Goal: Task Accomplishment & Management: Manage account settings

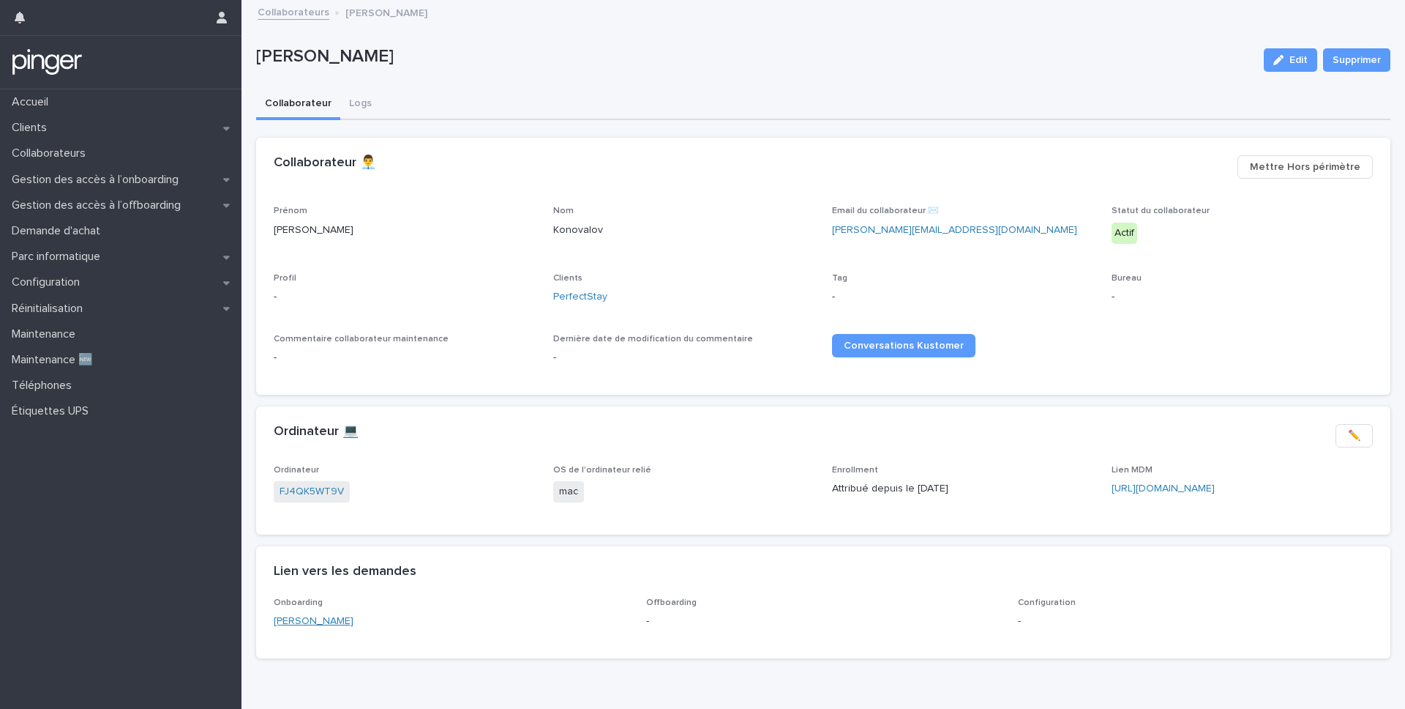
click at [320, 624] on link "Boris Konovalov" at bounding box center [314, 620] width 80 height 15
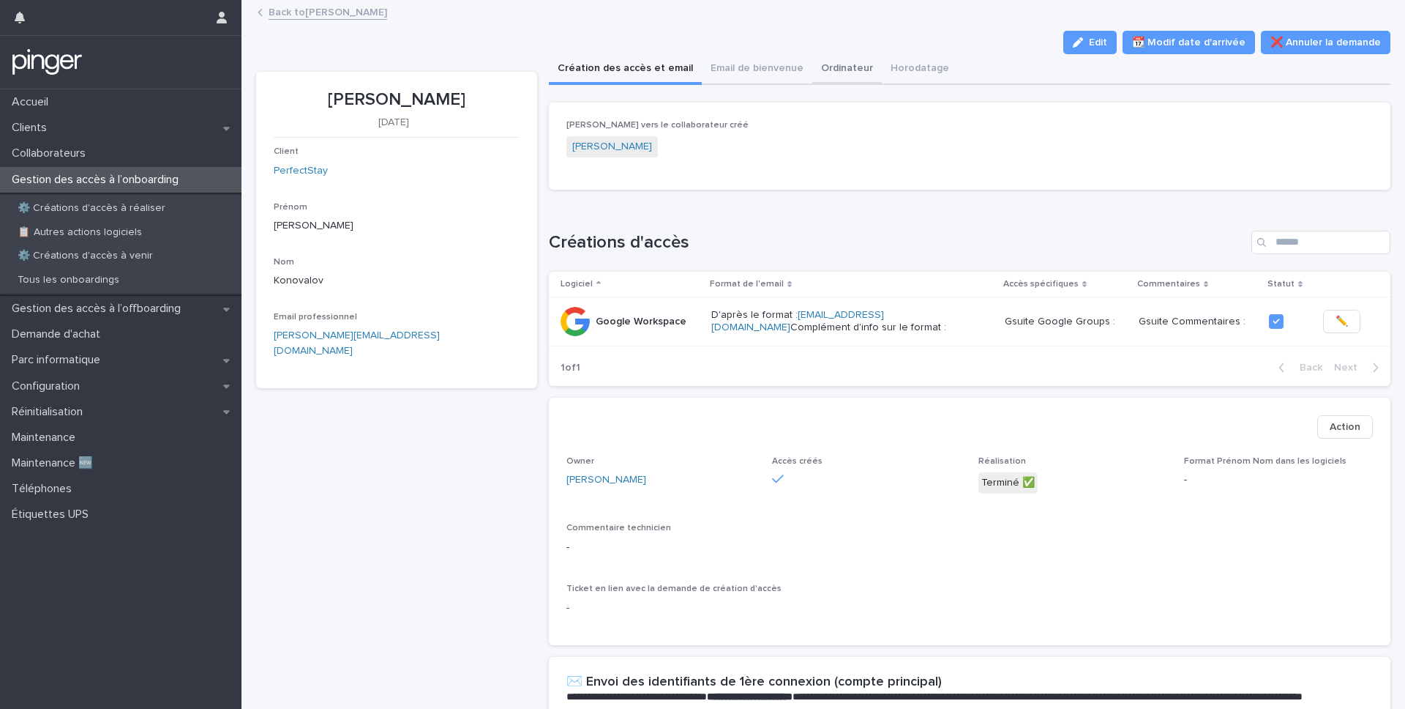
click at [848, 67] on button "Ordinateur" at bounding box center [847, 69] width 70 height 31
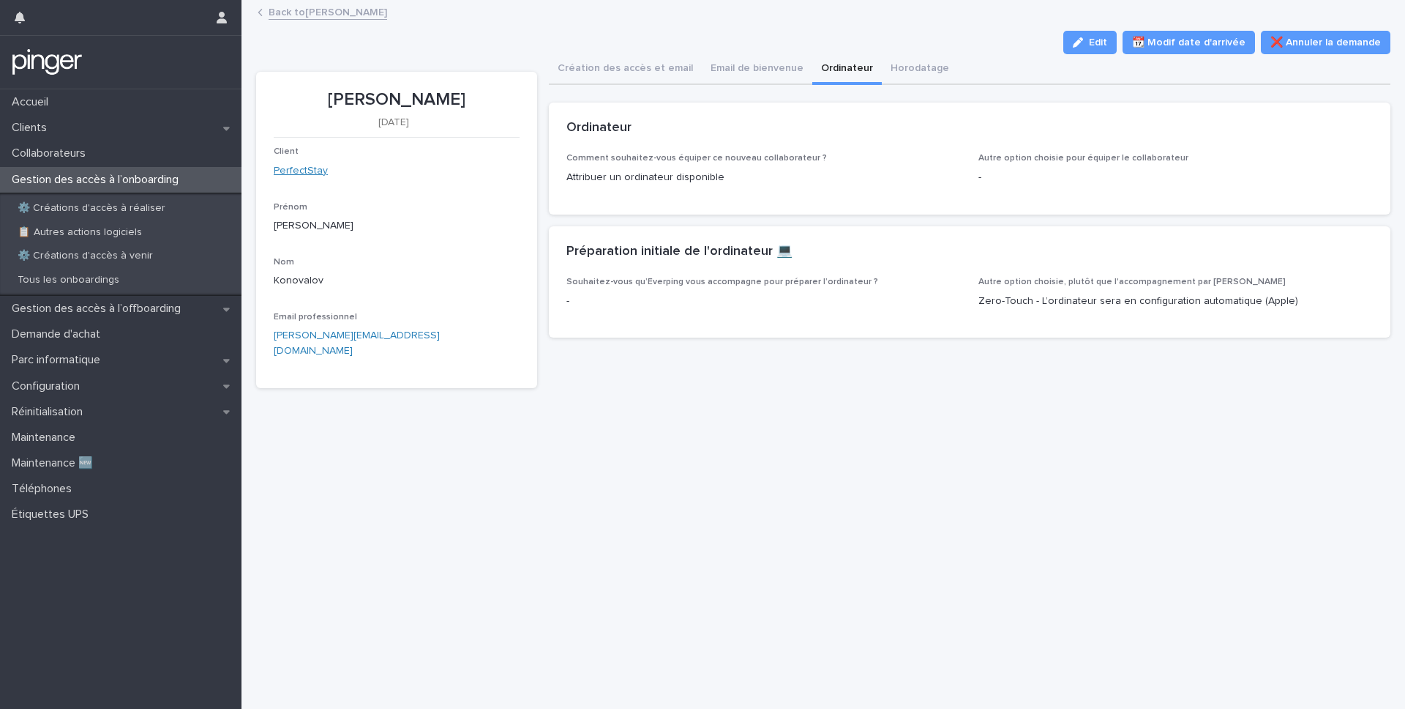
click at [299, 173] on link "PerfectStay" at bounding box center [301, 170] width 54 height 15
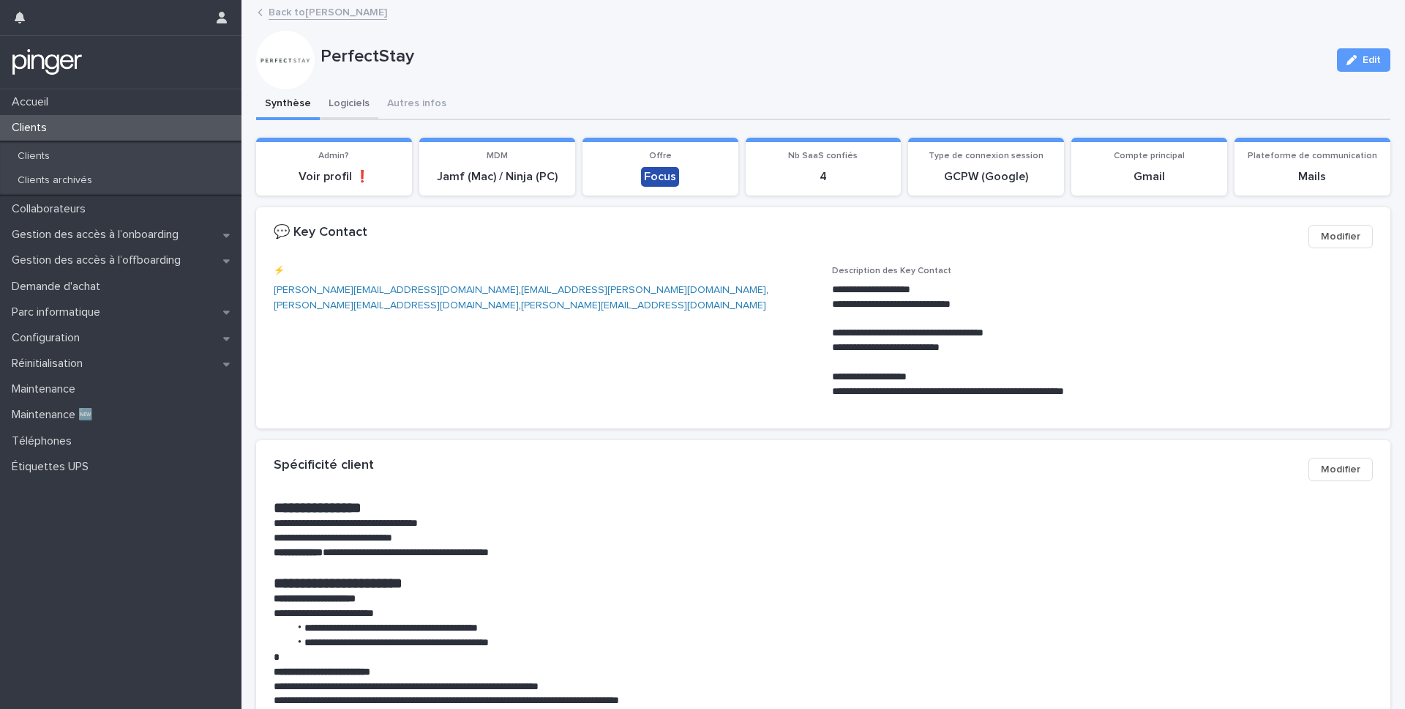
click at [348, 102] on button "Logiciels" at bounding box center [349, 104] width 59 height 31
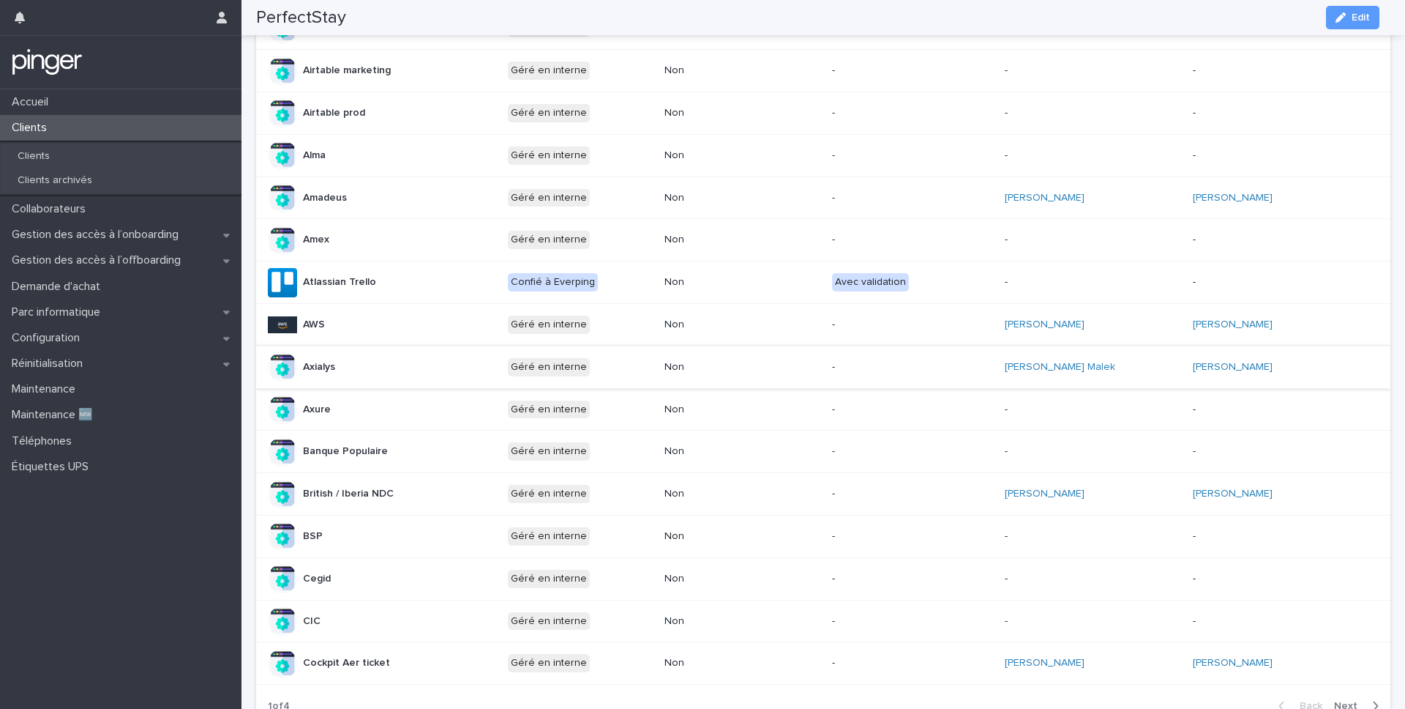
scroll to position [542, 0]
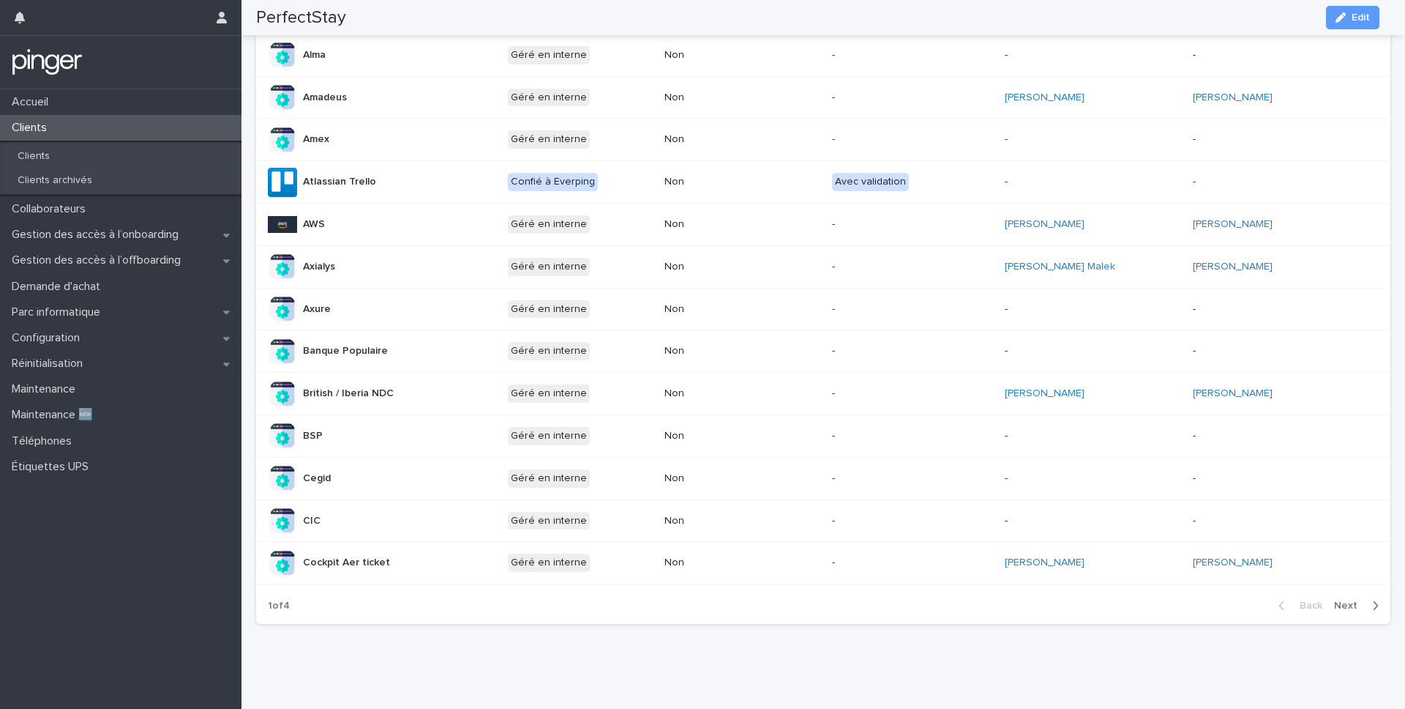
click at [1335, 599] on button "Next" at bounding box center [1359, 605] width 62 height 13
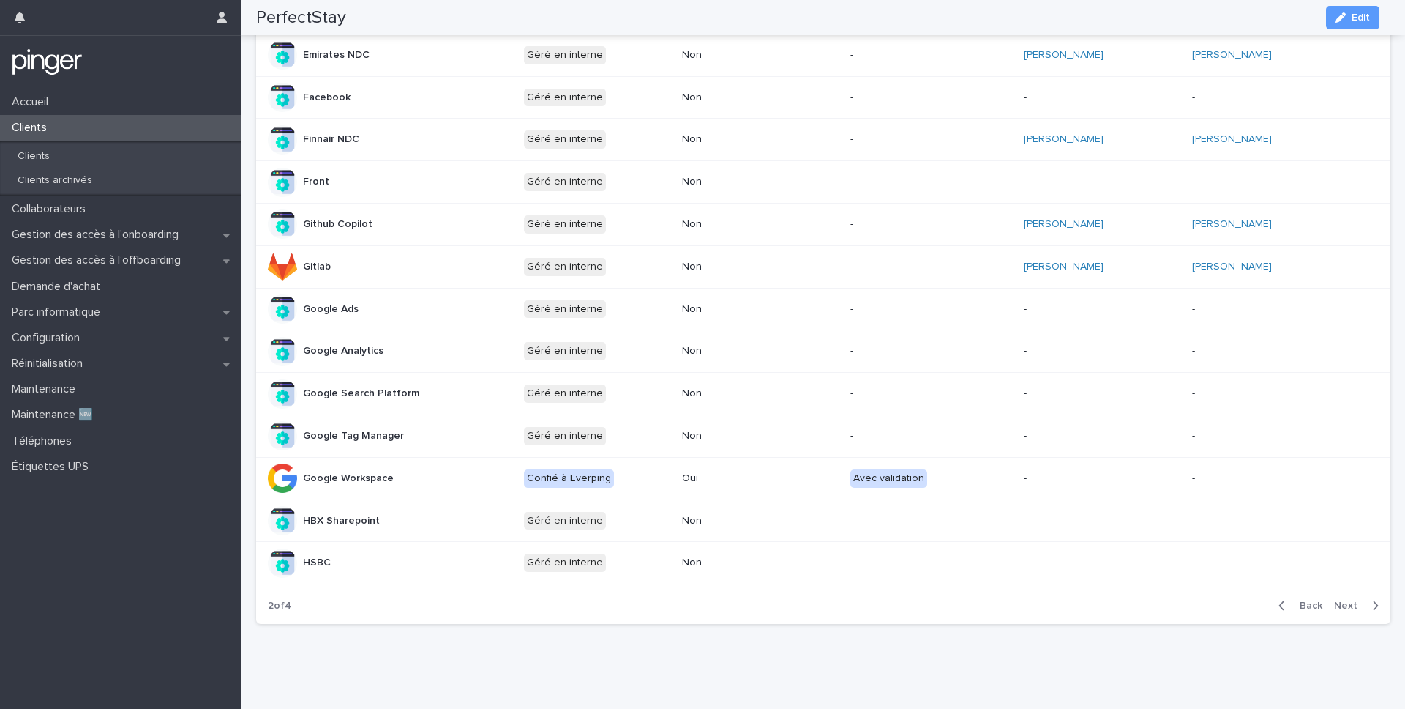
click at [1337, 600] on span "Next" at bounding box center [1350, 605] width 32 height 10
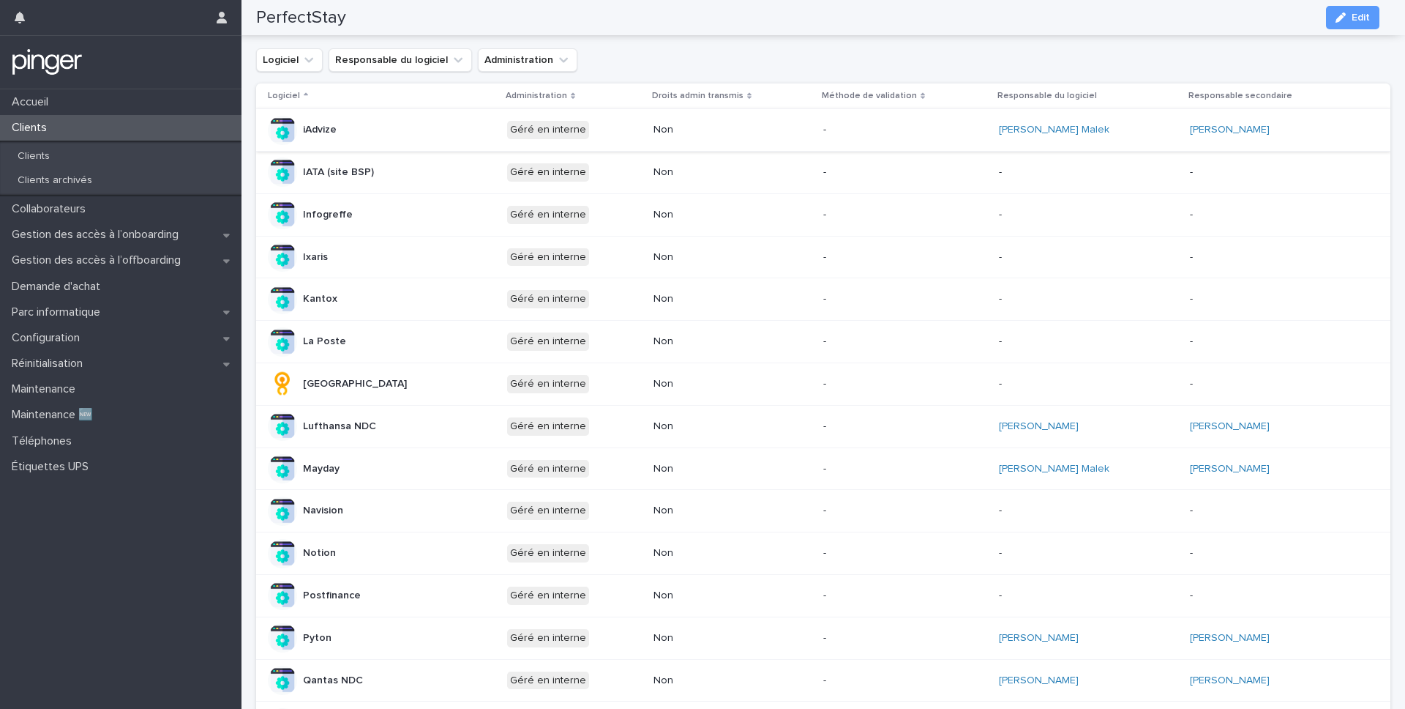
scroll to position [144, 0]
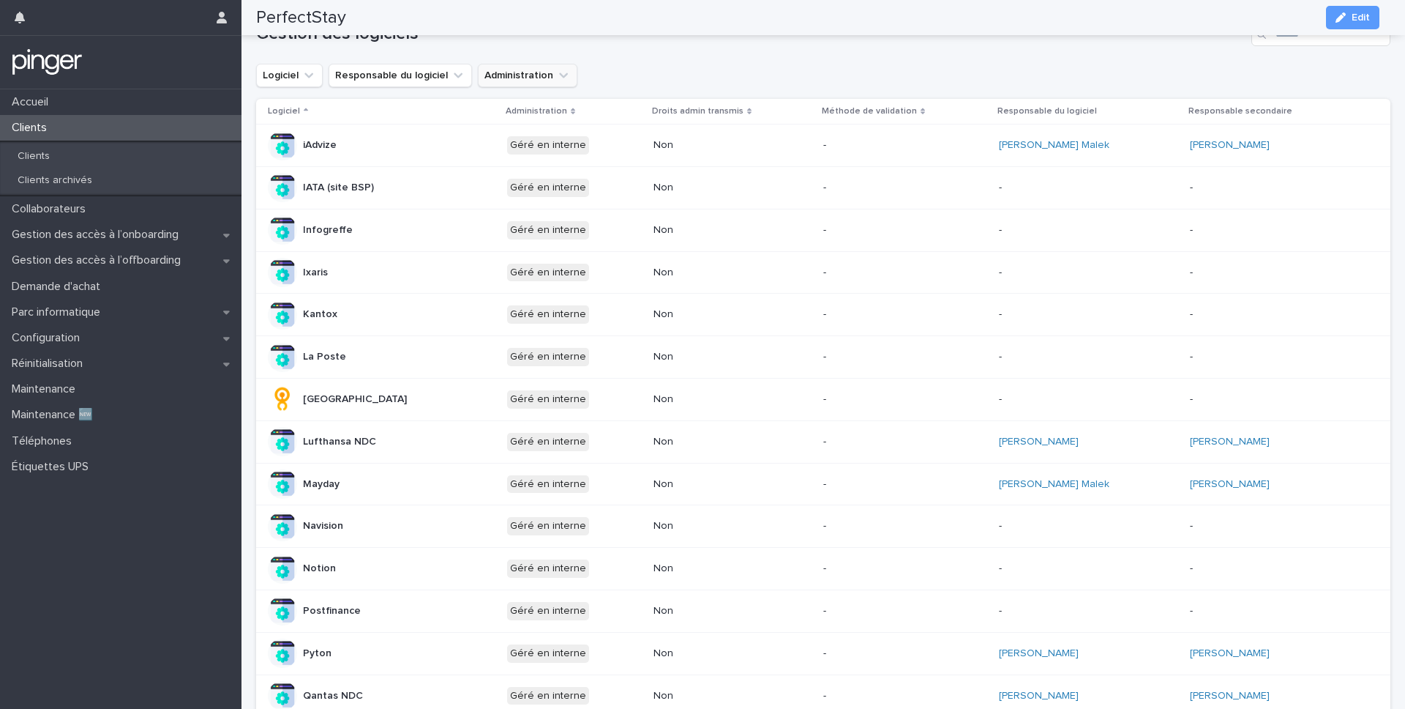
click at [539, 66] on button "Administration" at bounding box center [528, 75] width 100 height 23
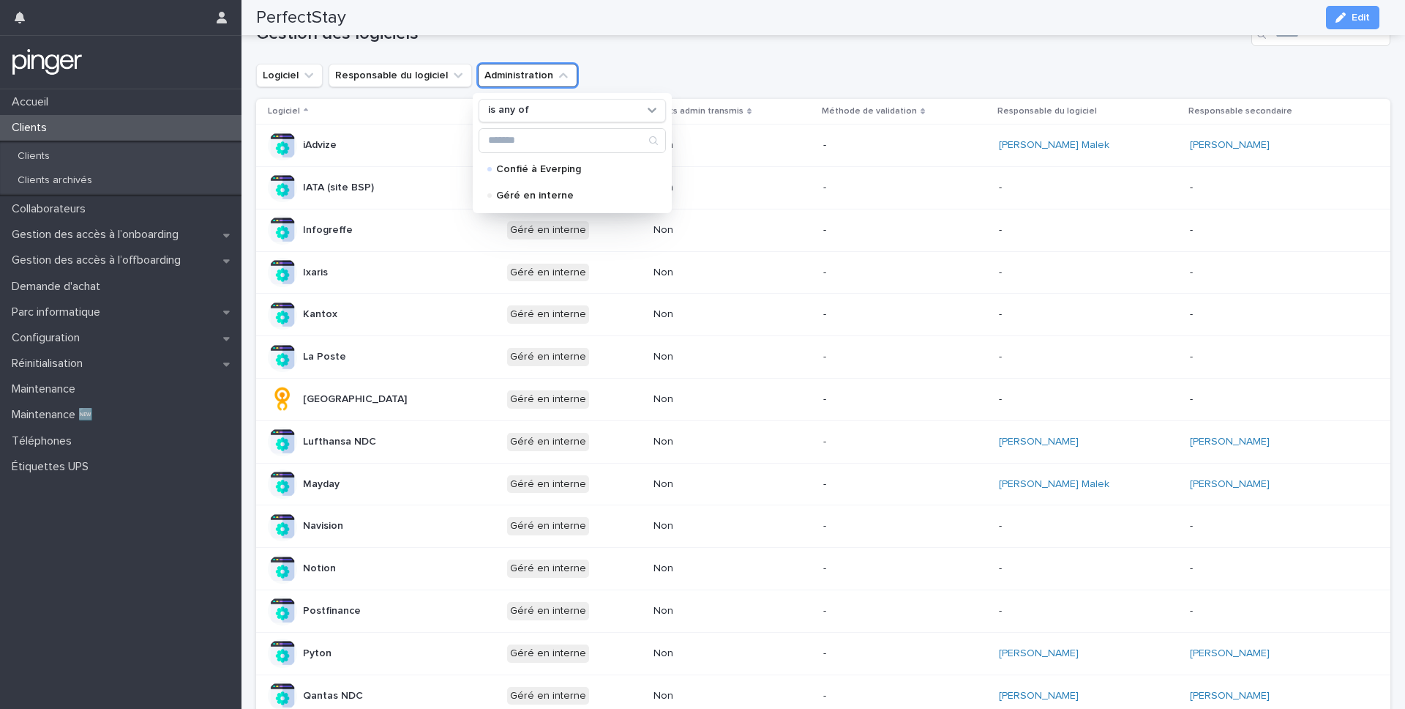
click at [620, 67] on div "Logiciel Responsable du logiciel Administration is any of Confié à Everping Gér…" at bounding box center [823, 75] width 1134 height 23
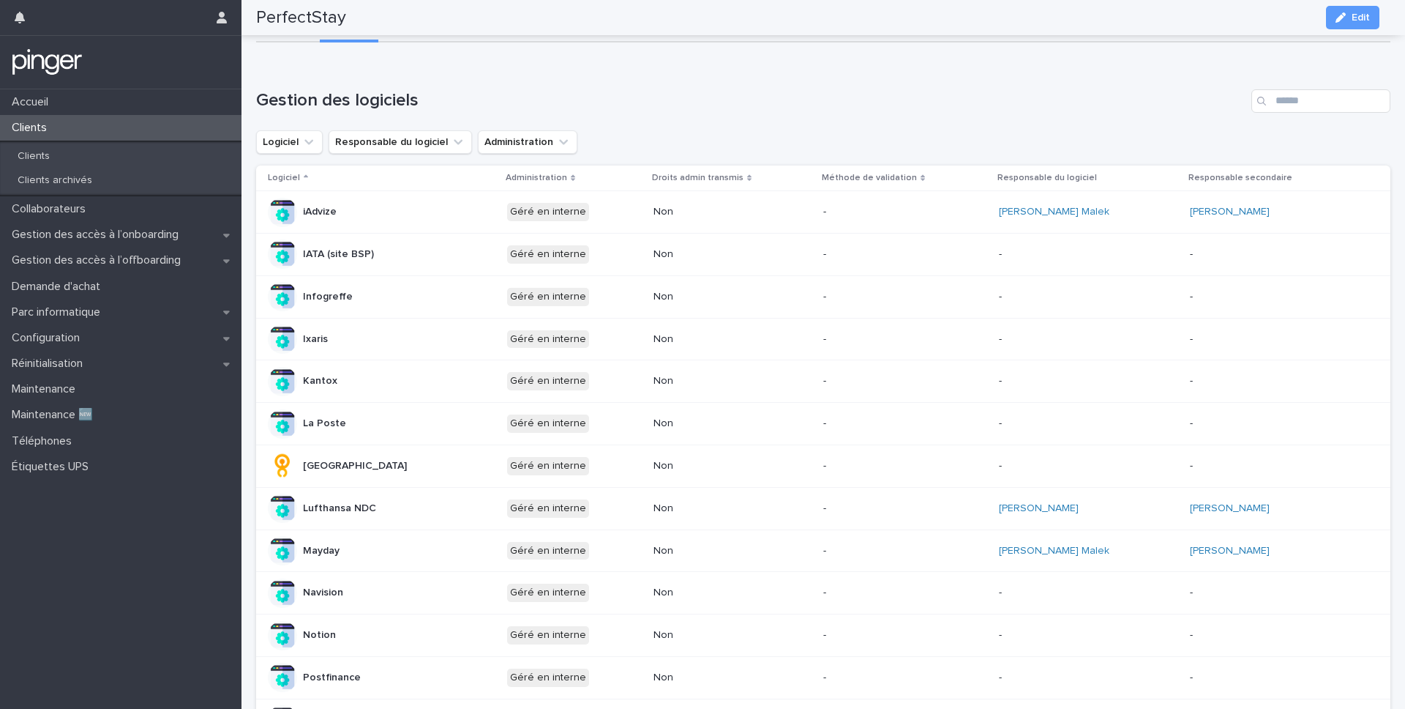
scroll to position [0, 0]
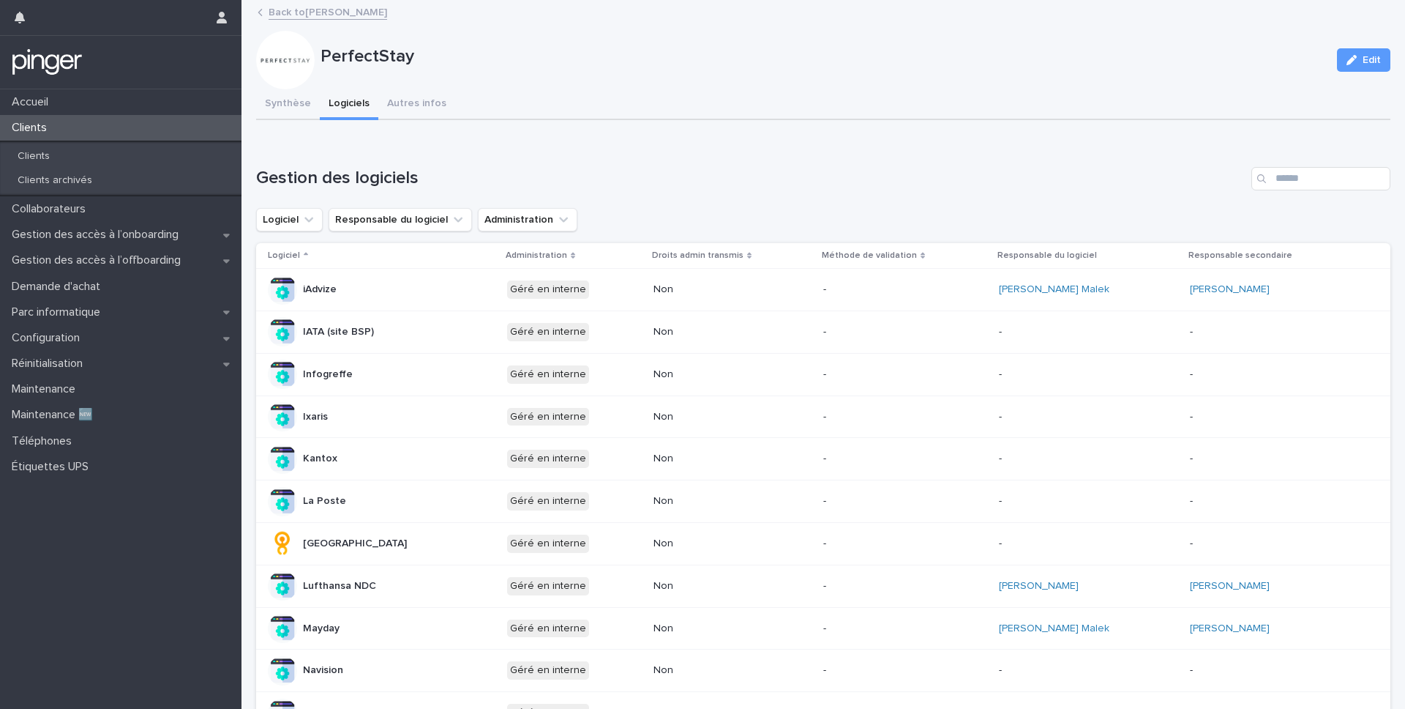
click at [323, 15] on link "Back to Boris Konovalov" at bounding box center [328, 11] width 119 height 17
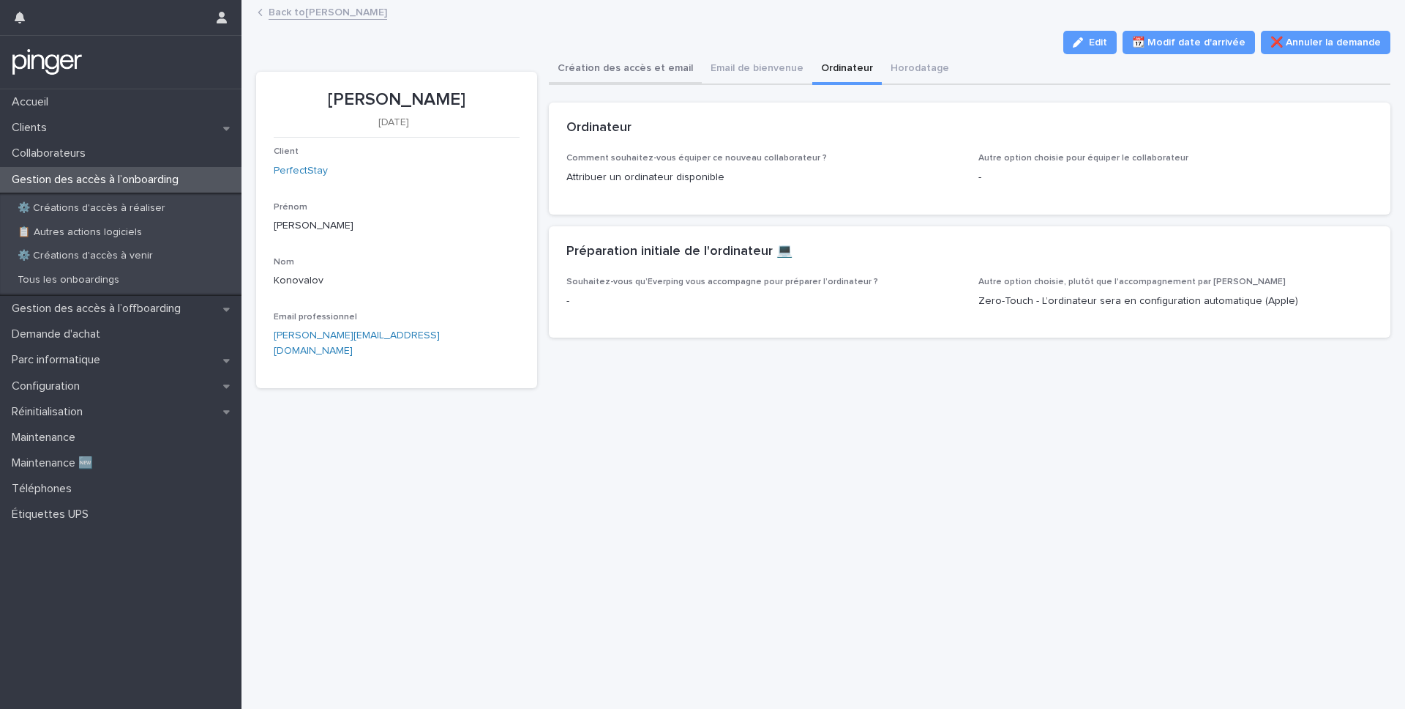
click at [576, 67] on button "Création des accès et email" at bounding box center [625, 69] width 153 height 31
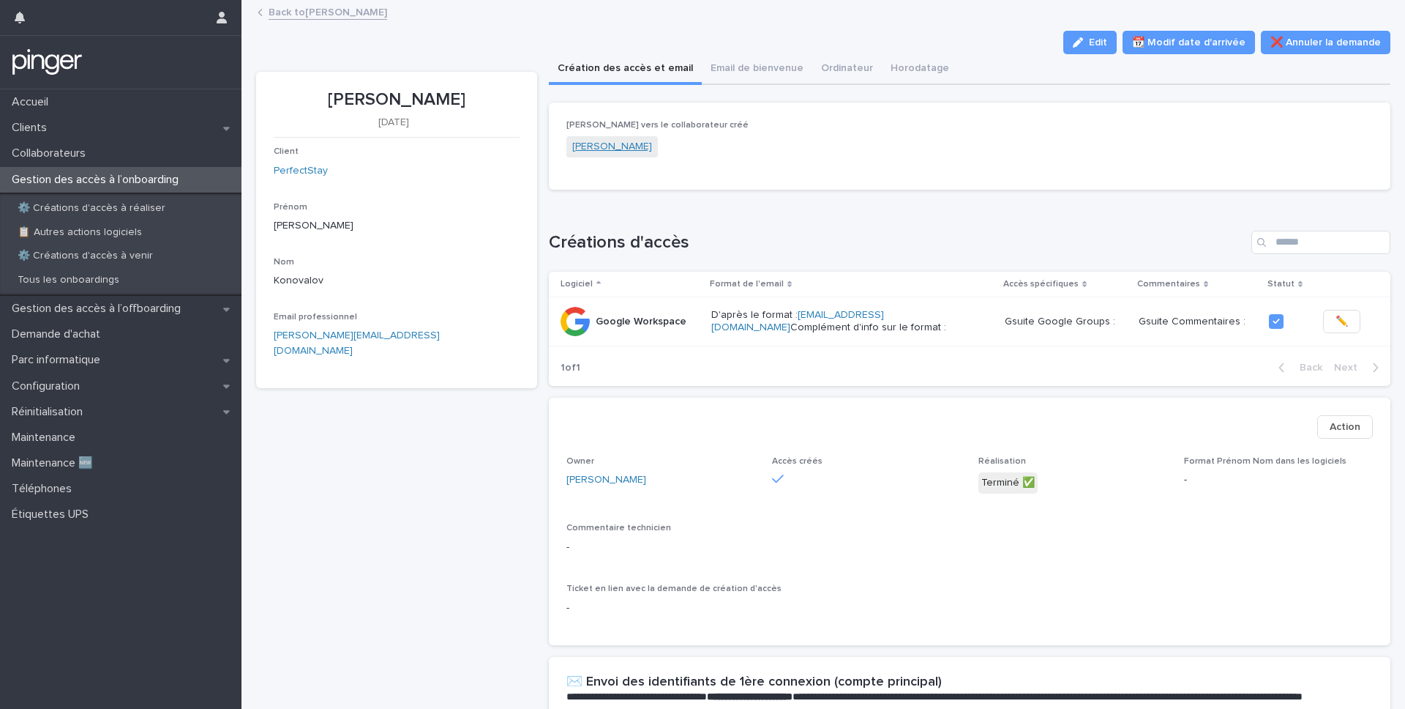
click at [608, 152] on link "Boris Konovalov" at bounding box center [612, 146] width 80 height 15
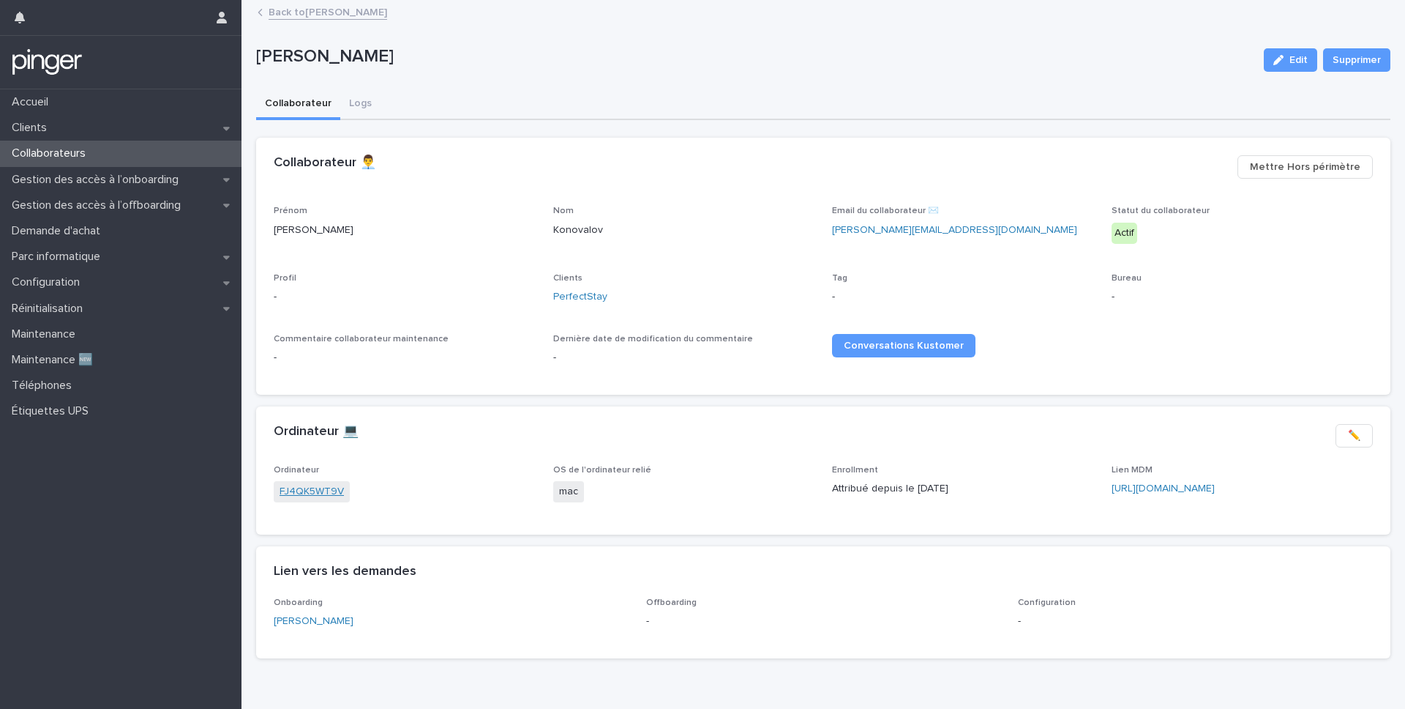
click at [317, 491] on link "FJ4QK5WT9V" at bounding box center [312, 491] width 64 height 15
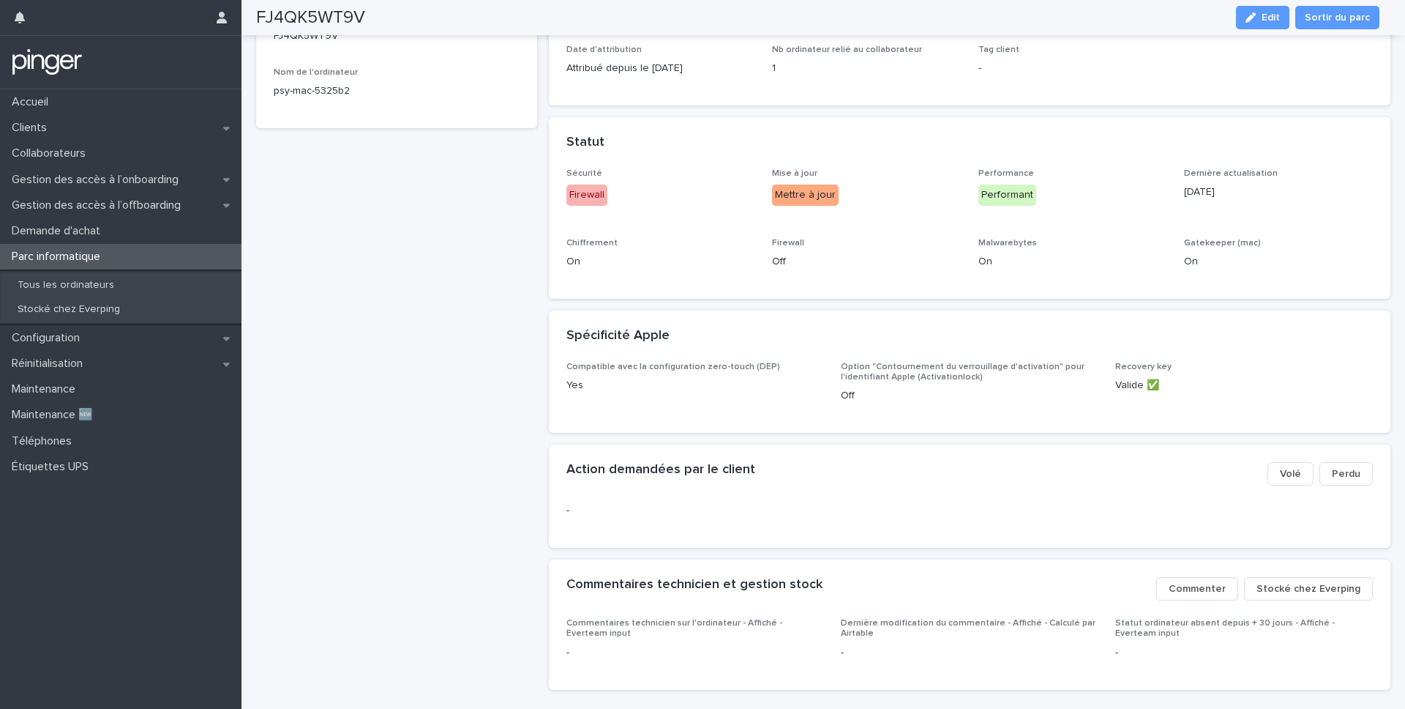
scroll to position [283, 0]
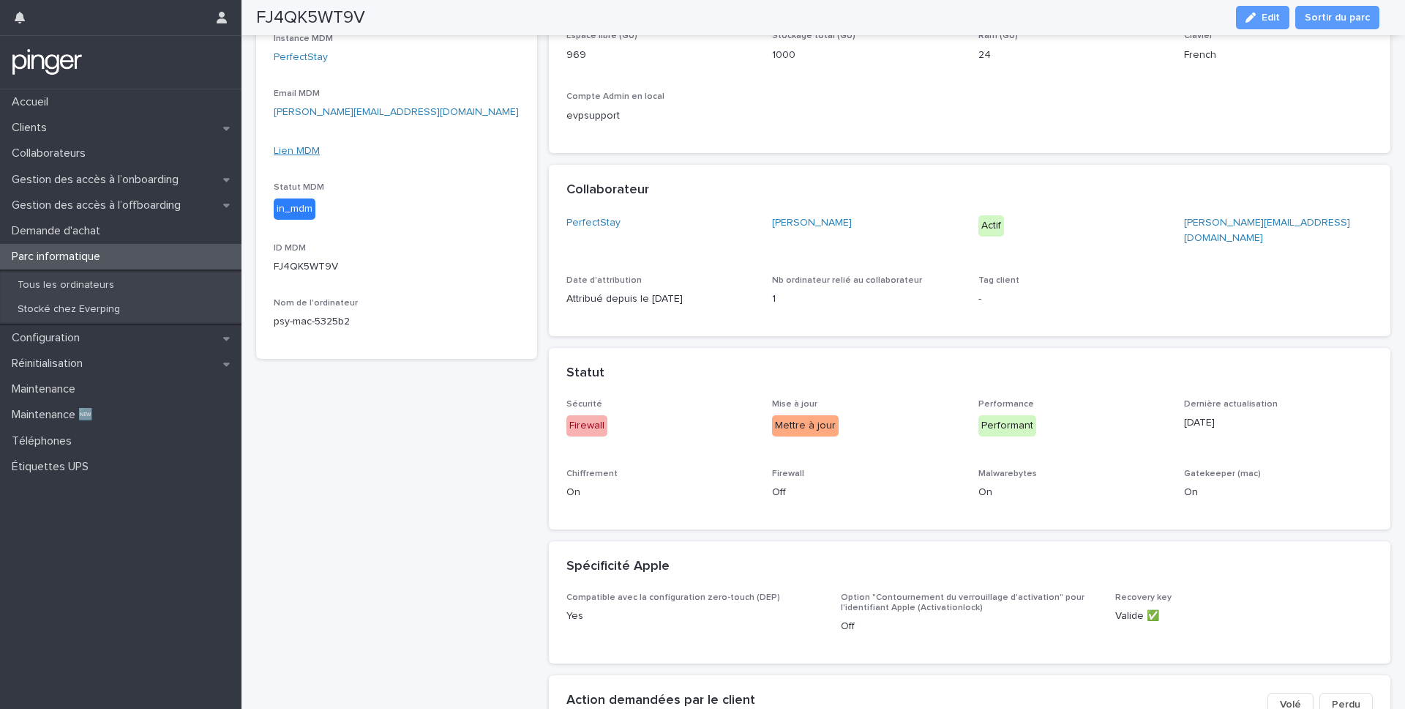
click at [302, 150] on link "Lien MDM" at bounding box center [297, 151] width 46 height 10
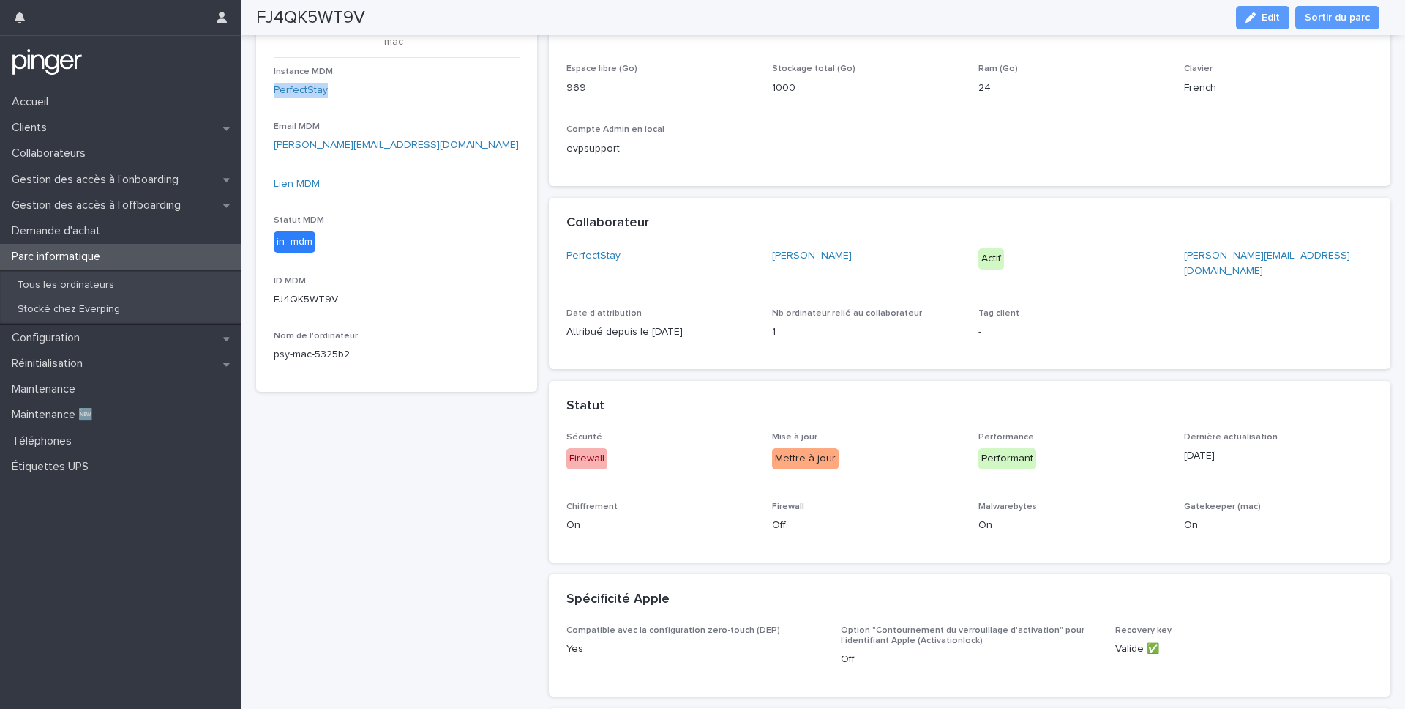
scroll to position [0, 0]
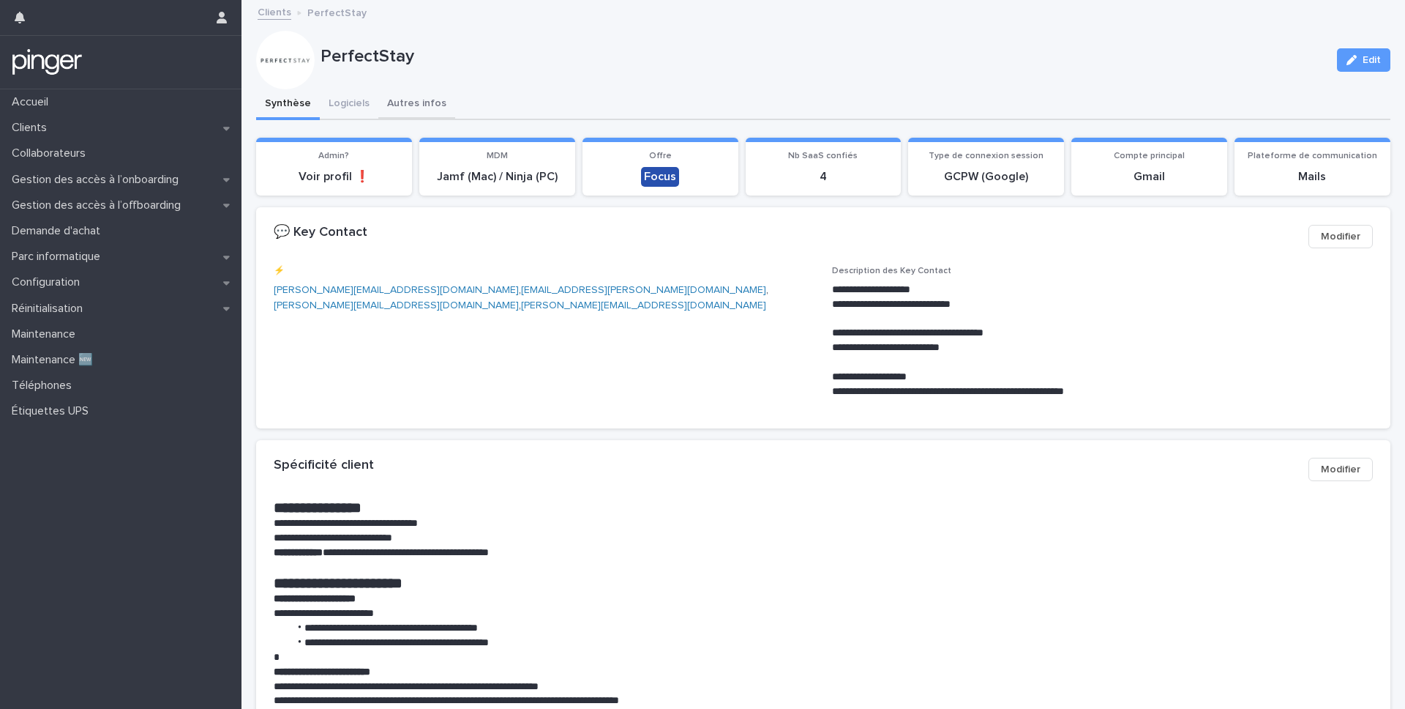
click at [430, 110] on button "Autres infos" at bounding box center [416, 104] width 77 height 31
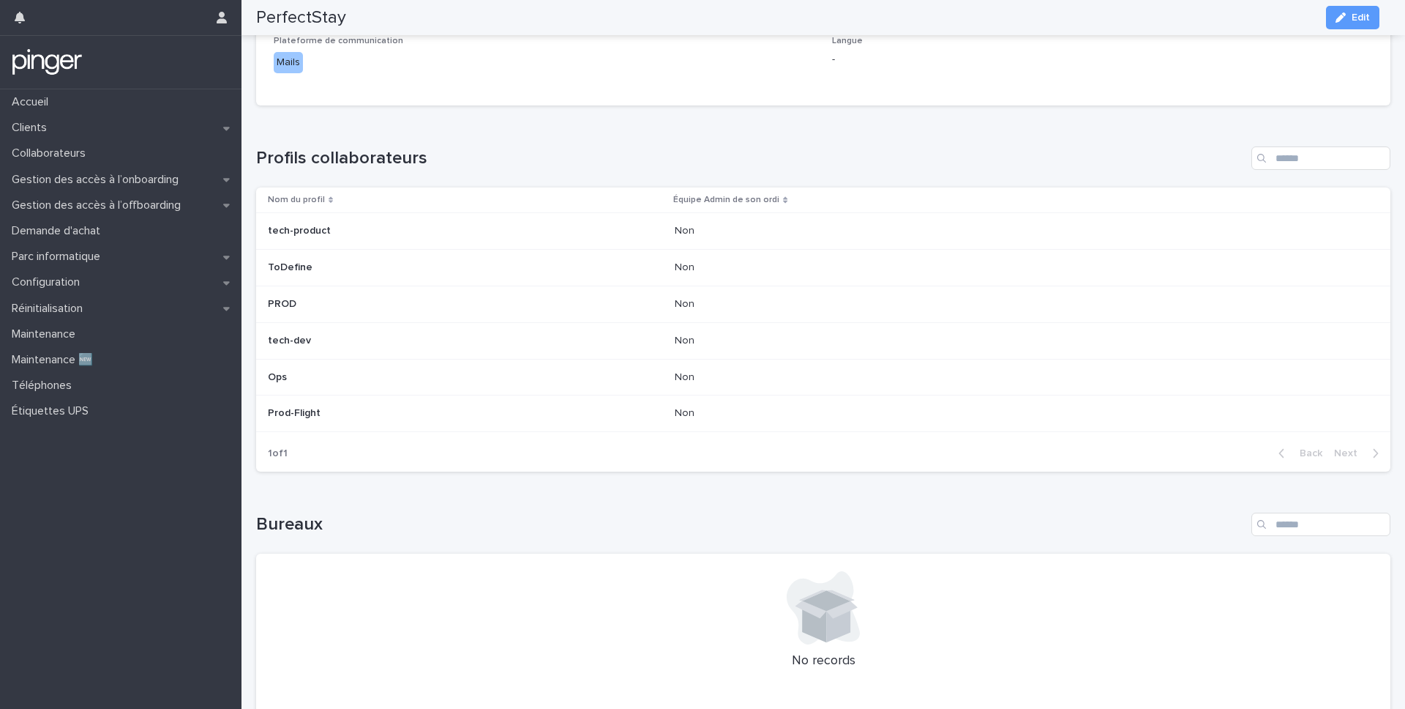
scroll to position [936, 0]
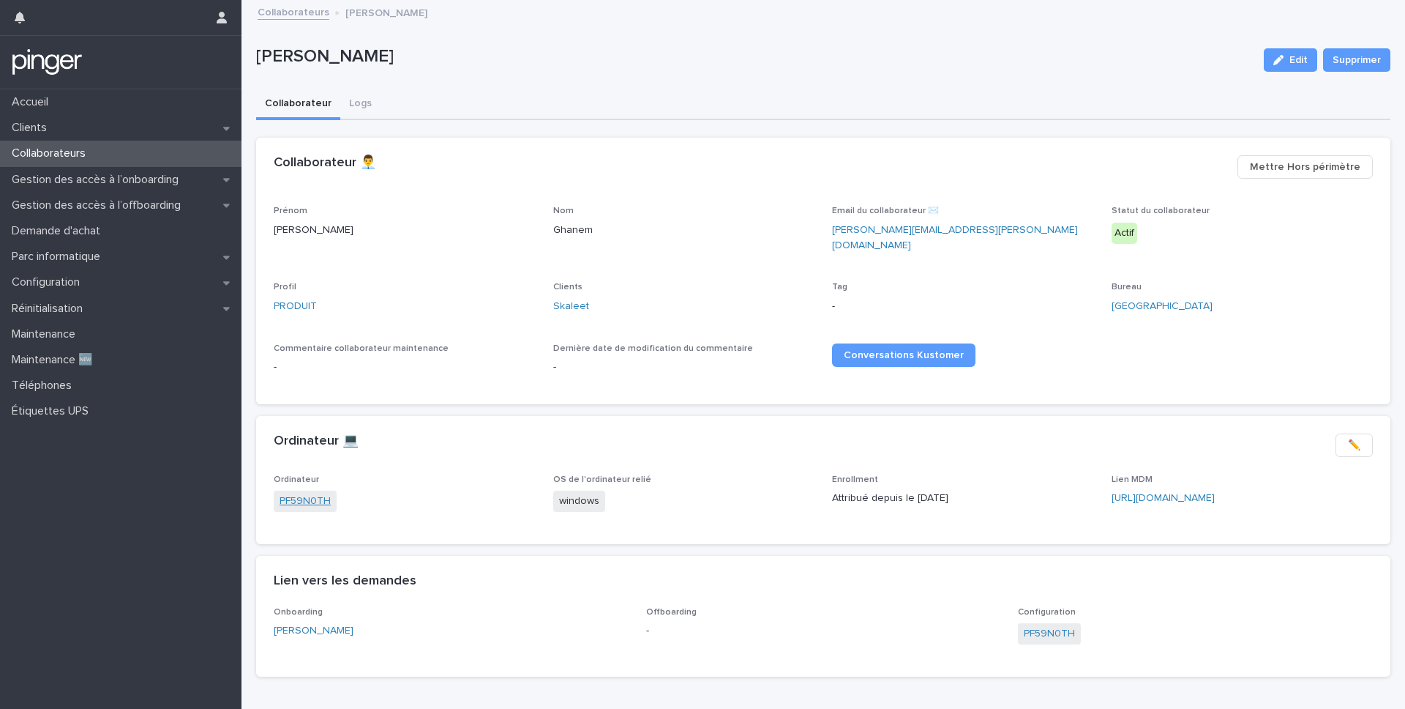
click at [297, 493] on link "PF59N0TH" at bounding box center [305, 500] width 51 height 15
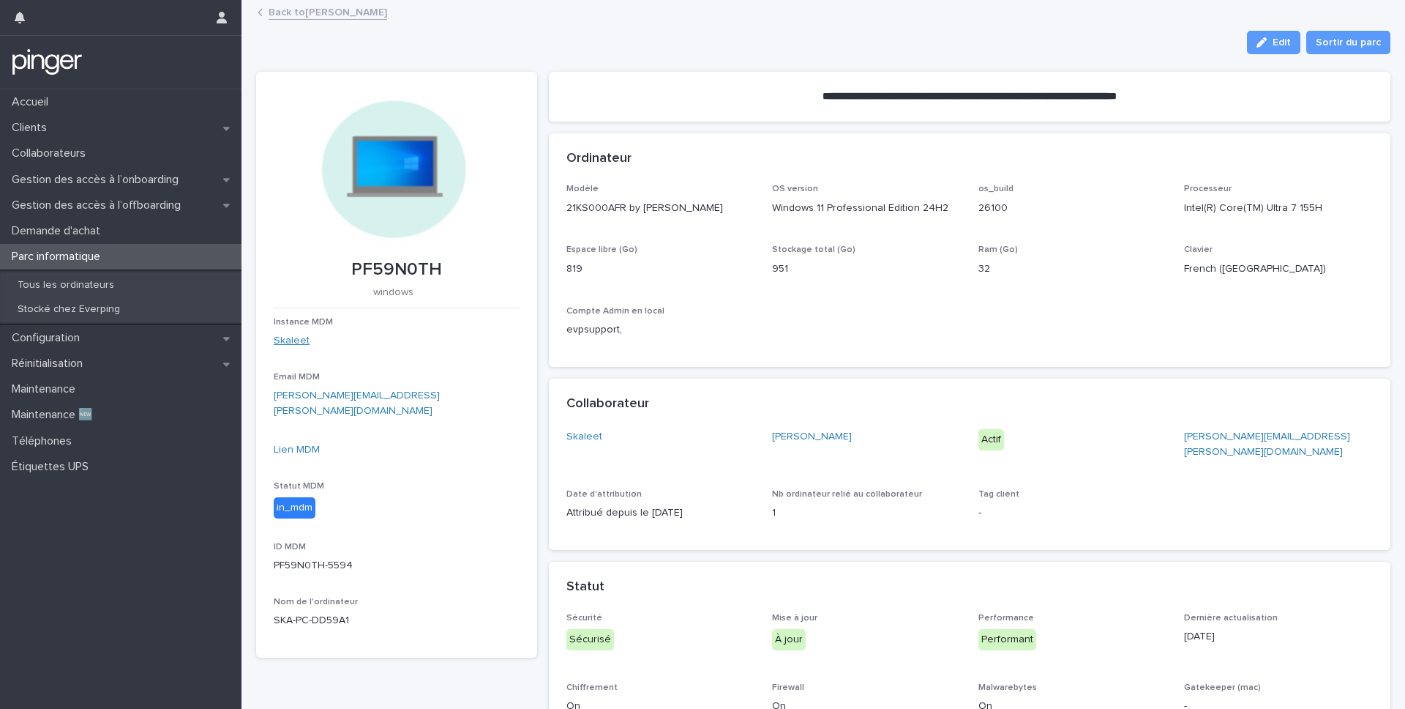
click at [287, 335] on link "Skaleet" at bounding box center [292, 340] width 36 height 15
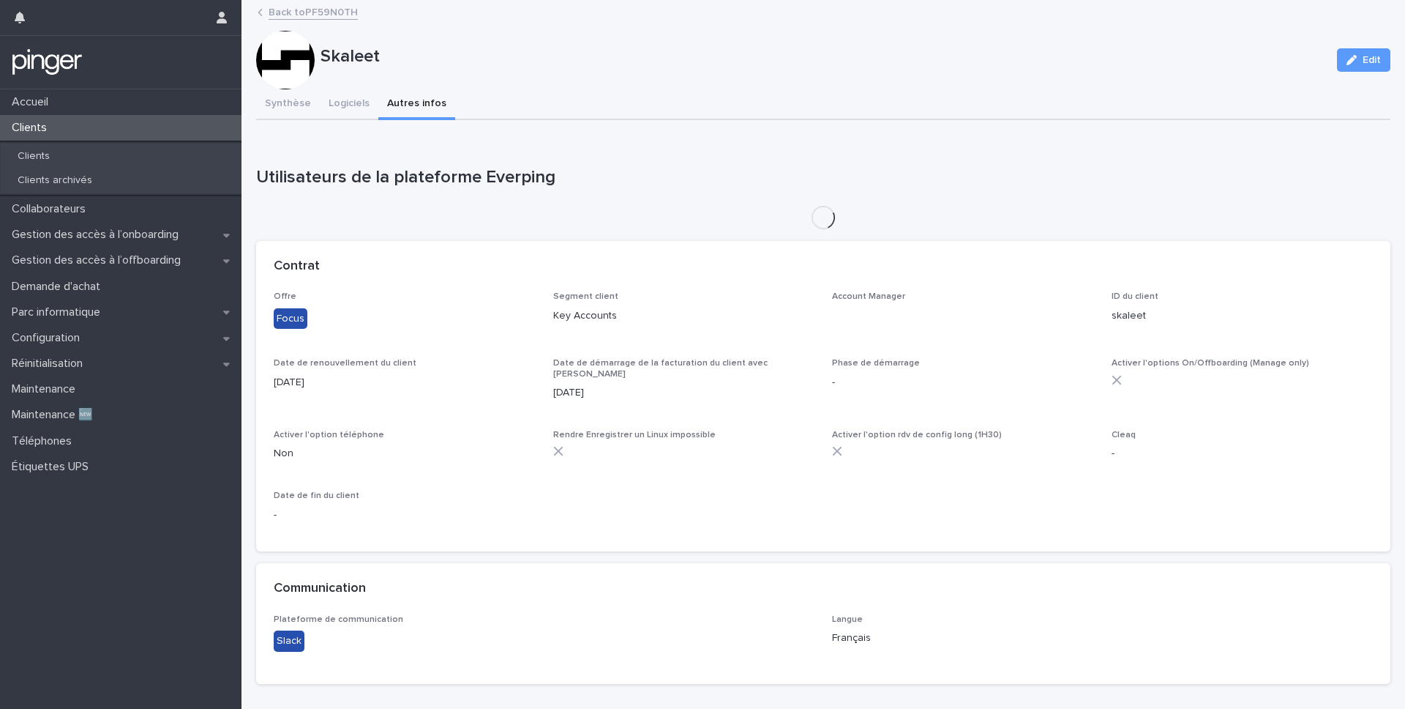
click at [426, 104] on button "Autres infos" at bounding box center [416, 104] width 77 height 31
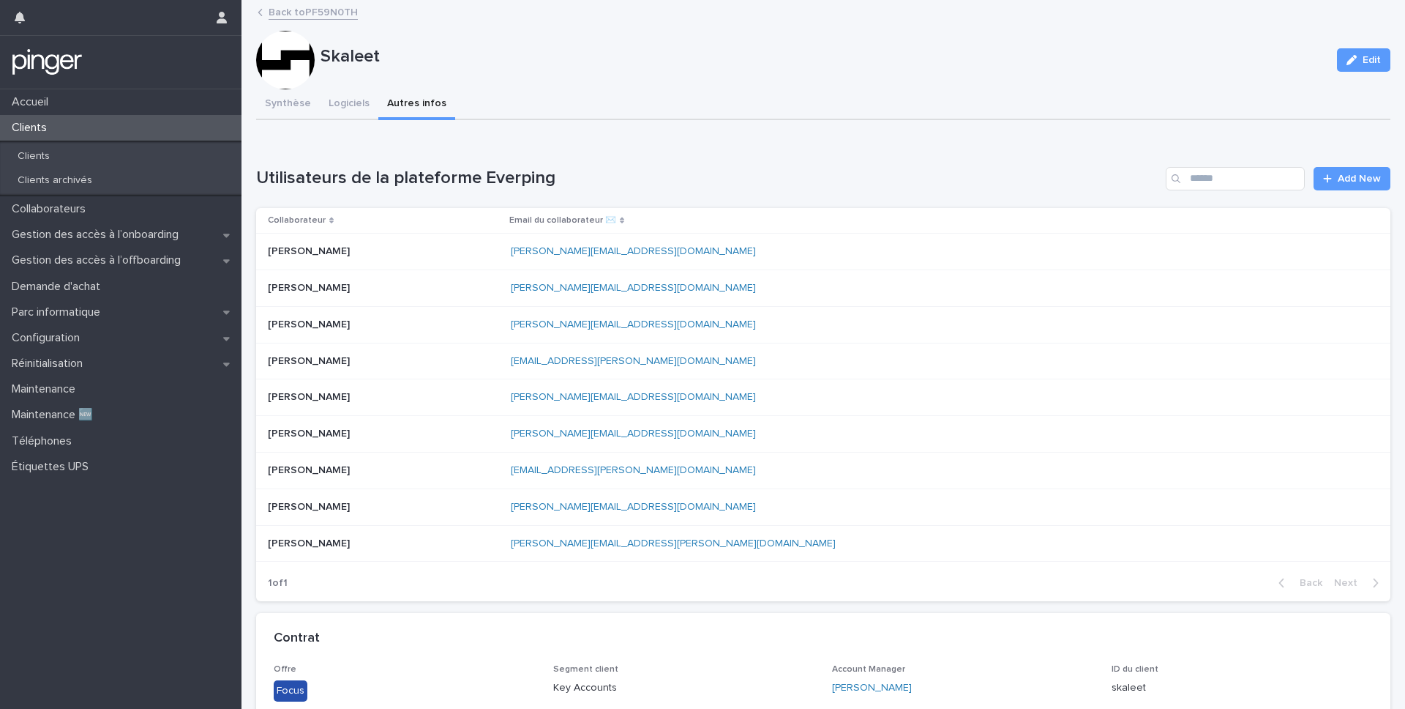
click at [278, 10] on link "Back to PF59N0TH" at bounding box center [313, 11] width 89 height 17
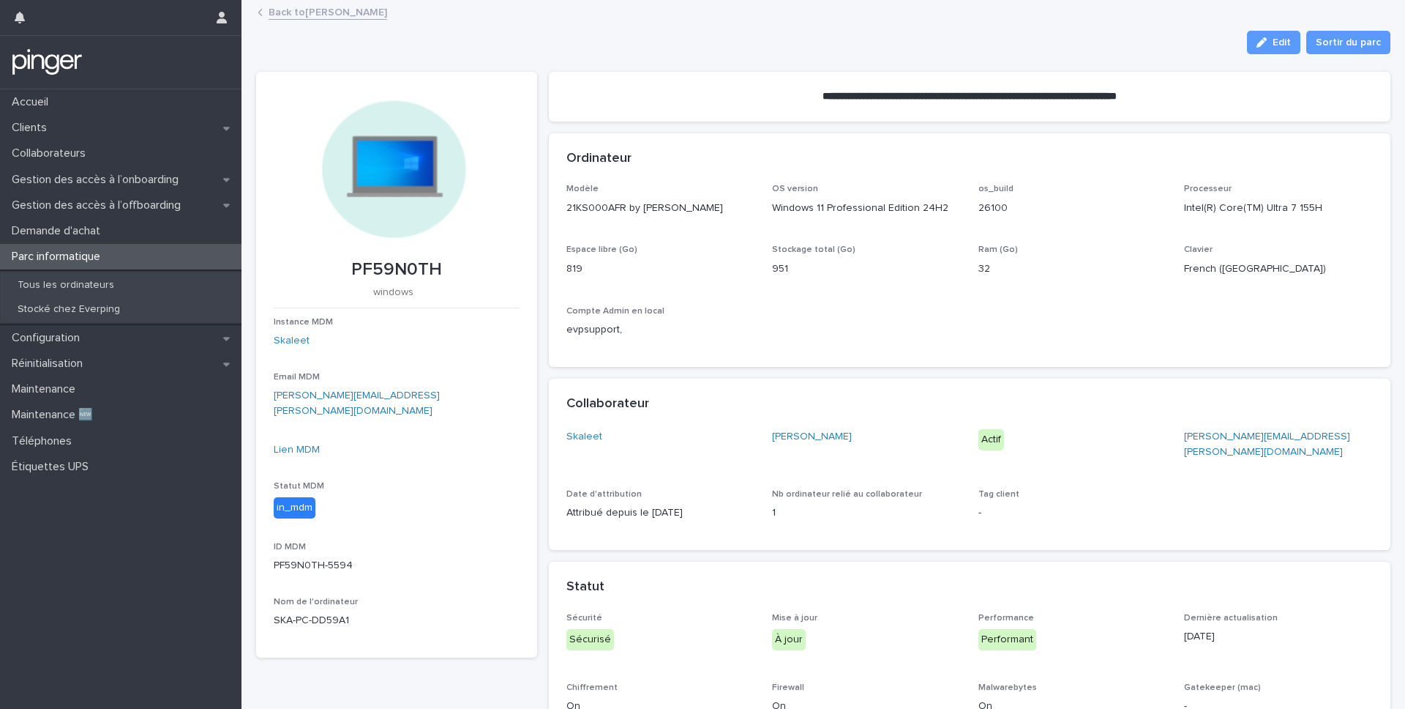
click at [278, 10] on link "Back to Lucas Ghanem" at bounding box center [328, 11] width 119 height 17
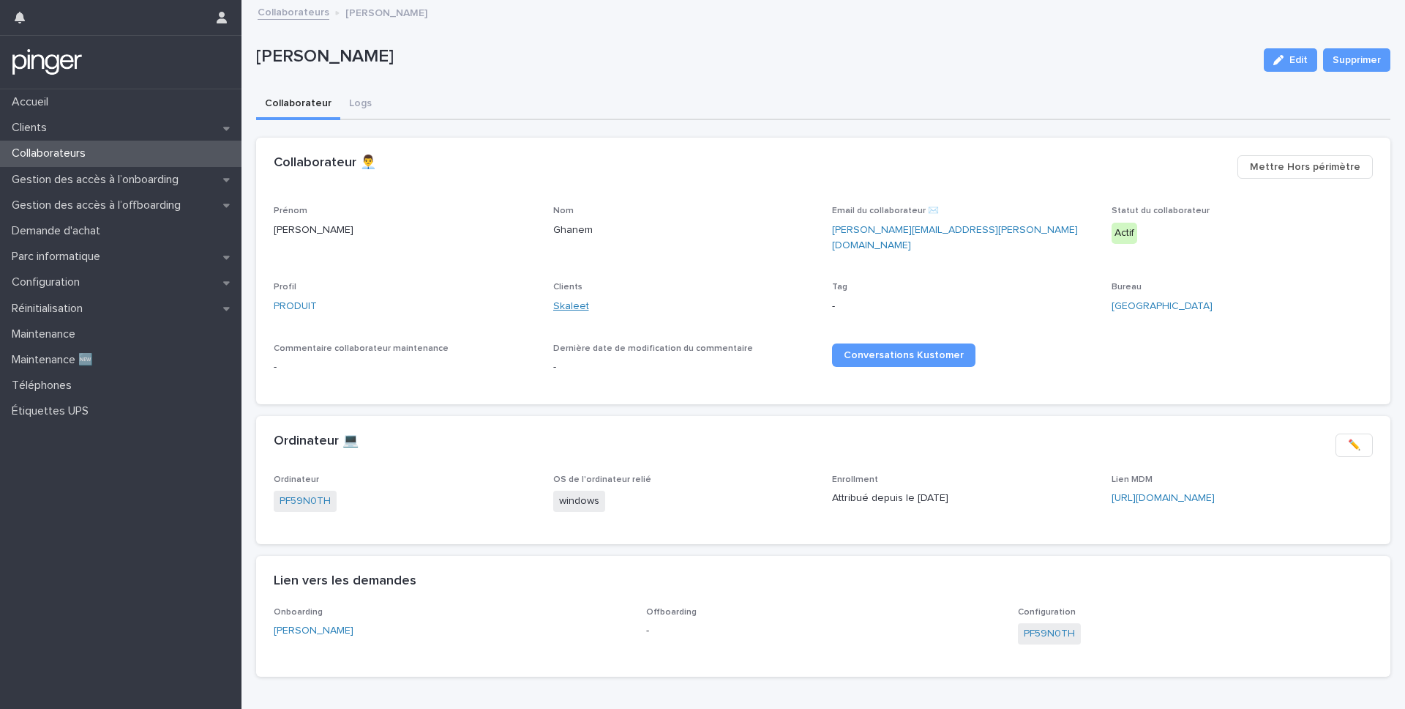
click at [558, 299] on link "Skaleet" at bounding box center [571, 306] width 36 height 15
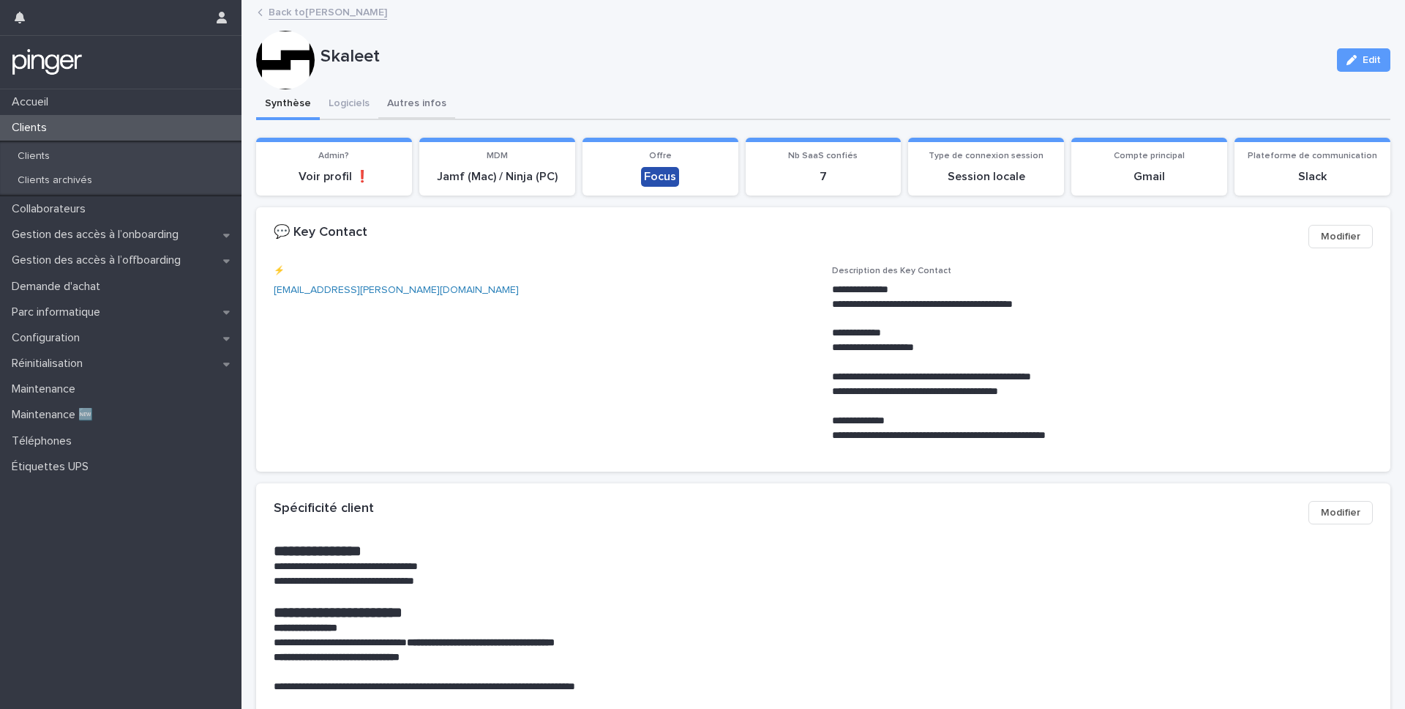
click at [416, 114] on button "Autres infos" at bounding box center [416, 104] width 77 height 31
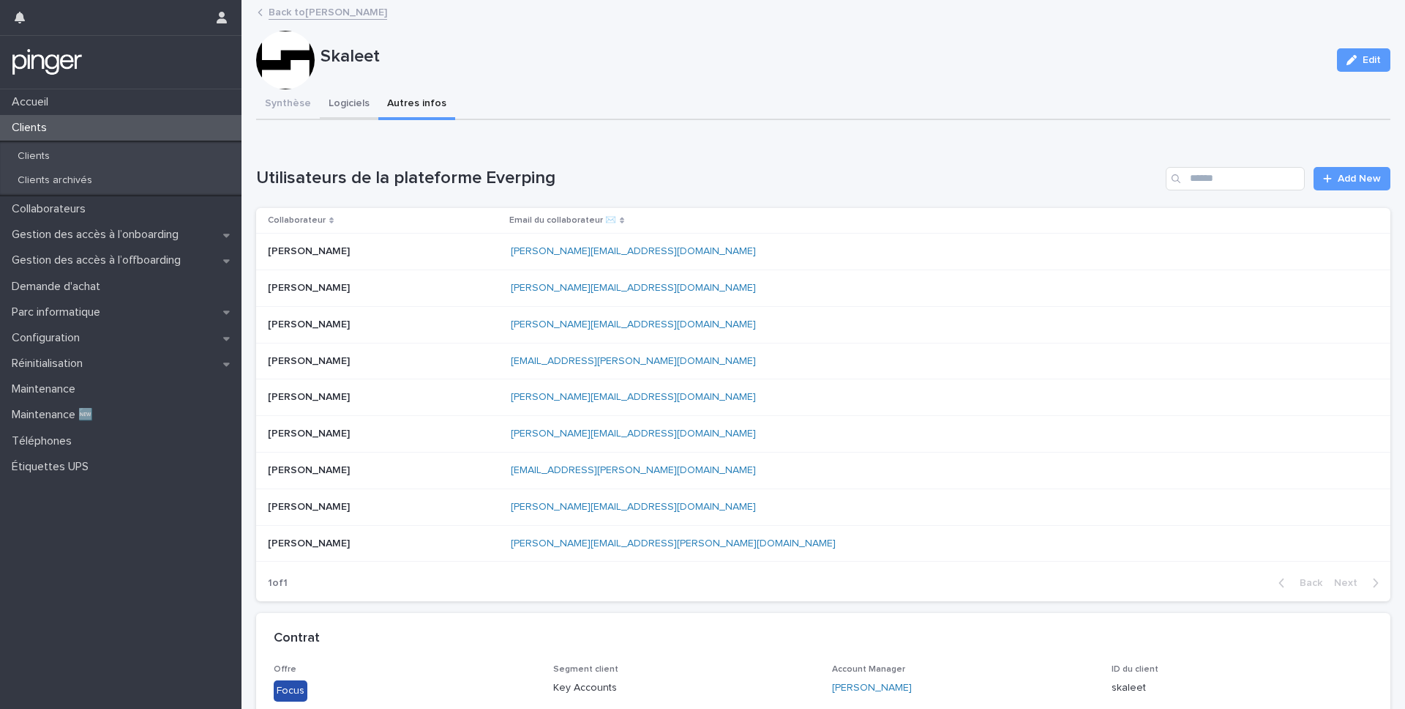
click at [336, 108] on button "Logiciels" at bounding box center [349, 104] width 59 height 31
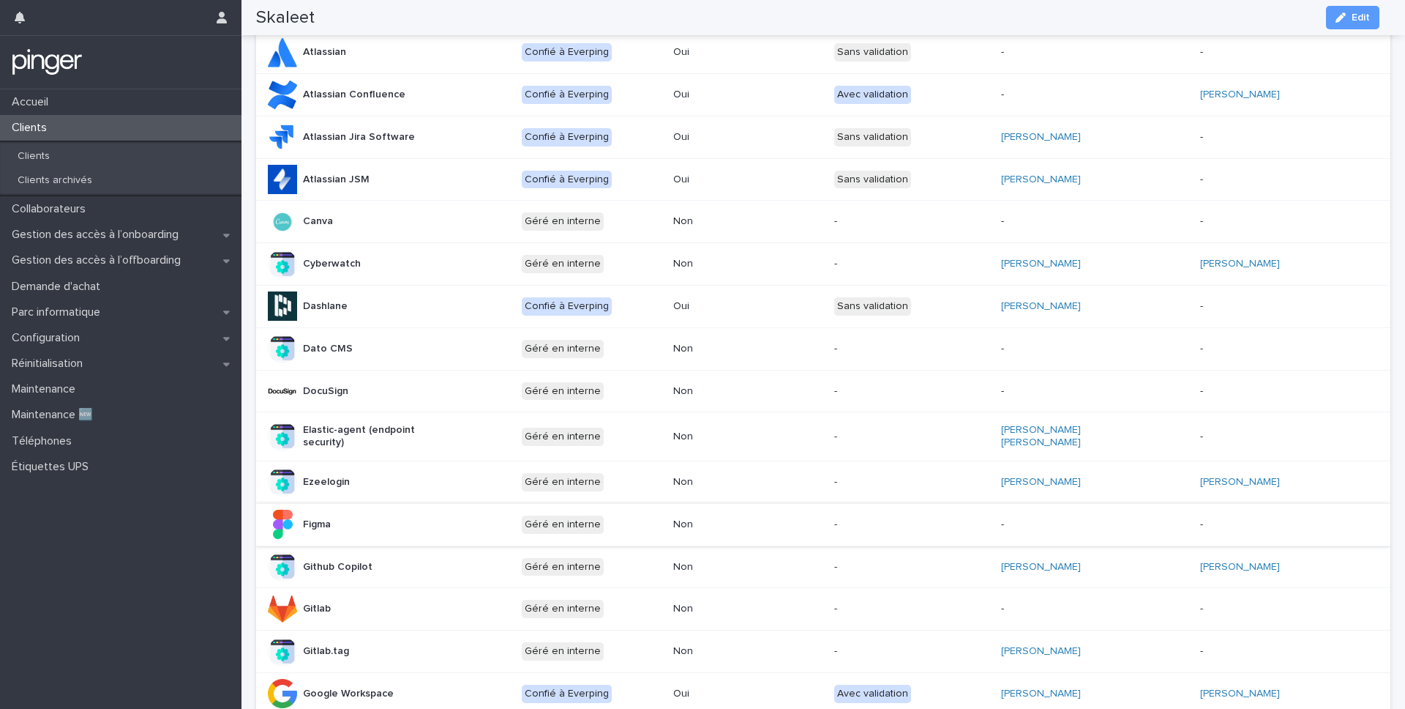
scroll to position [160, 0]
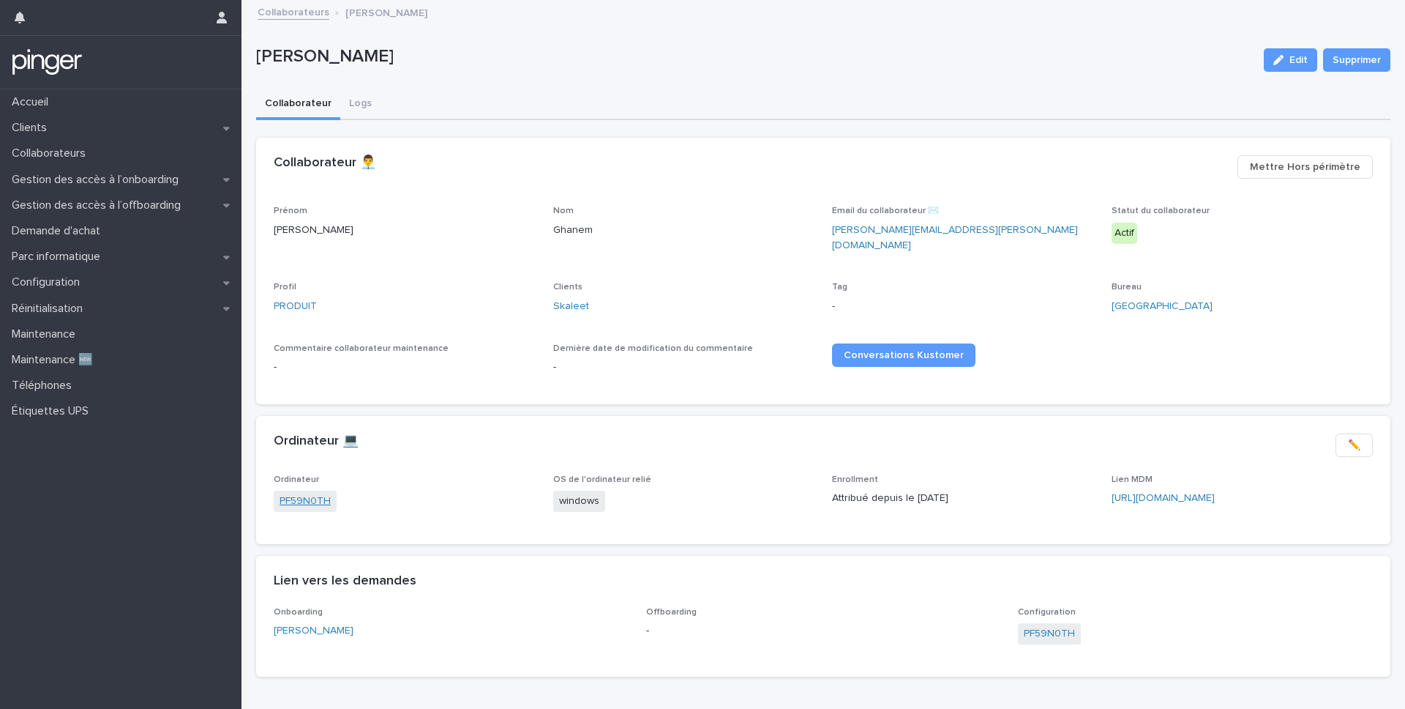
click at [302, 493] on link "PF59N0TH" at bounding box center [305, 500] width 51 height 15
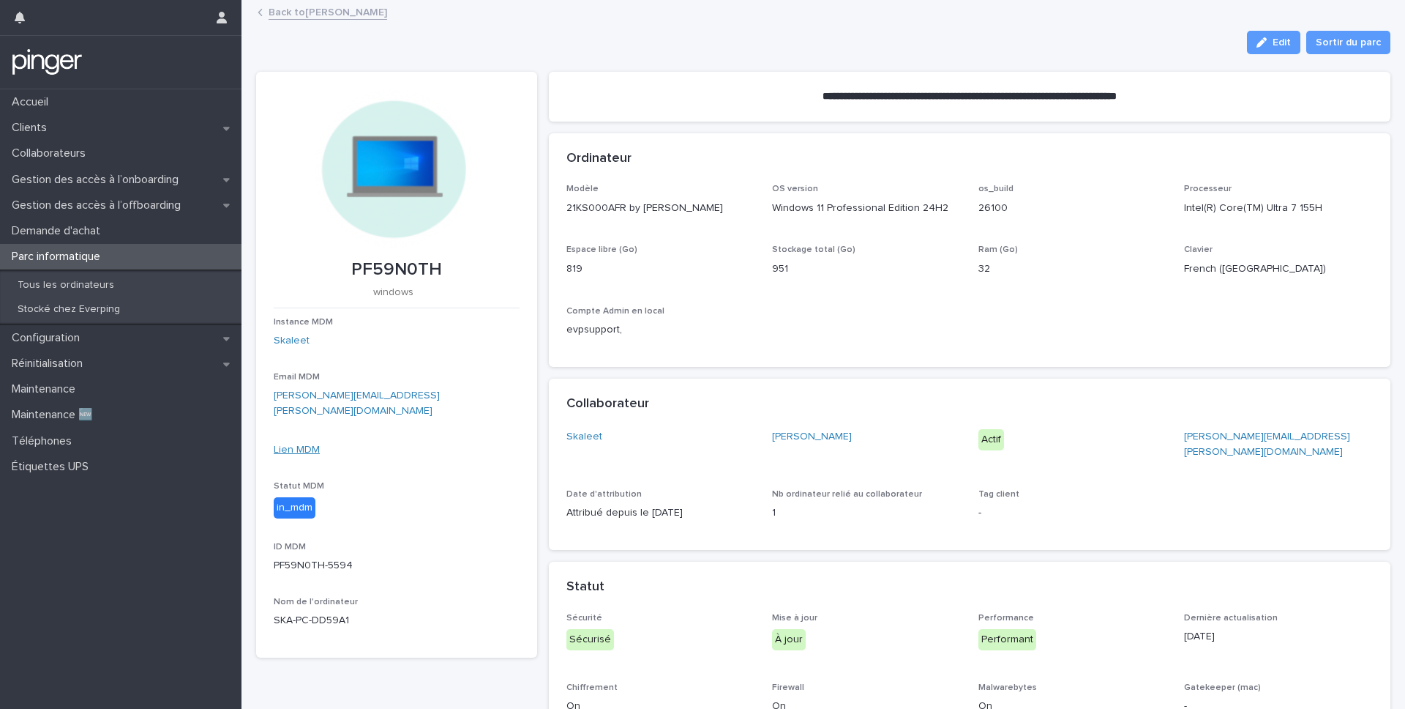
click at [290, 444] on link "Lien MDM" at bounding box center [297, 449] width 46 height 10
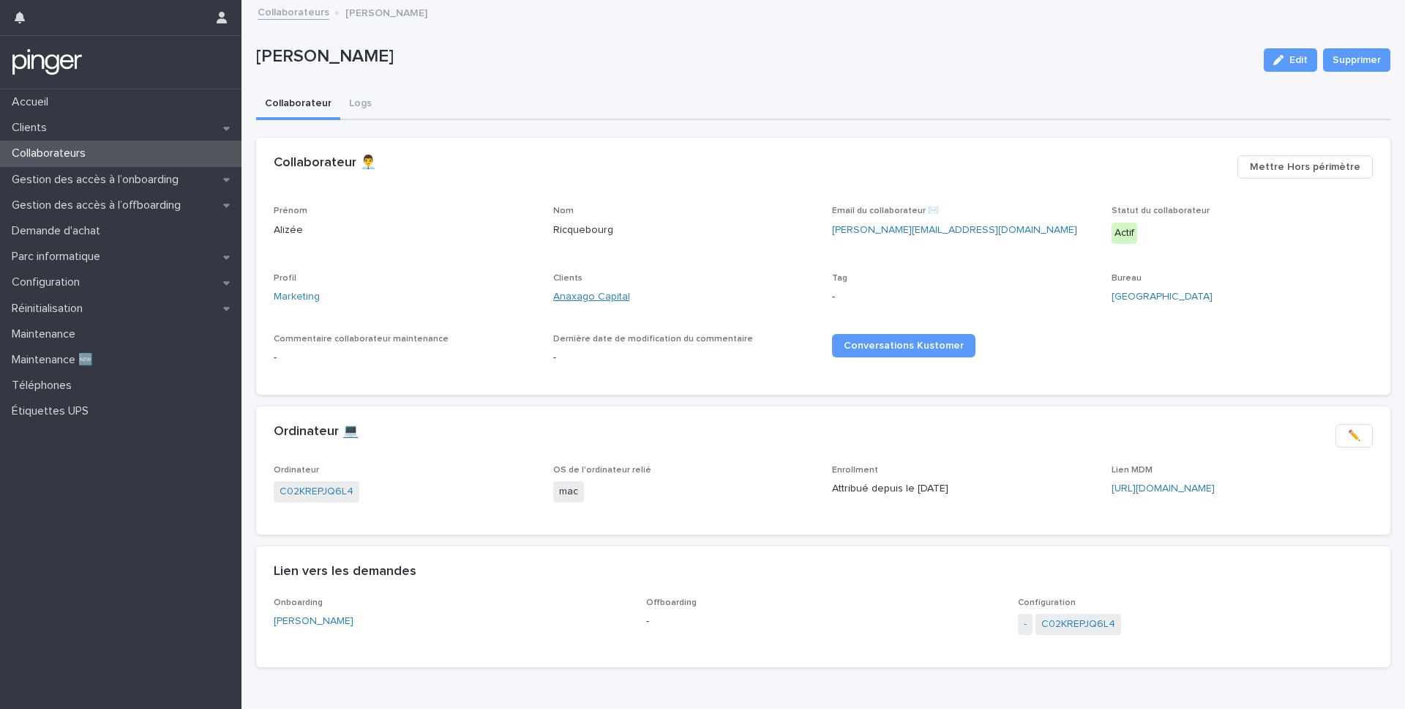
click at [574, 299] on link "Anaxago Capital" at bounding box center [591, 296] width 77 height 15
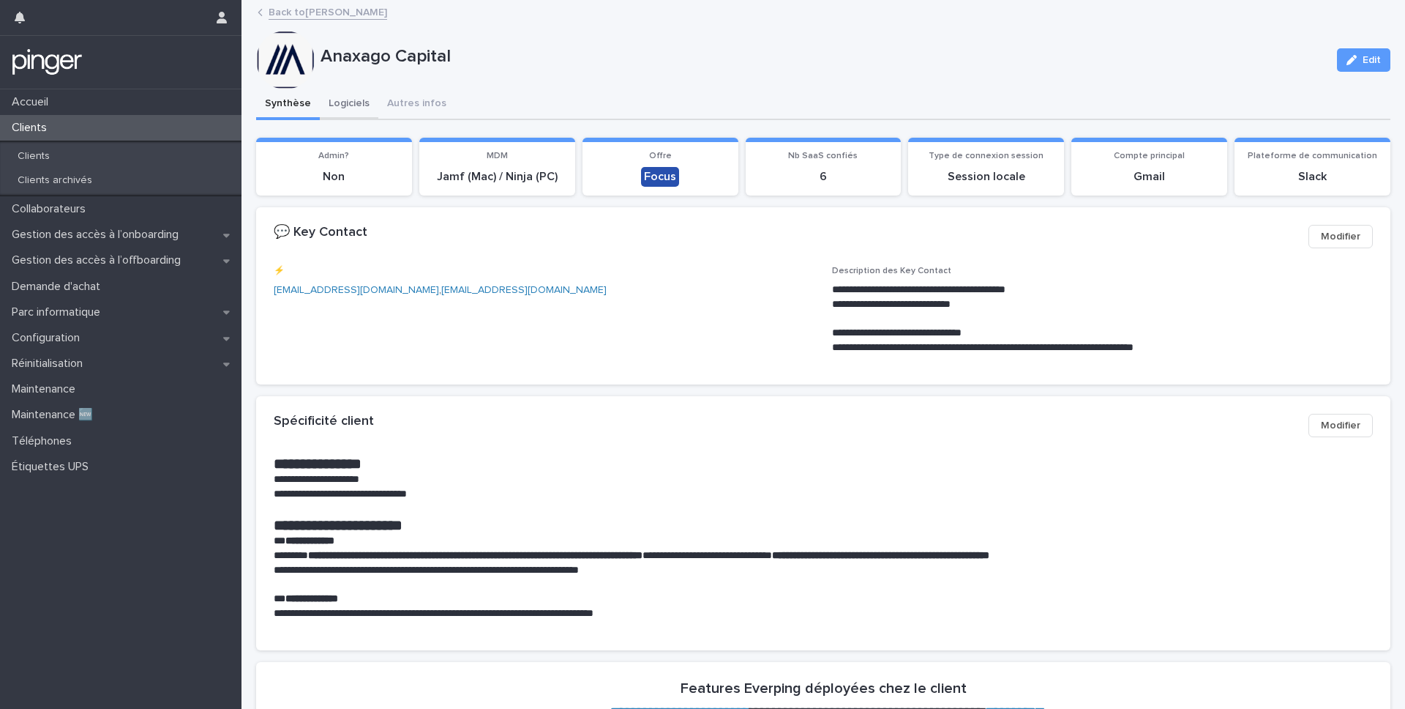
click at [356, 110] on button "Logiciels" at bounding box center [349, 104] width 59 height 31
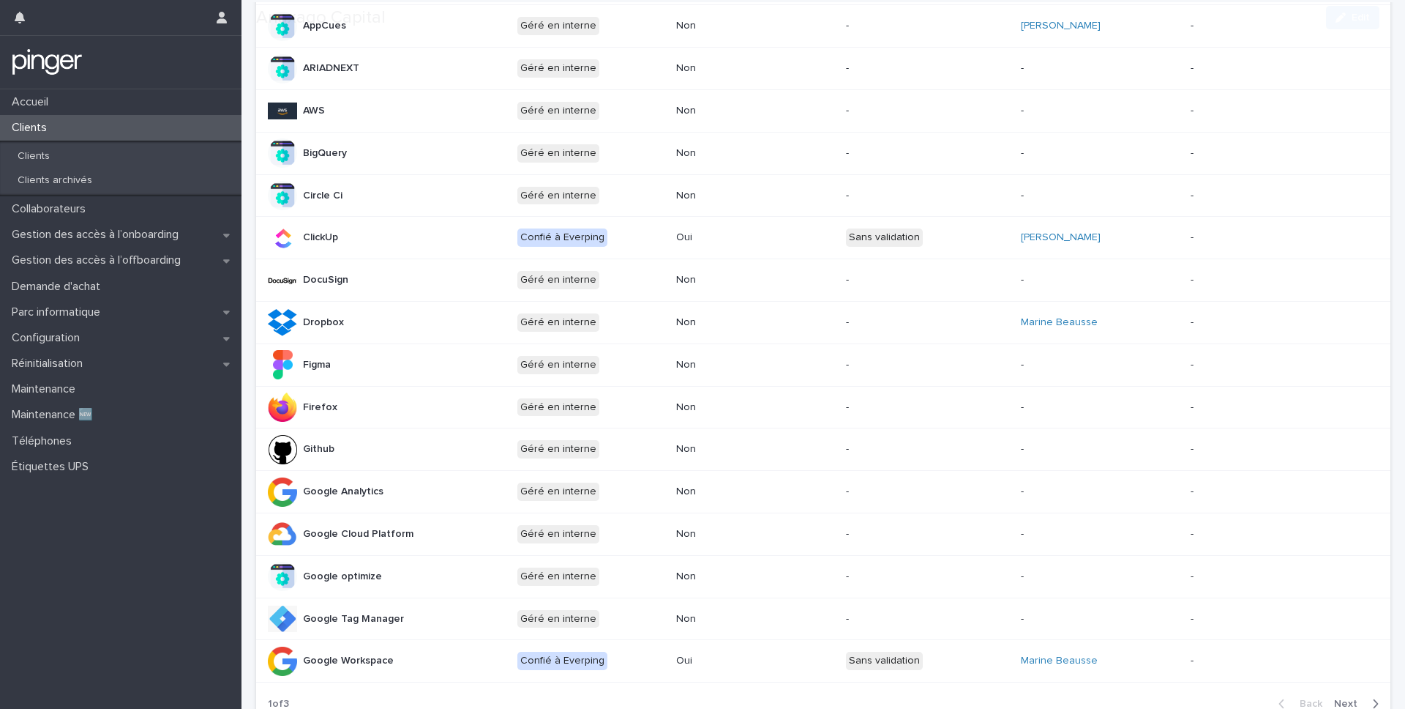
scroll to position [751, 0]
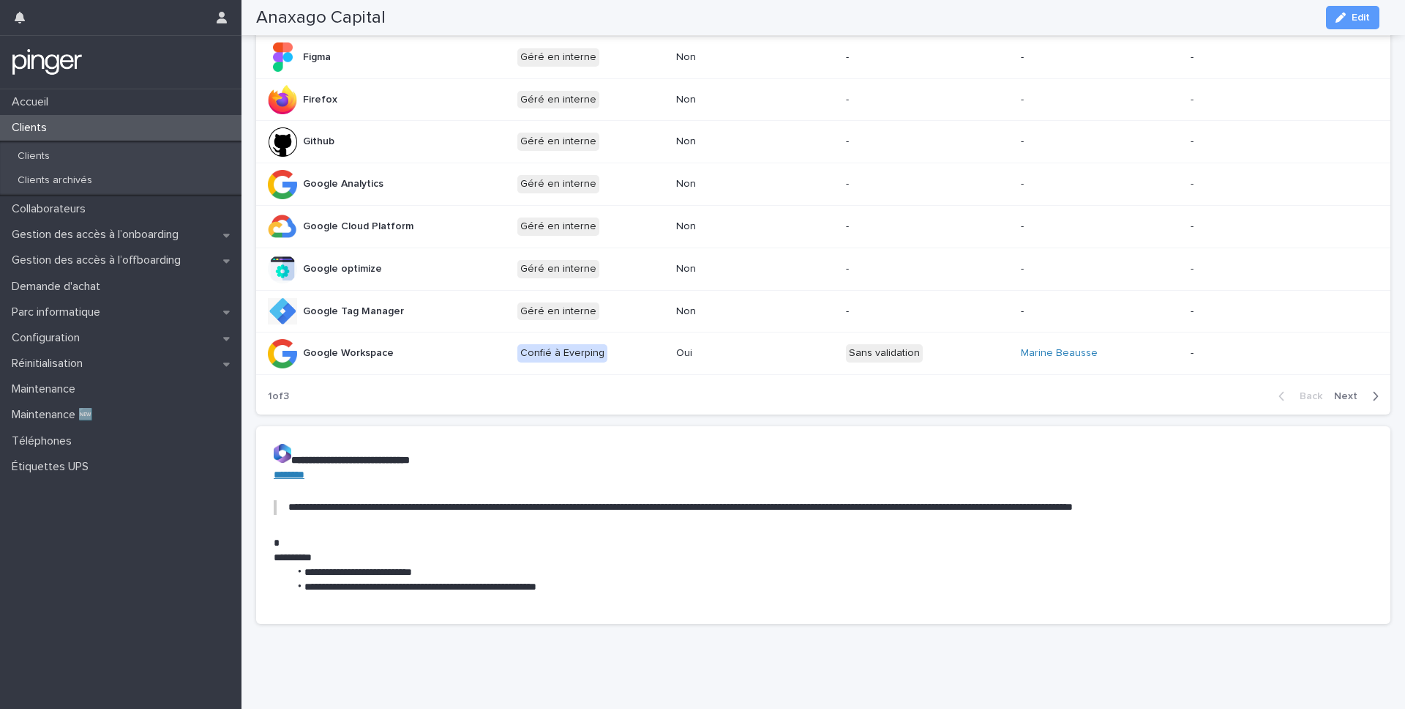
click at [1340, 391] on span "Next" at bounding box center [1350, 396] width 32 height 10
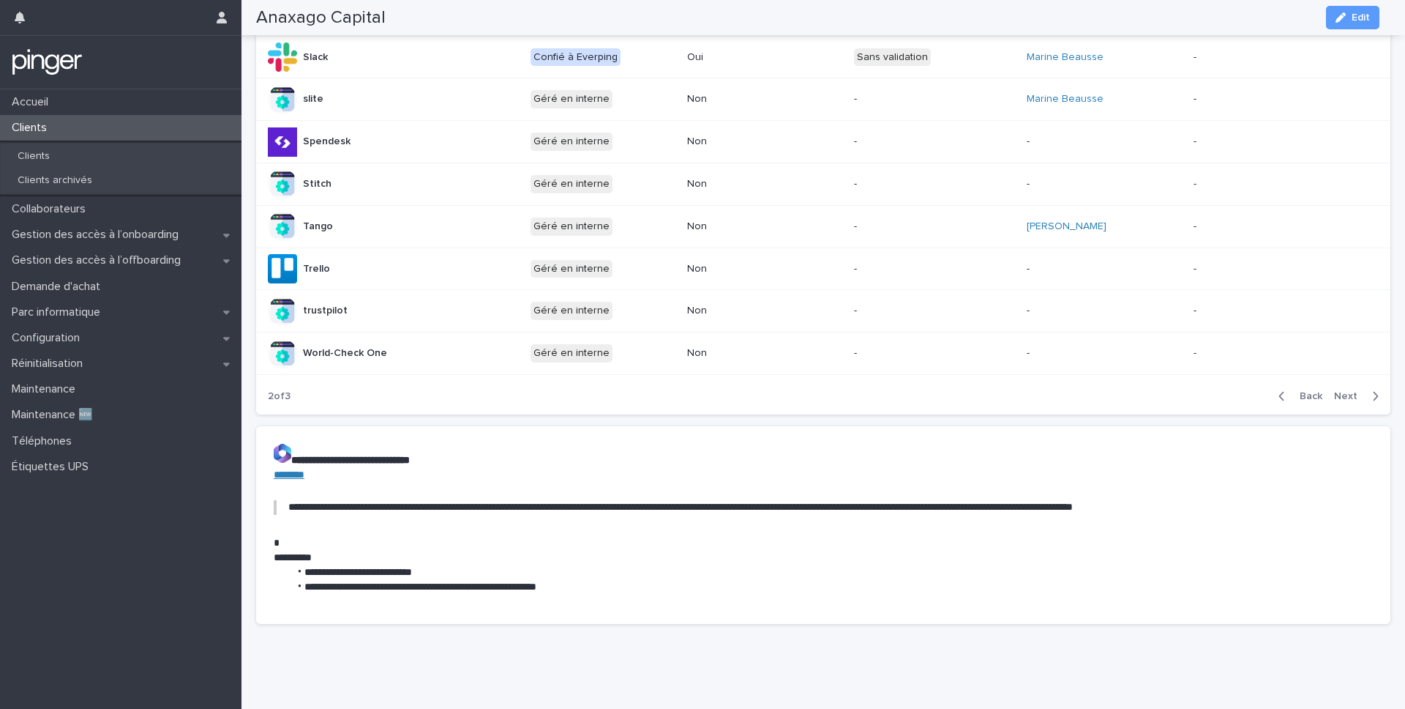
click at [1339, 395] on span "Next" at bounding box center [1350, 396] width 32 height 10
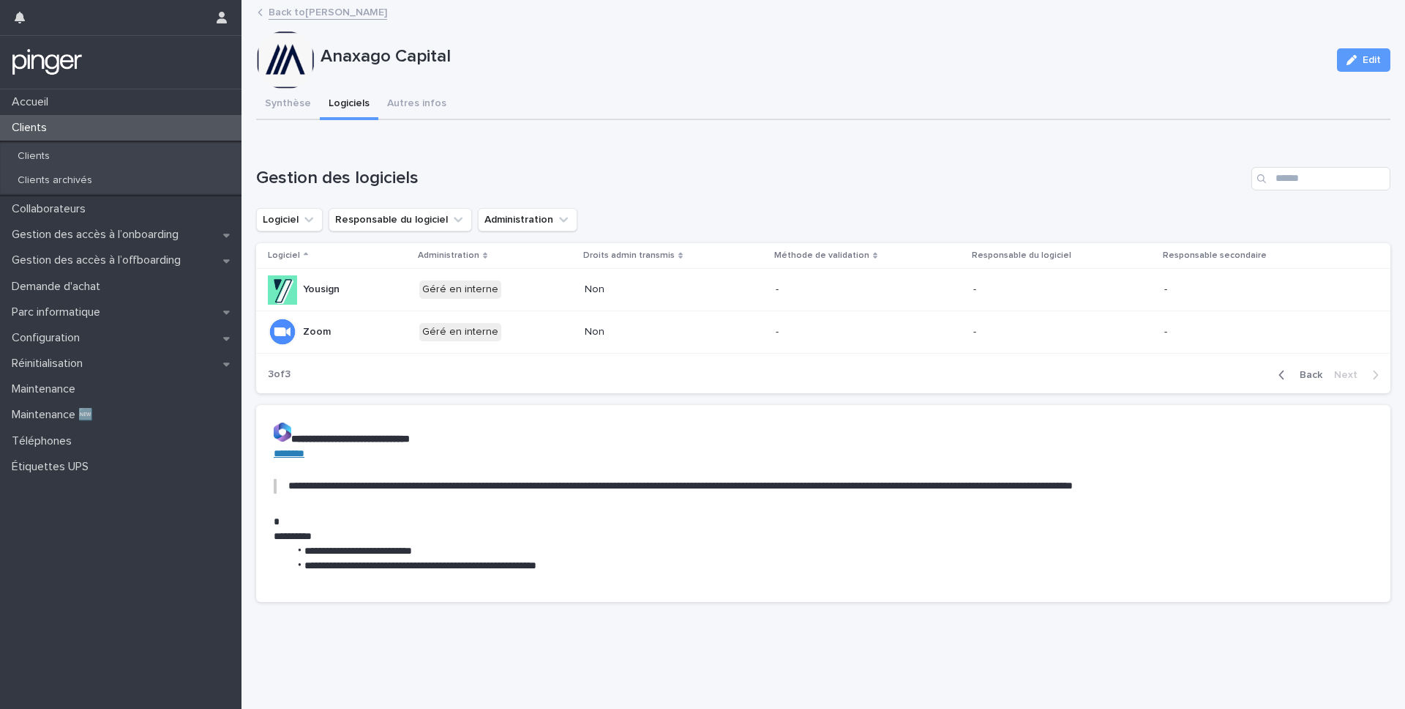
scroll to position [0, 0]
click at [1291, 375] on span "Back" at bounding box center [1306, 375] width 31 height 10
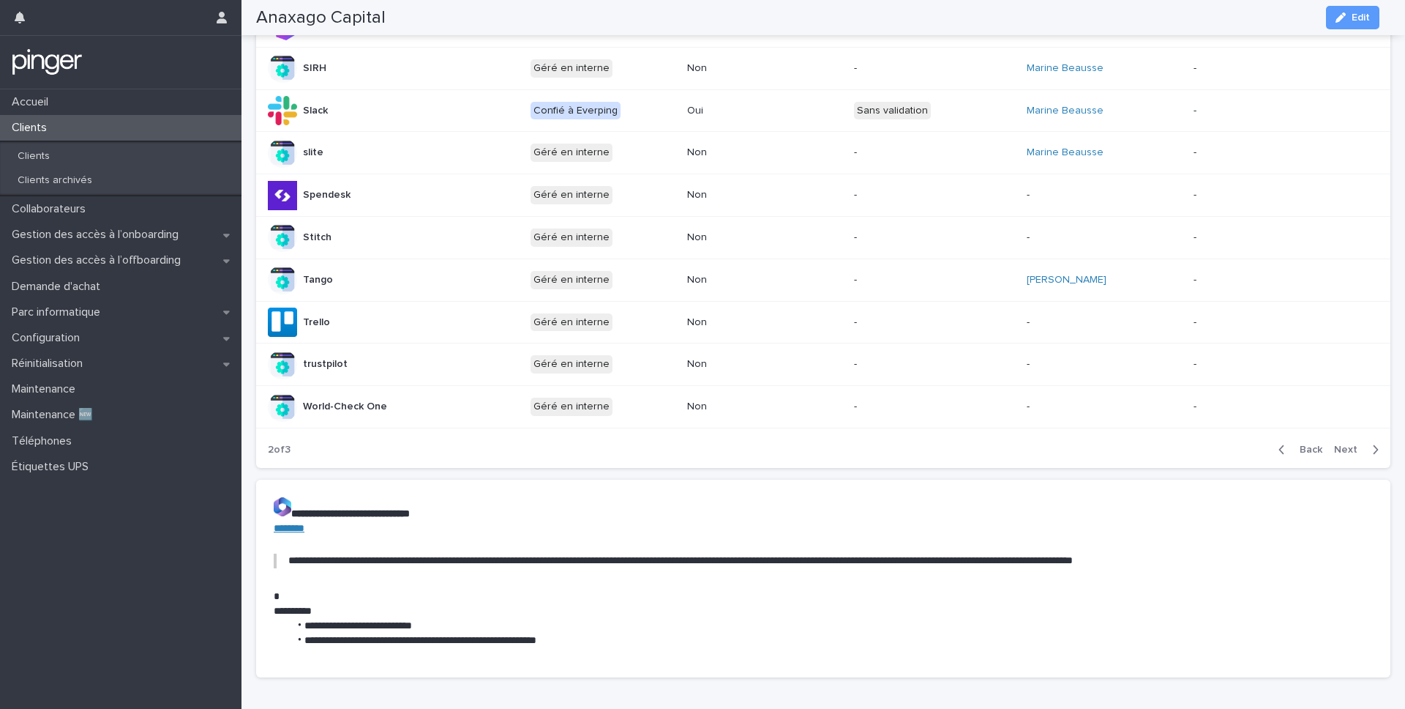
scroll to position [701, 0]
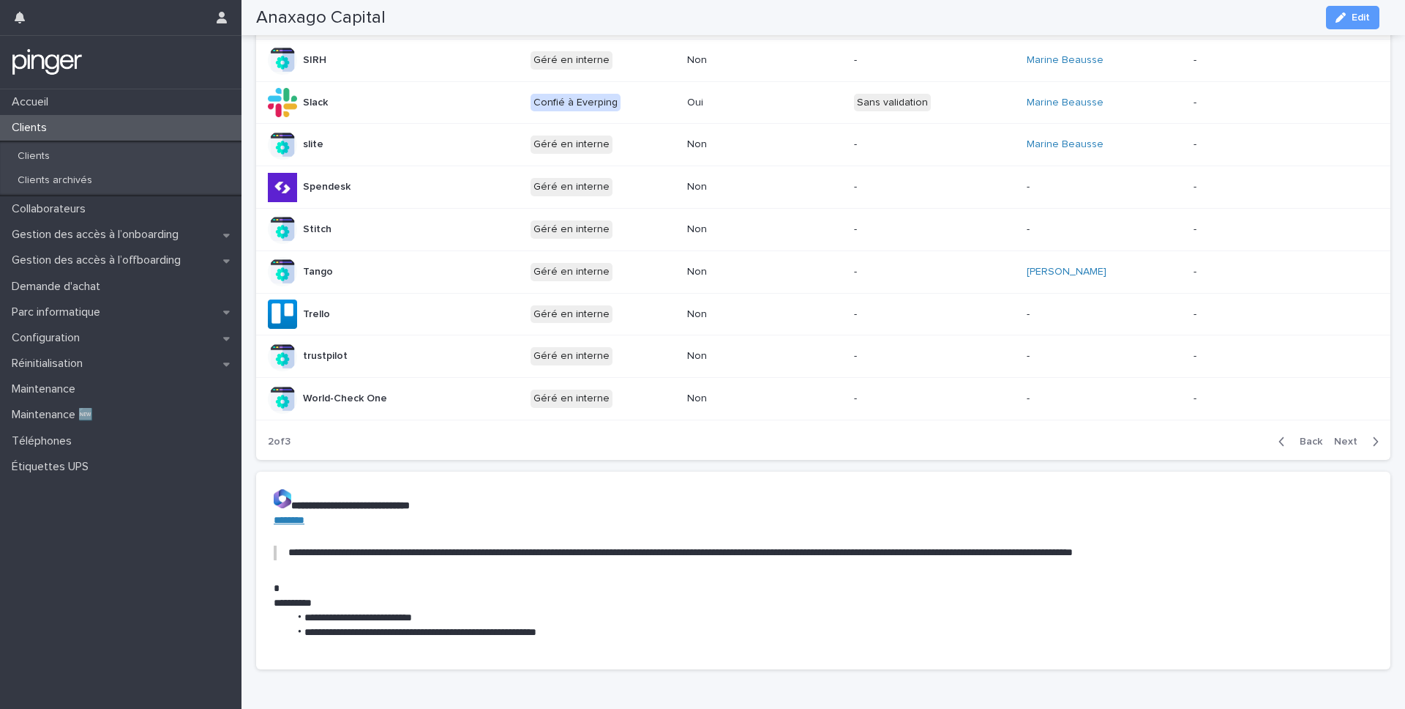
click at [1309, 444] on span "Back" at bounding box center [1306, 441] width 31 height 10
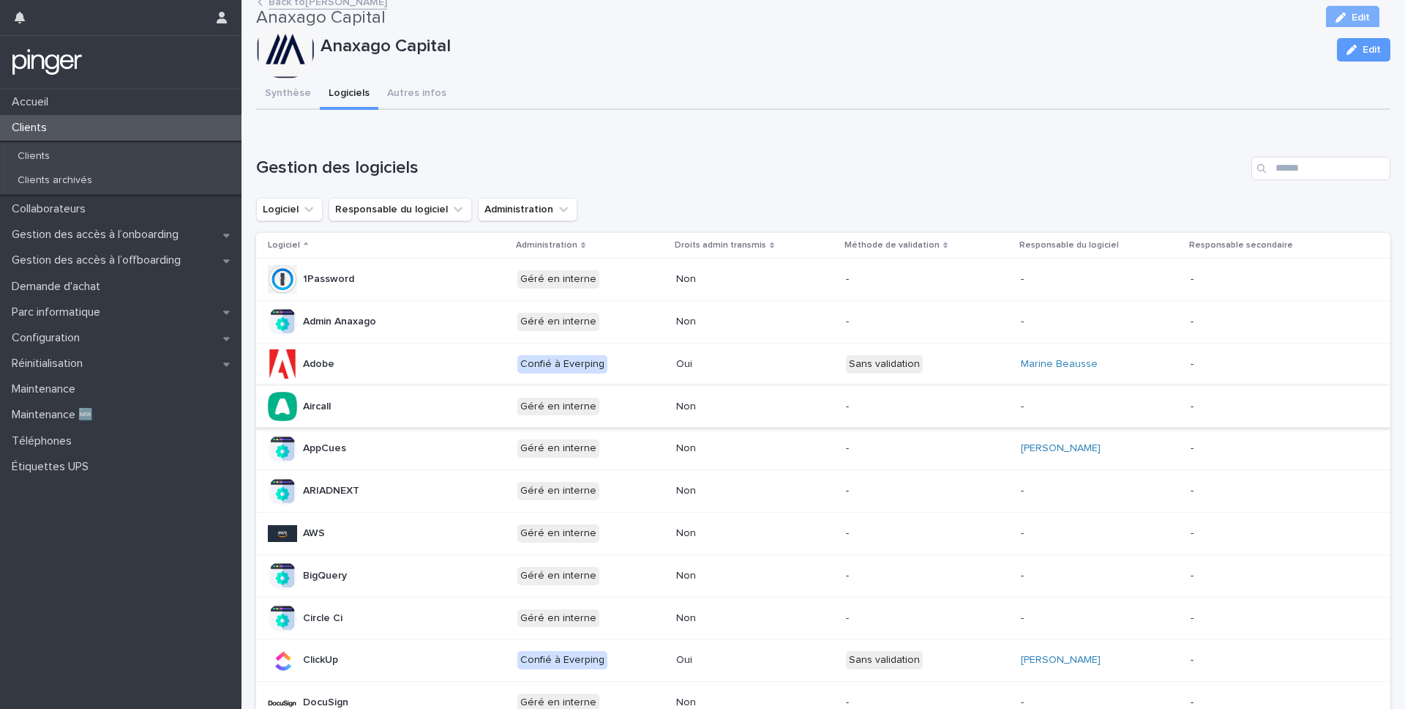
scroll to position [0, 0]
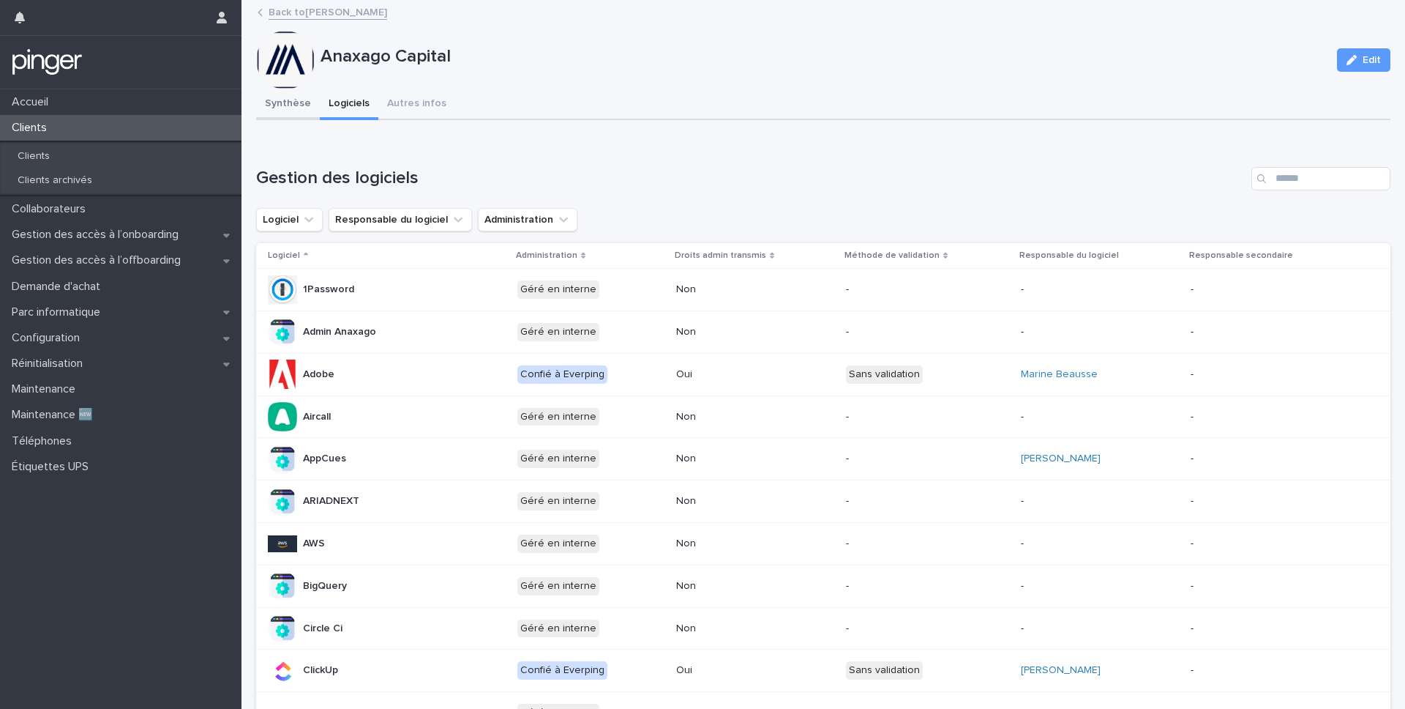
click at [286, 102] on button "Synthèse" at bounding box center [288, 104] width 64 height 31
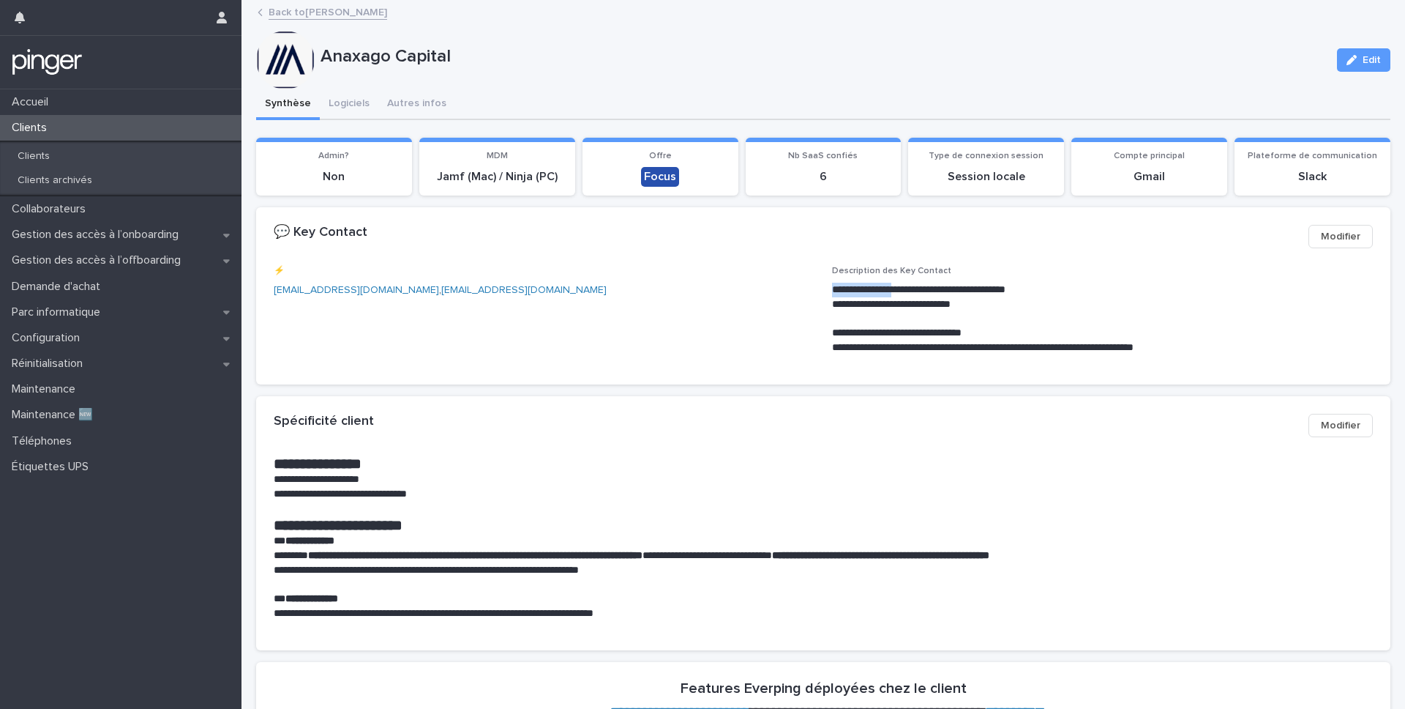
drag, startPoint x: 827, startPoint y: 290, endPoint x: 904, endPoint y: 293, distance: 76.9
click at [904, 293] on p "**********" at bounding box center [1100, 290] width 536 height 15
copy p "**********"
click at [315, 16] on link "Back to Alizée Ricquebourg" at bounding box center [328, 11] width 119 height 17
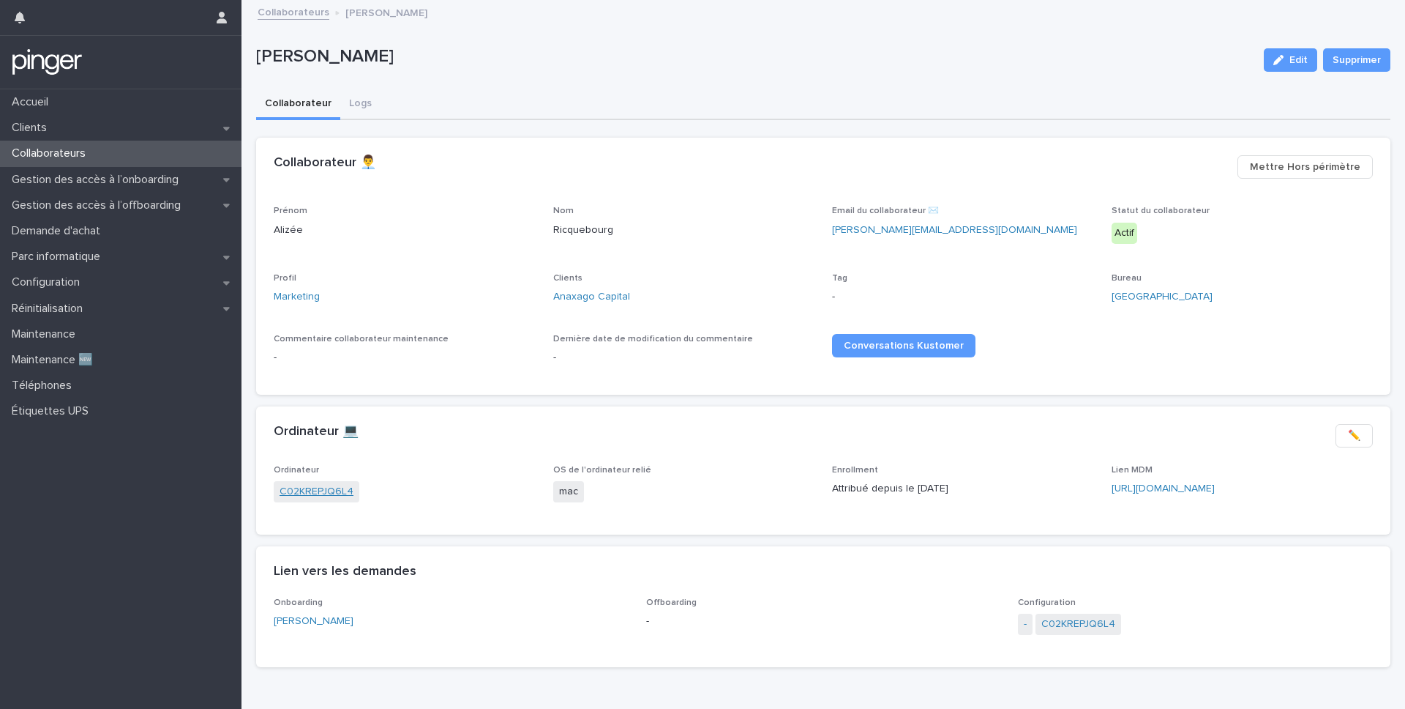
click at [289, 498] on link "C02KREPJQ6L4" at bounding box center [317, 491] width 74 height 15
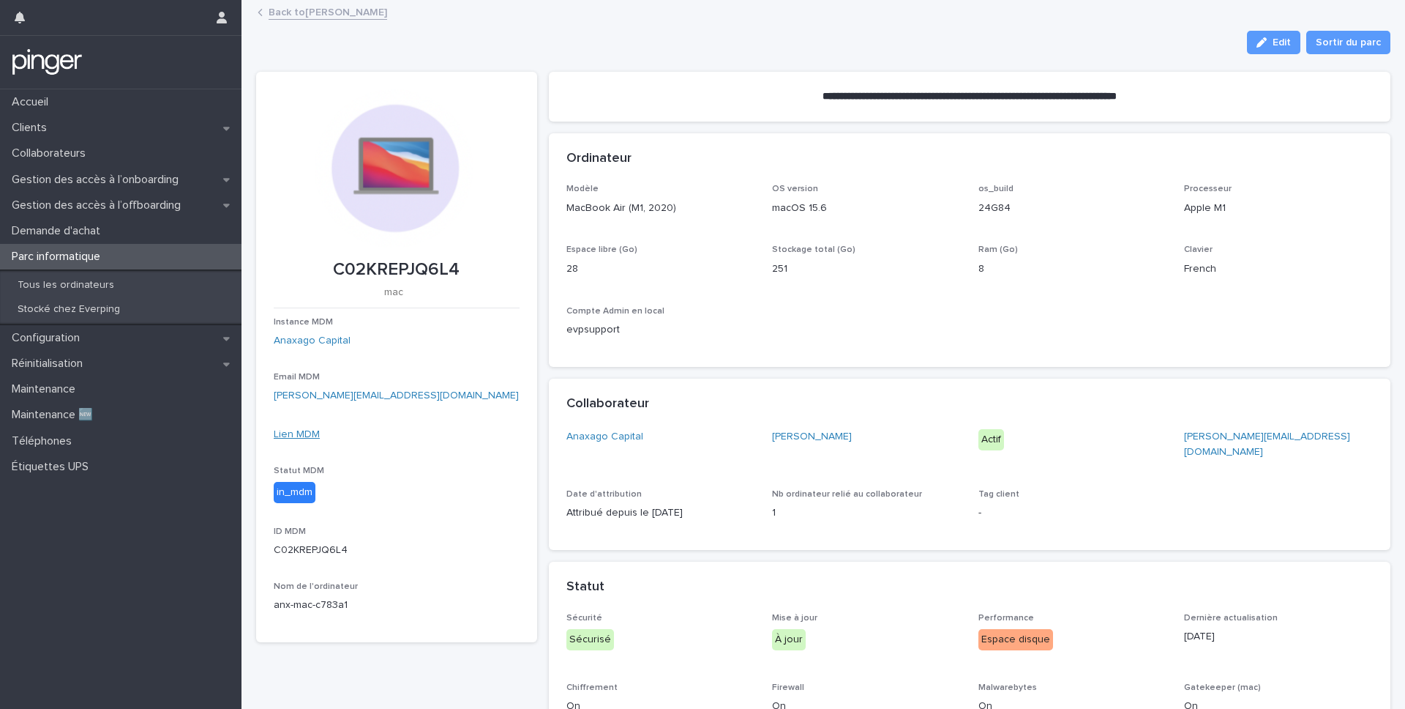
click at [307, 429] on link "Lien MDM" at bounding box center [297, 434] width 46 height 10
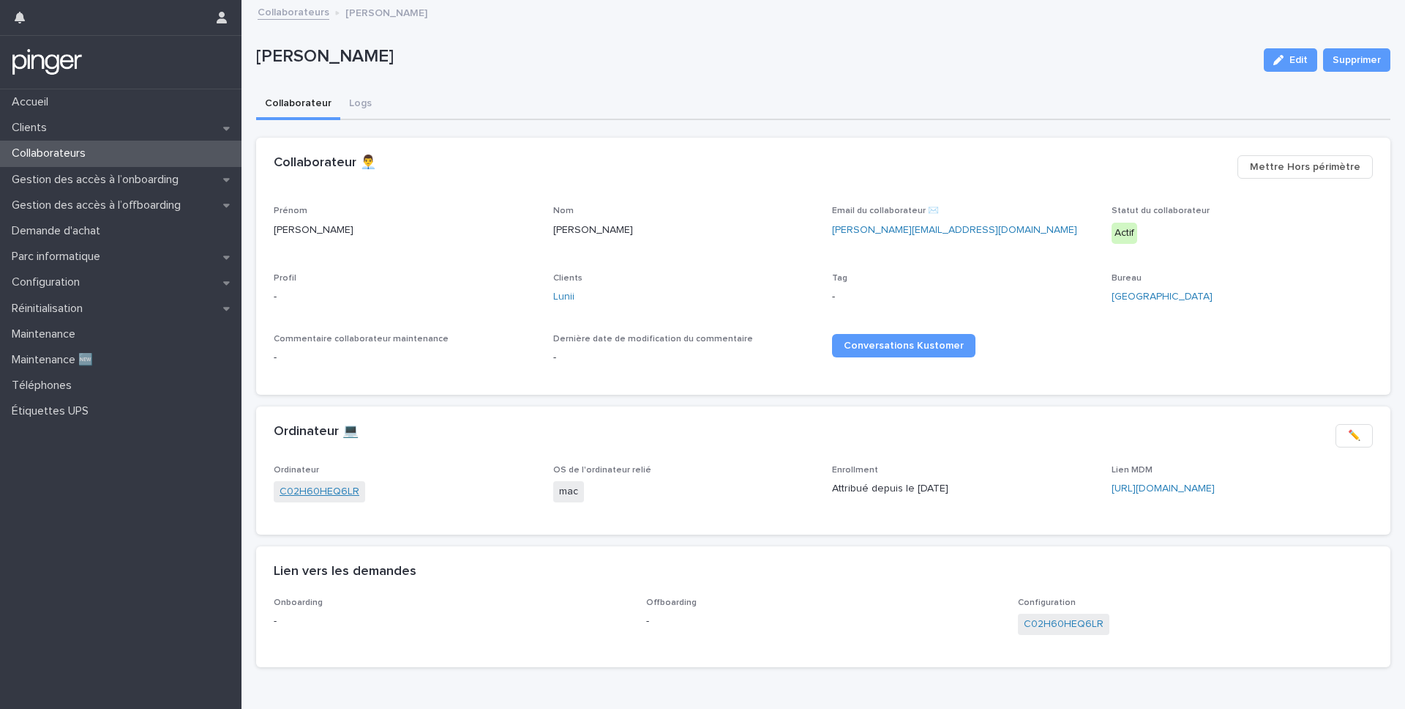
click at [324, 490] on link "C02H60HEQ6LR" at bounding box center [320, 491] width 80 height 15
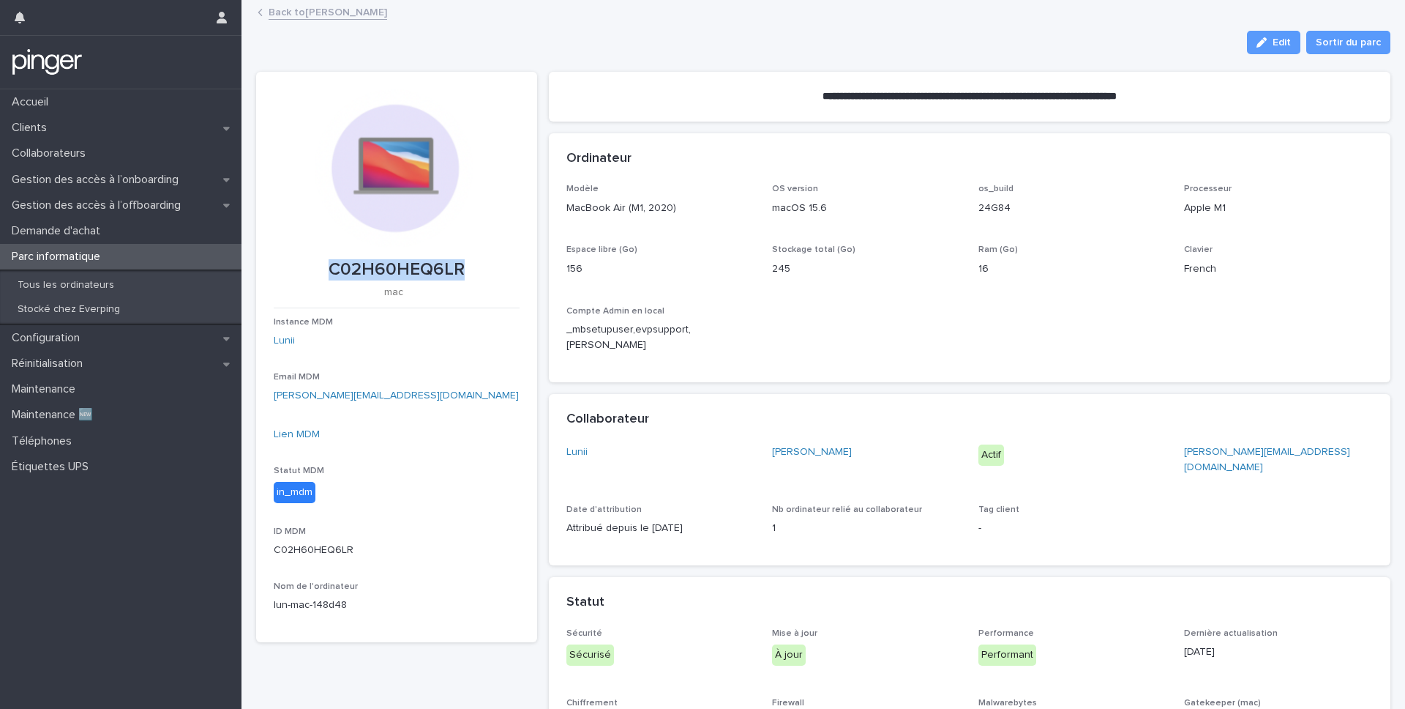
drag, startPoint x: 329, startPoint y: 265, endPoint x: 470, endPoint y: 263, distance: 140.5
click at [470, 263] on p "C02H60HEQ6LR" at bounding box center [397, 269] width 246 height 21
copy p "C02H60HEQ6LR"
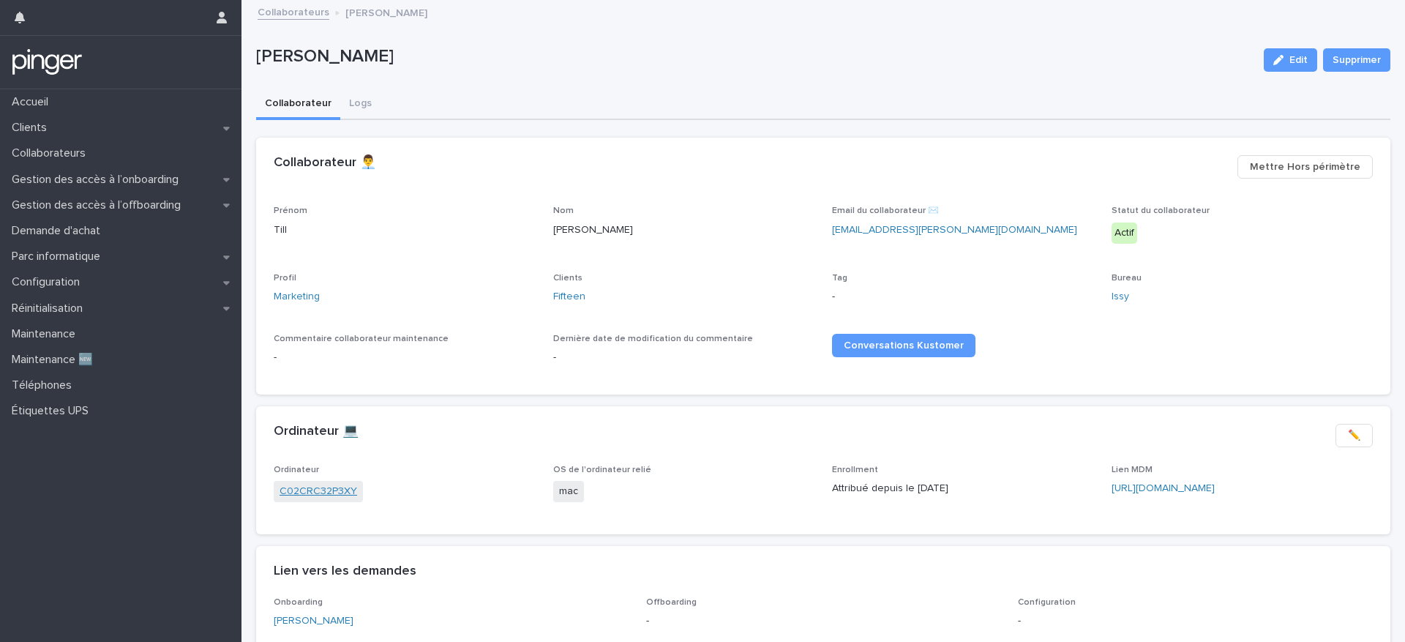
click at [304, 496] on link "C02CRC32P3XY" at bounding box center [319, 491] width 78 height 15
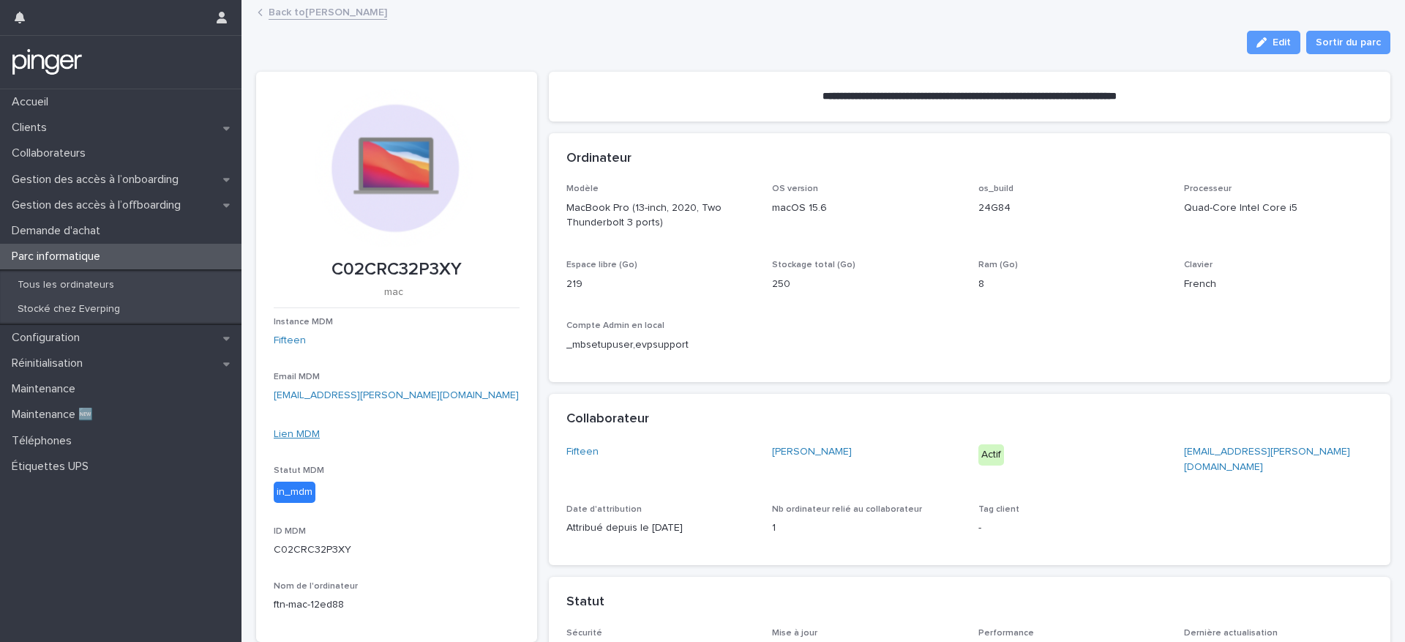
click at [298, 433] on link "Lien MDM" at bounding box center [297, 434] width 46 height 10
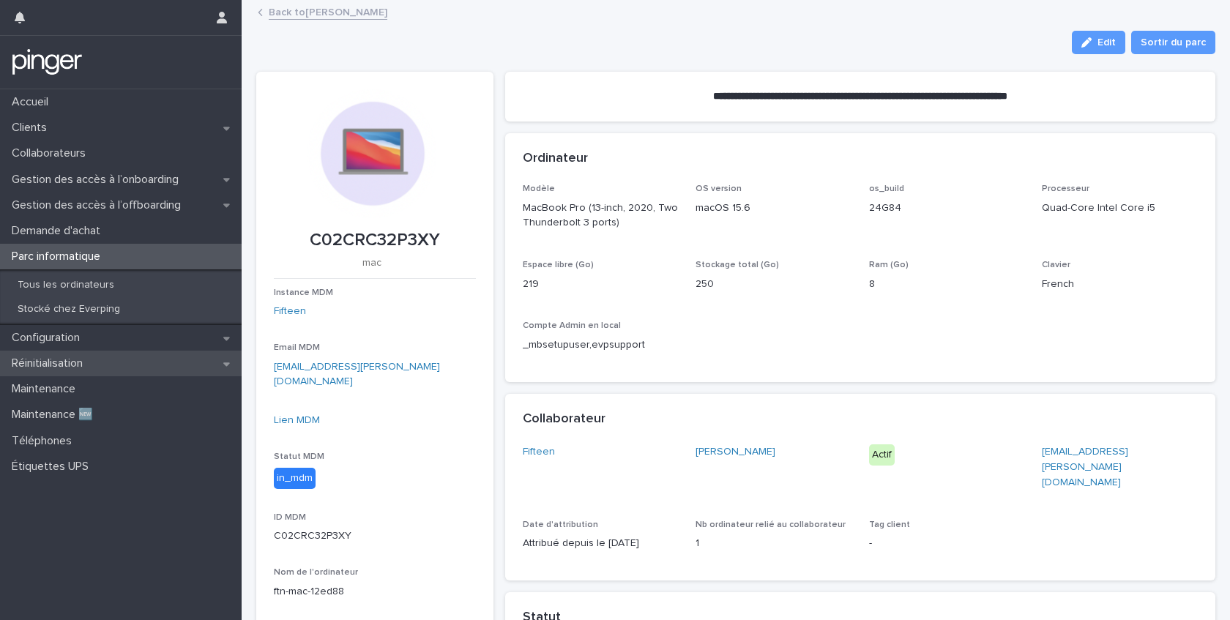
click at [64, 362] on p "Réinitialisation" at bounding box center [50, 363] width 89 height 14
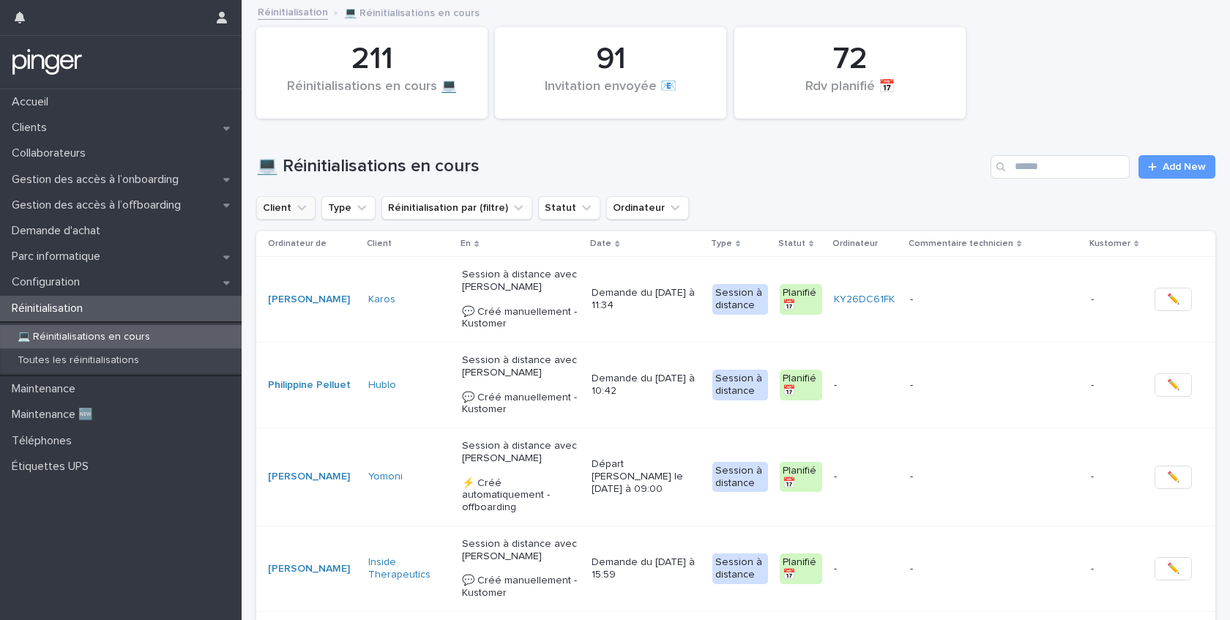
click at [296, 209] on icon "Client" at bounding box center [301, 208] width 15 height 15
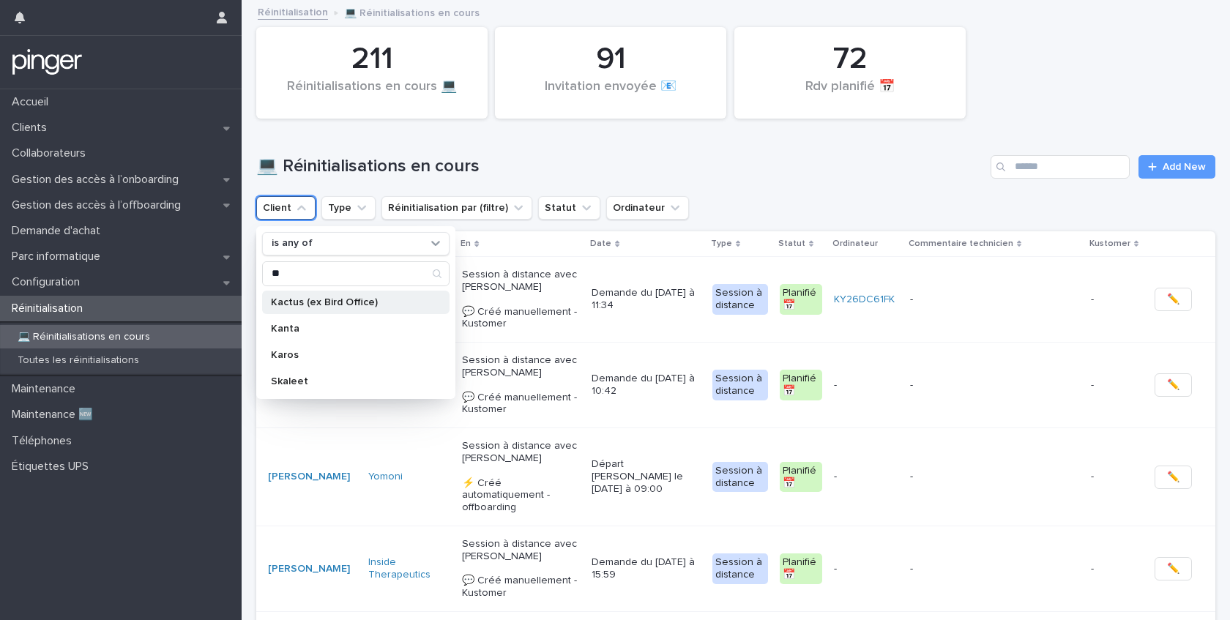
type input "**"
click at [319, 304] on p "Kactus (ex Bird Office)" at bounding box center [348, 302] width 155 height 10
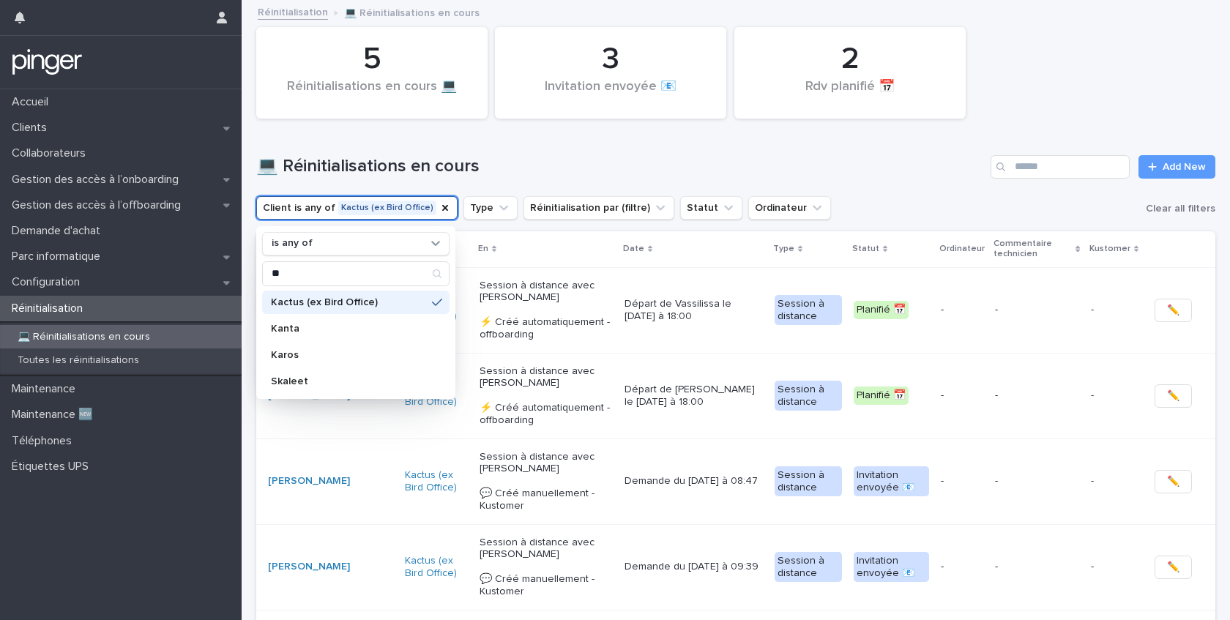
click at [881, 160] on h1 "💻 Réinitialisations en cours" at bounding box center [620, 166] width 728 height 21
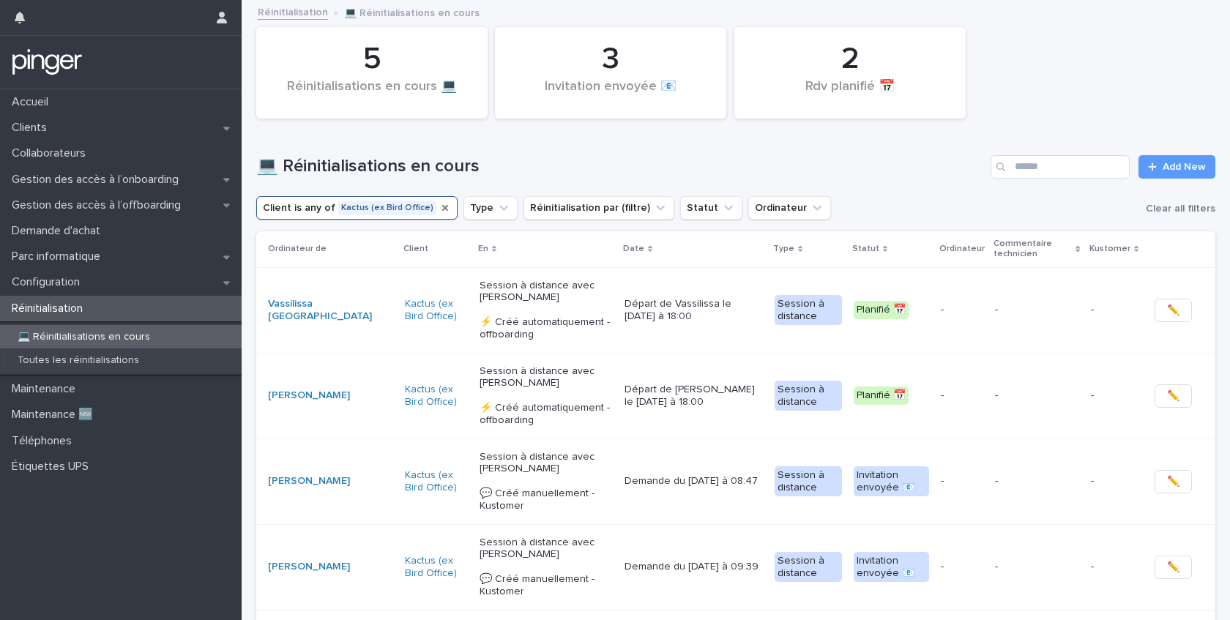
click at [439, 209] on icon "Client" at bounding box center [445, 208] width 12 height 12
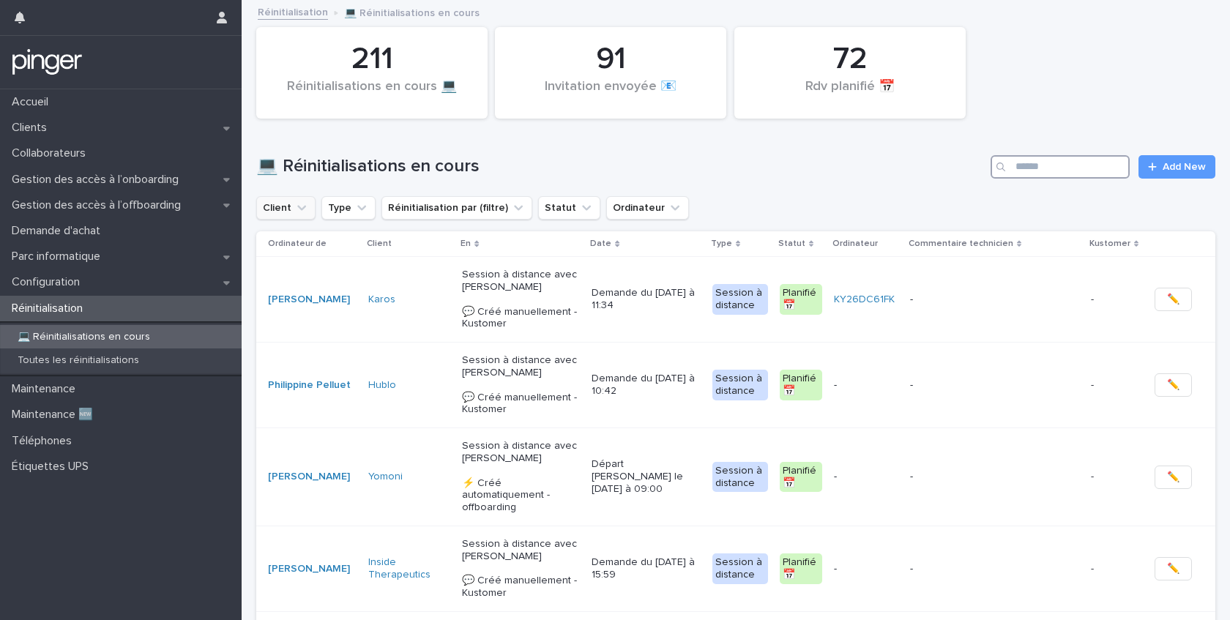
click at [1040, 167] on input "Search" at bounding box center [1059, 166] width 139 height 23
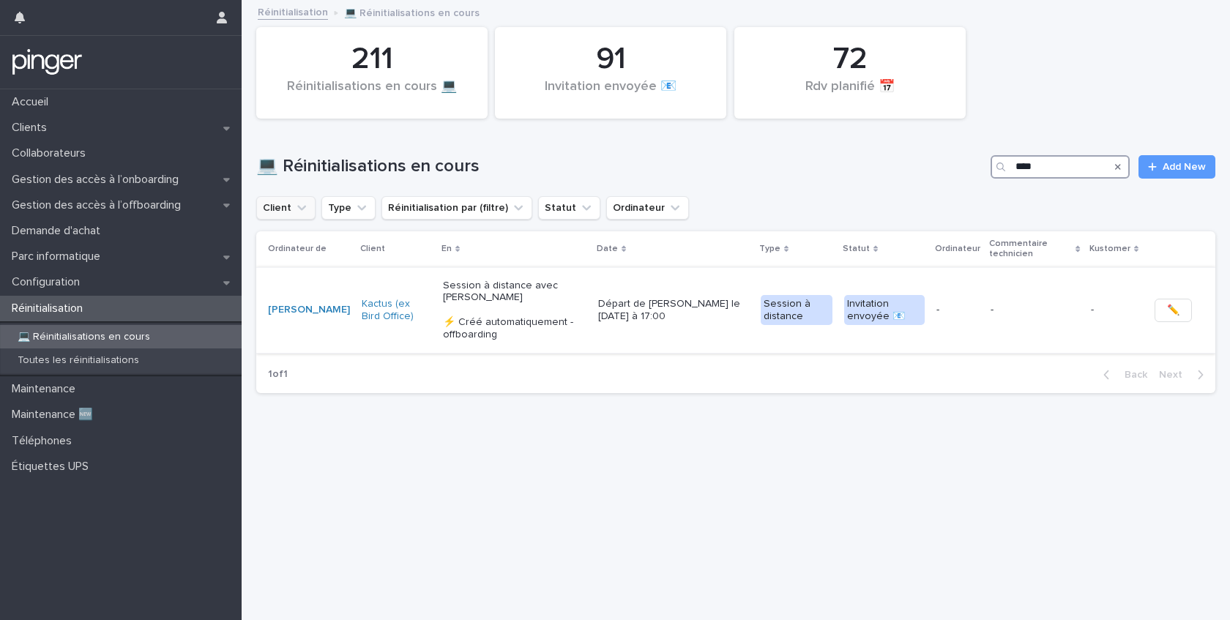
type input "****"
click at [356, 280] on td "Kactus (ex Bird Office)" at bounding box center [396, 310] width 81 height 86
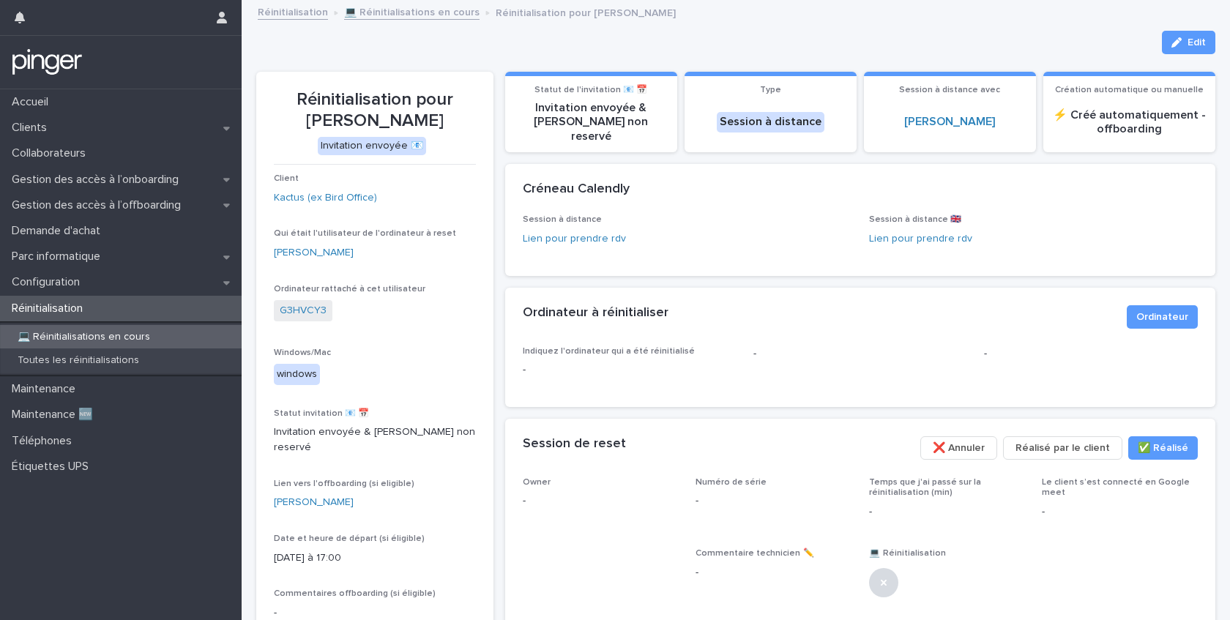
drag, startPoint x: 308, startPoint y: 116, endPoint x: 442, endPoint y: 120, distance: 134.0
click at [451, 117] on p "Réinitialisation pour [PERSON_NAME]" at bounding box center [375, 110] width 202 height 42
copy p "[PERSON_NAME]"
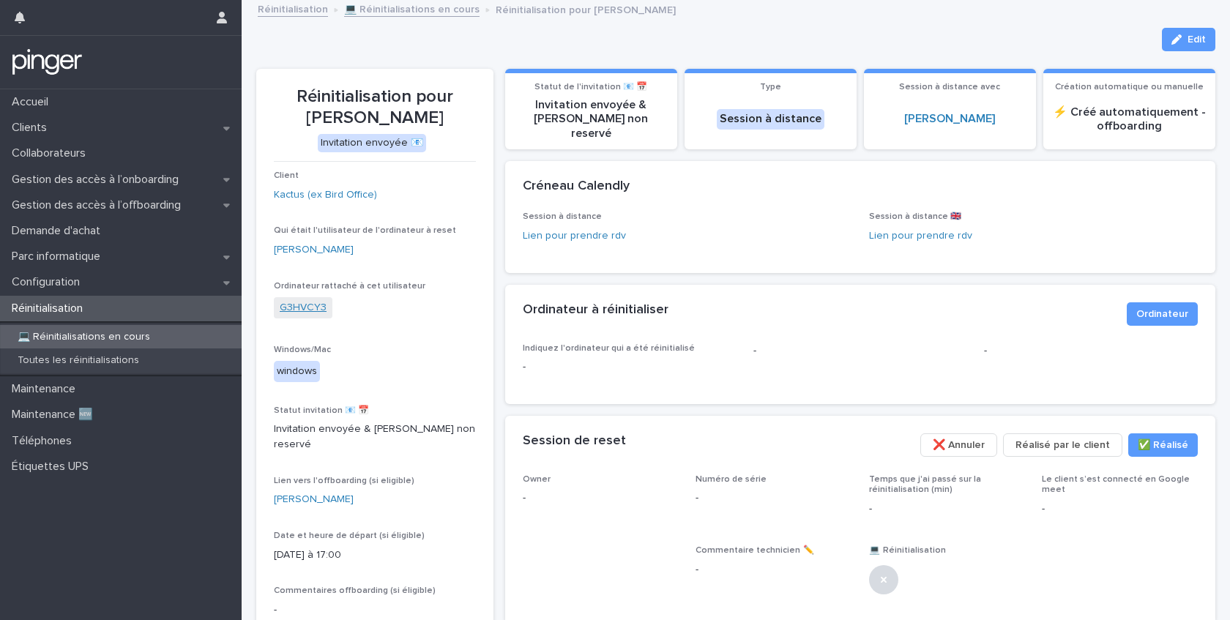
click at [318, 306] on link "G3HVCY3" at bounding box center [303, 307] width 47 height 15
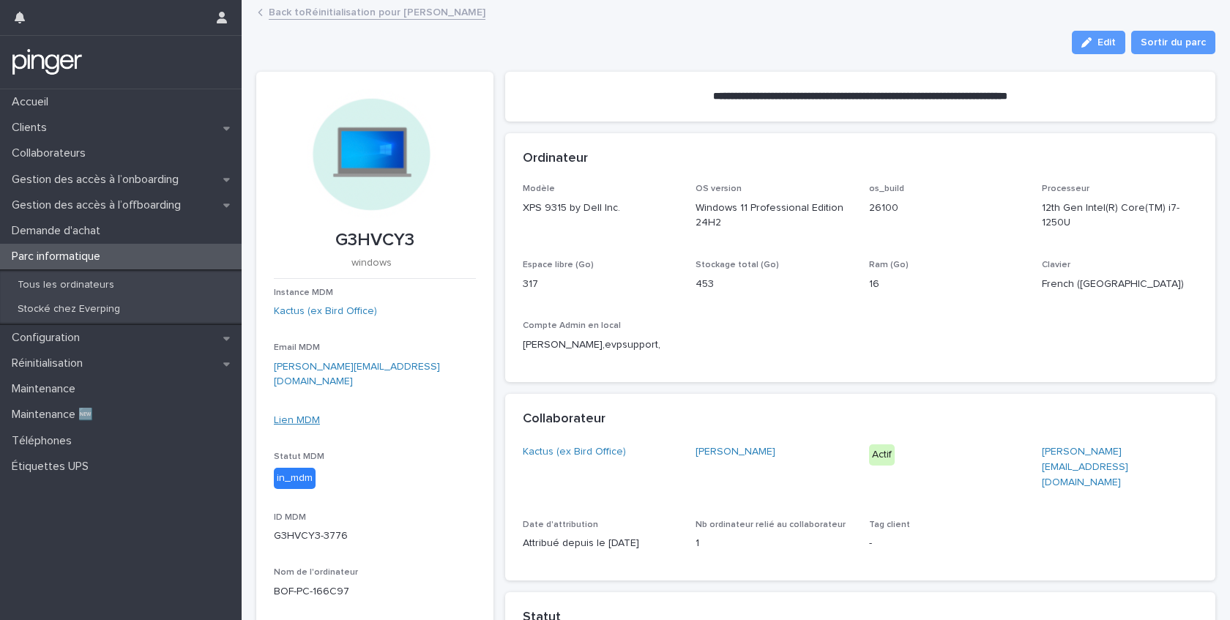
click at [302, 415] on link "Lien MDM" at bounding box center [297, 420] width 46 height 10
click at [383, 15] on link "Back to Réinitialisation pour [PERSON_NAME]" at bounding box center [377, 11] width 217 height 17
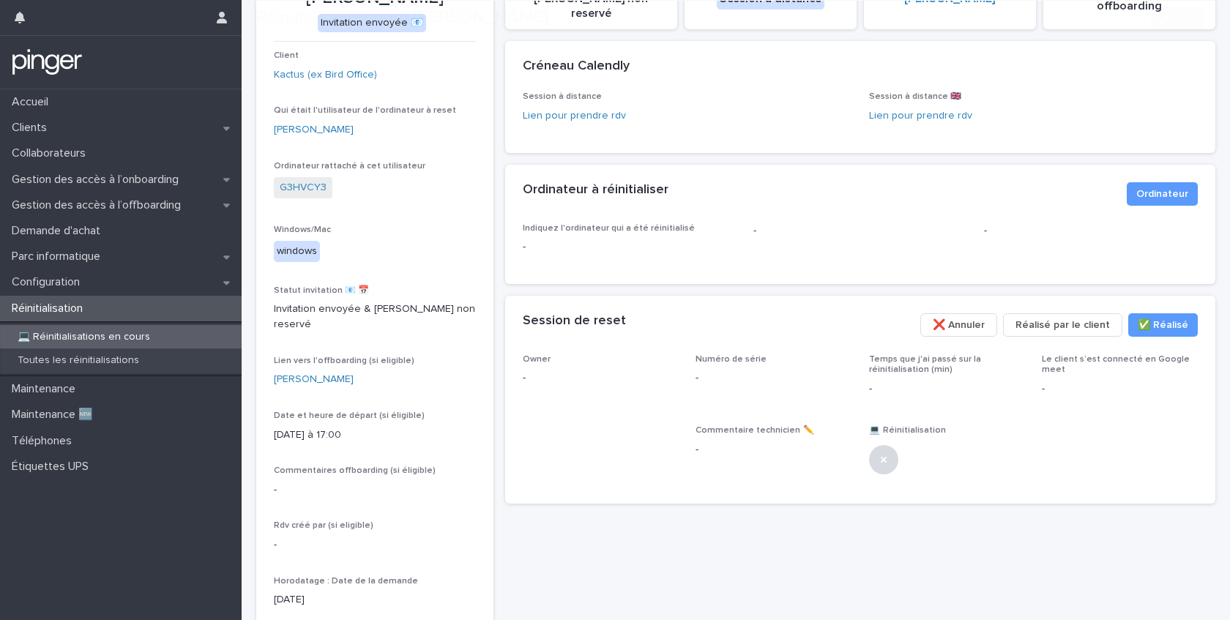
scroll to position [262, 0]
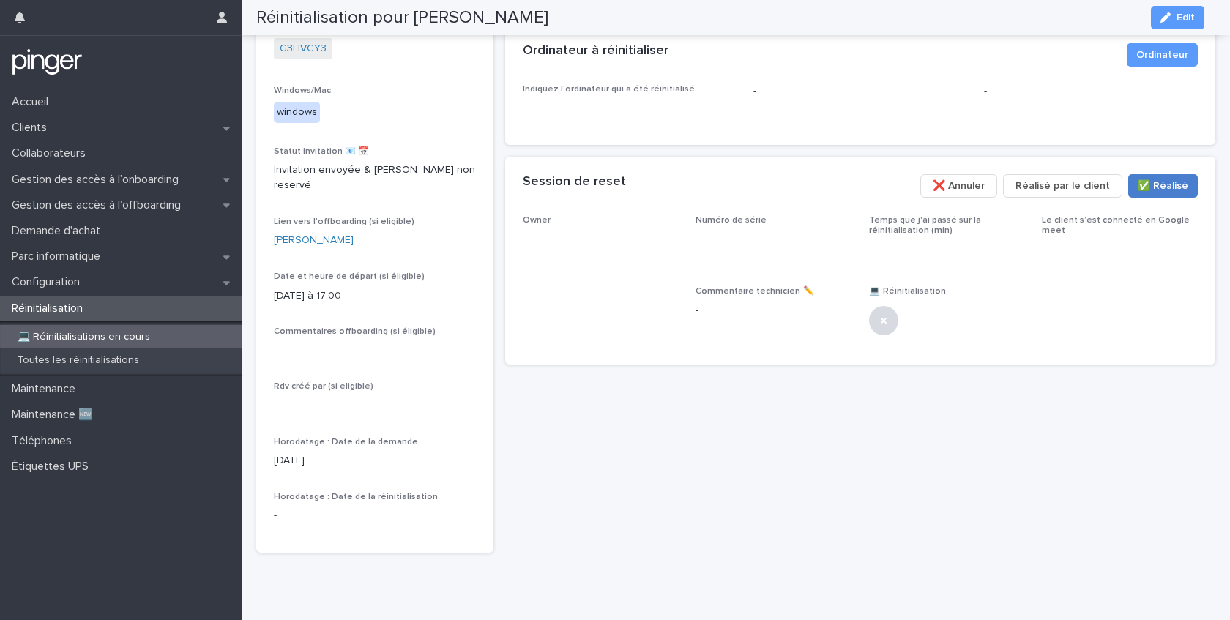
click at [1159, 179] on span "✅​ Réalisé" at bounding box center [1162, 186] width 51 height 15
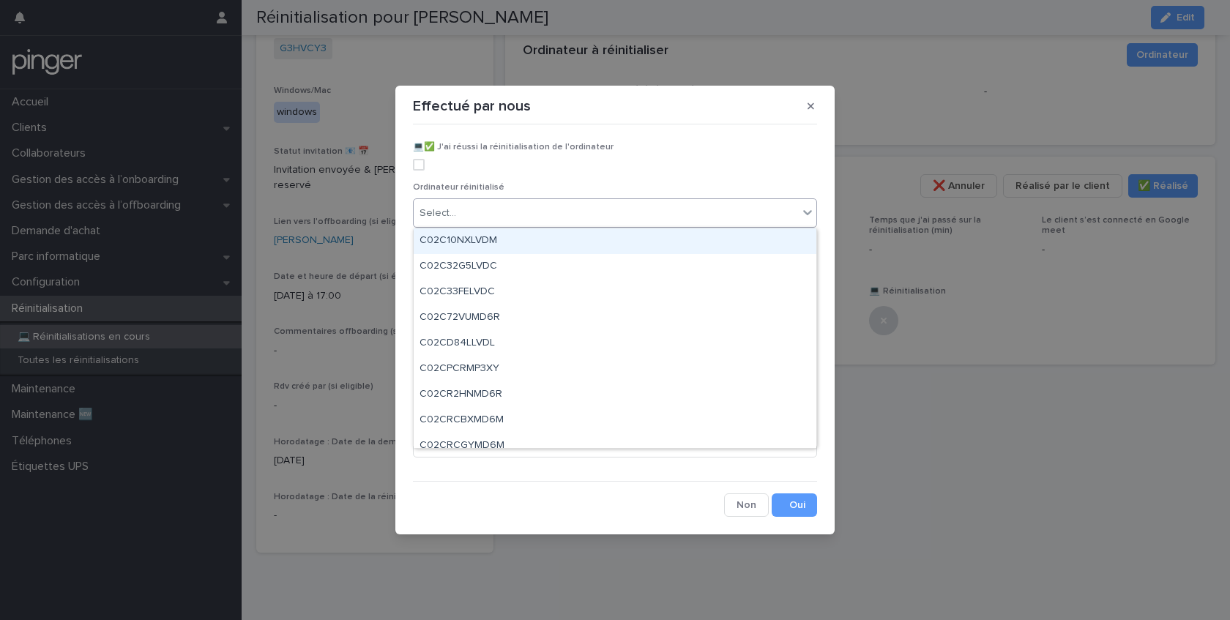
click at [675, 210] on div "Select..." at bounding box center [606, 213] width 384 height 24
click at [352, 78] on div "Effectué par nous 💻​✅​ J'ai réussi la réinitialisation de l'ordinateur Ordinate…" at bounding box center [615, 310] width 1230 height 620
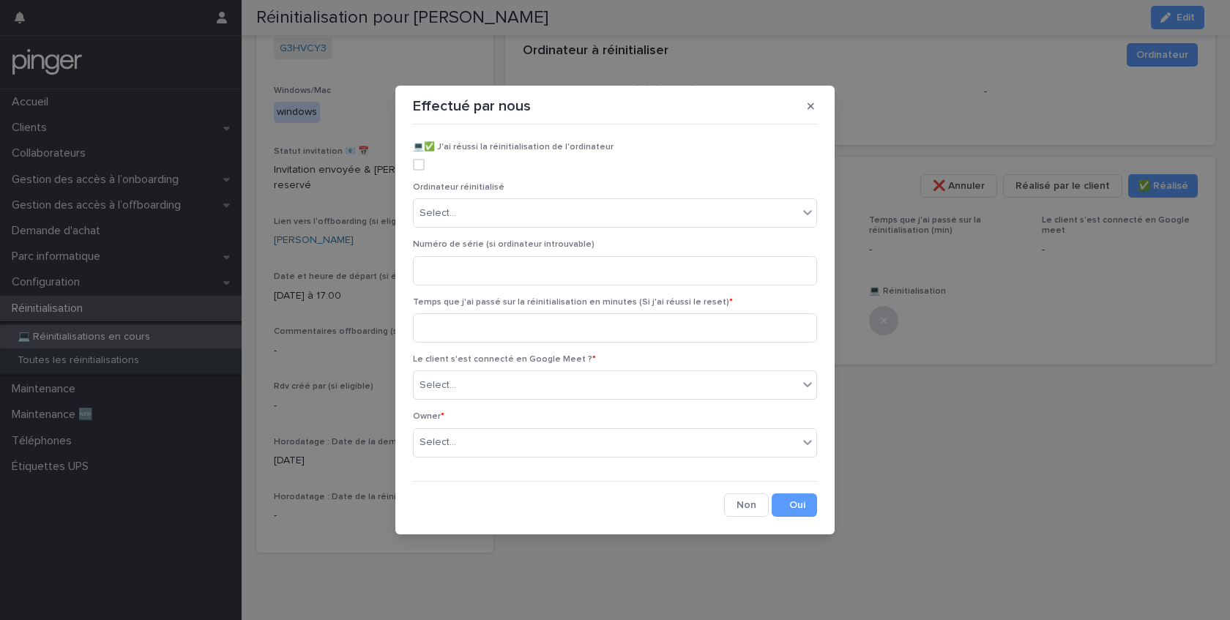
click at [321, 57] on div "Effectué par nous 💻​✅​ J'ai réussi la réinitialisation de l'ordinateur Ordinate…" at bounding box center [615, 310] width 1230 height 620
click at [304, 51] on div "Effectué par nous 💻​✅​ J'ai réussi la réinitialisation de l'ordinateur Ordinate…" at bounding box center [615, 310] width 1230 height 620
click at [814, 107] on button "button" at bounding box center [811, 105] width 24 height 23
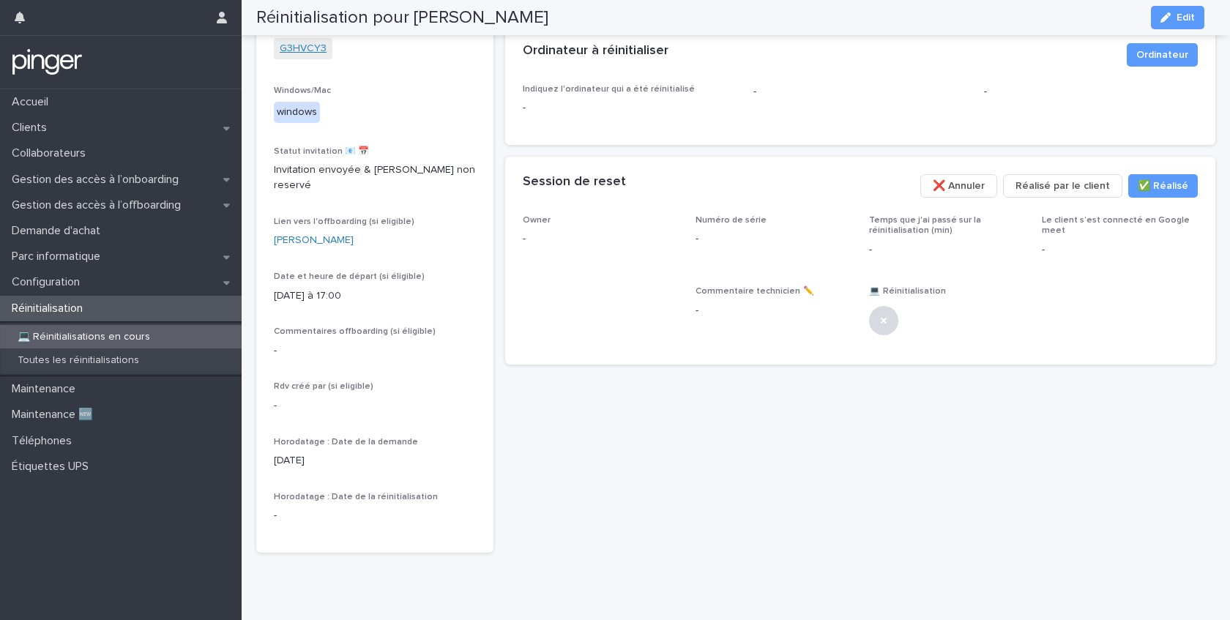
click at [319, 42] on link "G3HVCY3" at bounding box center [303, 48] width 47 height 15
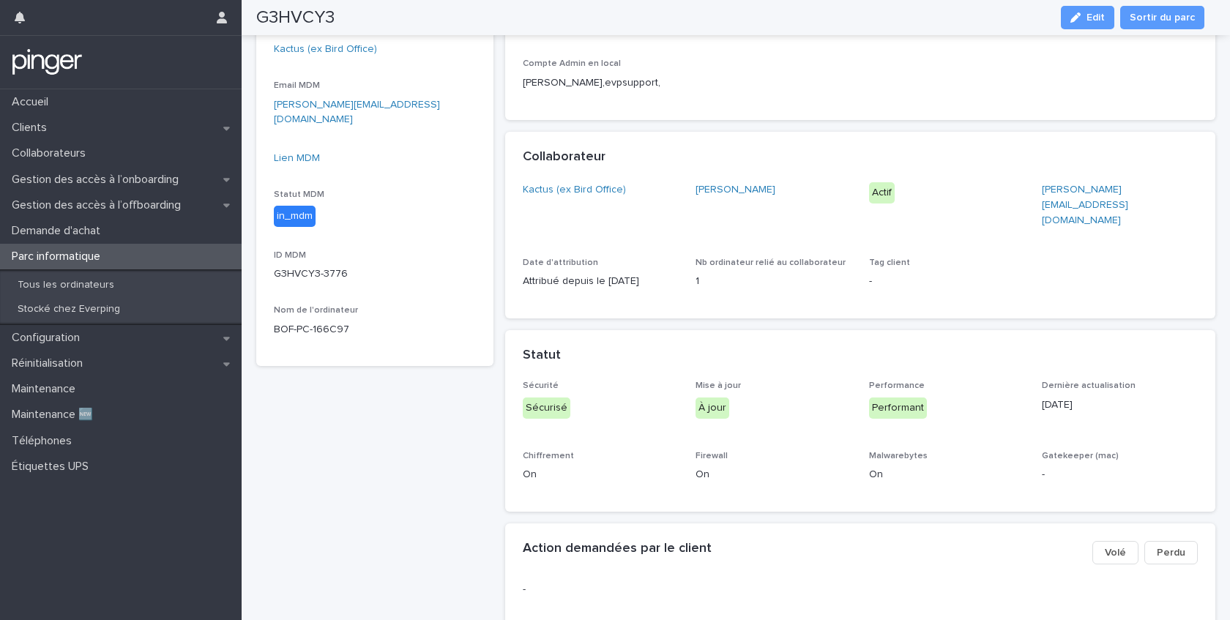
scroll to position [263, 0]
click at [299, 265] on p "G3HVCY3-3776" at bounding box center [375, 272] width 202 height 15
click at [323, 265] on p "G3HVCY3-3776" at bounding box center [375, 272] width 202 height 15
click at [299, 152] on link "Lien MDM" at bounding box center [297, 157] width 46 height 10
drag, startPoint x: 273, startPoint y: 257, endPoint x: 342, endPoint y: 266, distance: 69.4
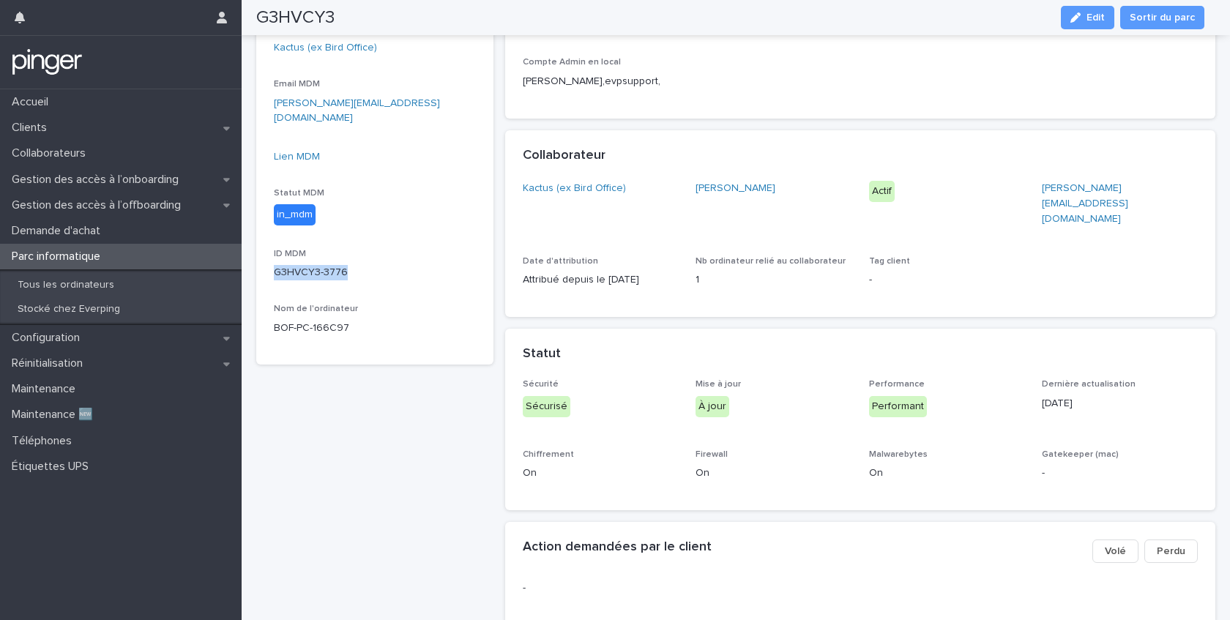
click at [342, 266] on section "G3HVCY3 windows Instance MDM Kactus (ex Bird Office) Email MDM mathilde.falaise…" at bounding box center [374, 86] width 237 height 557
copy p "G3HVCY3-3776"
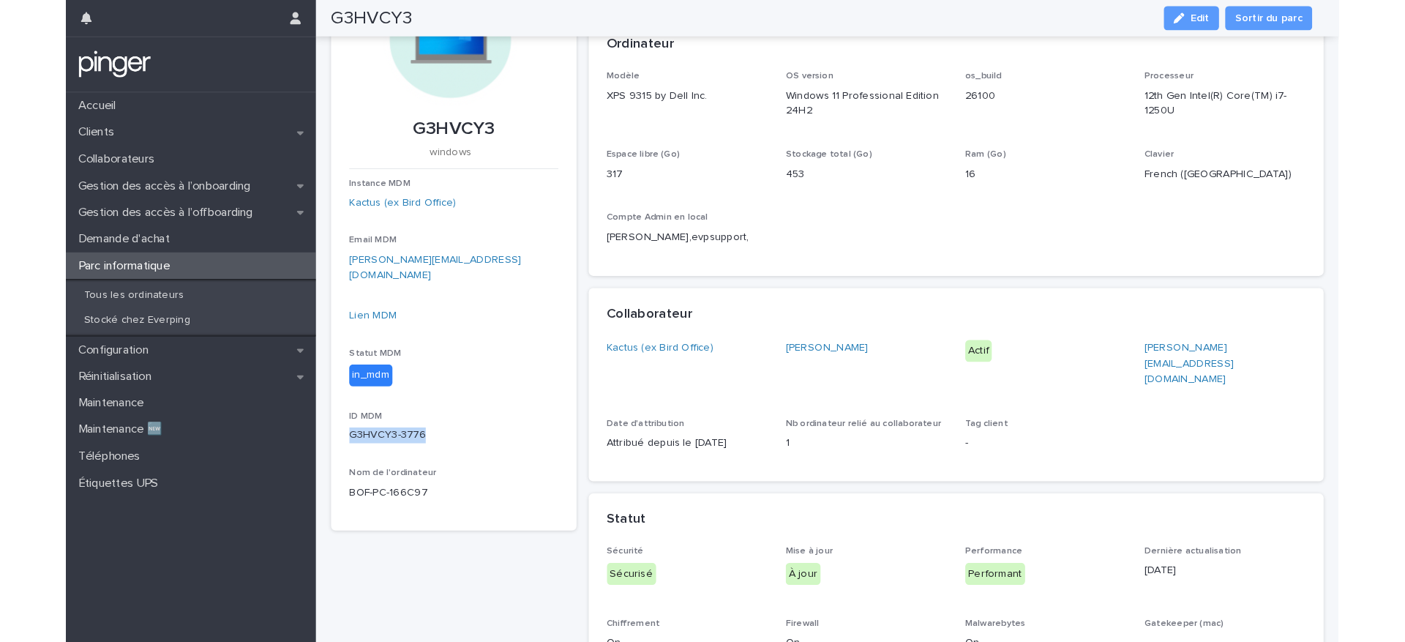
scroll to position [0, 0]
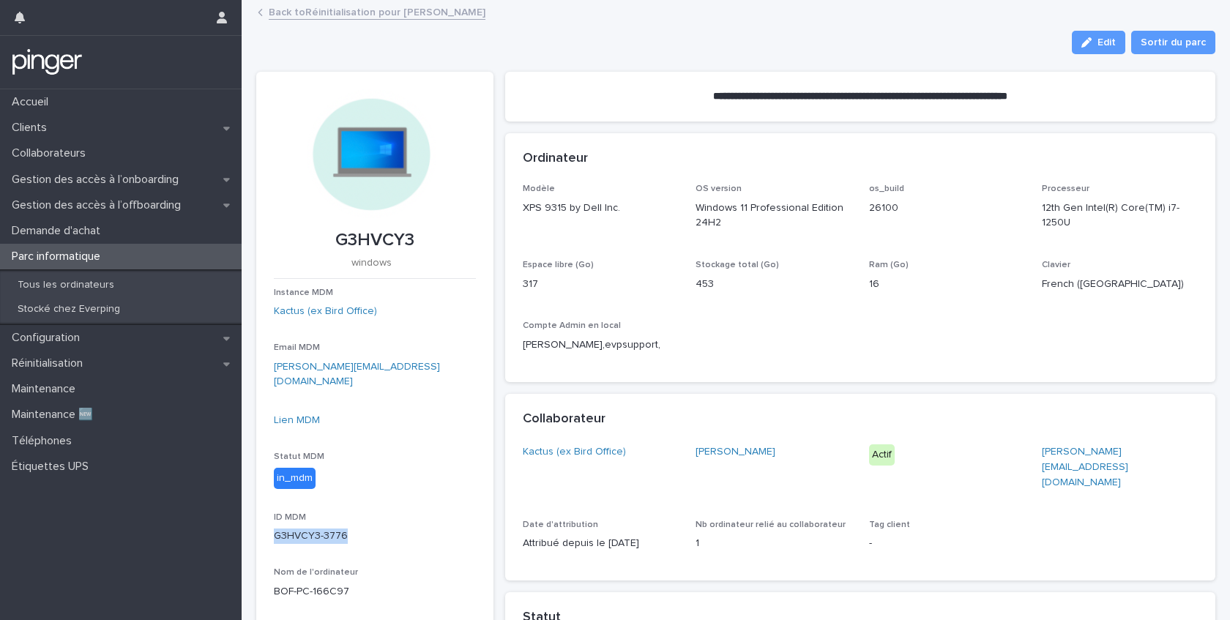
click at [419, 15] on link "Back to Réinitialisation pour Mathilde Falaise" at bounding box center [377, 11] width 217 height 17
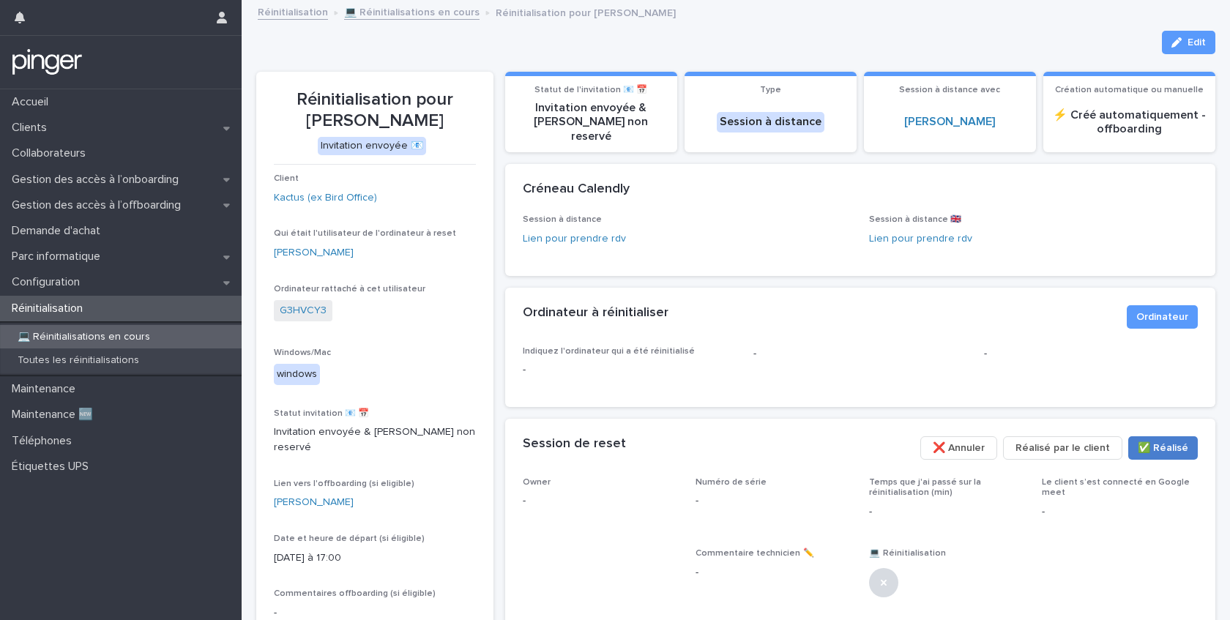
click at [1161, 441] on span "✅​ Réalisé" at bounding box center [1162, 448] width 51 height 15
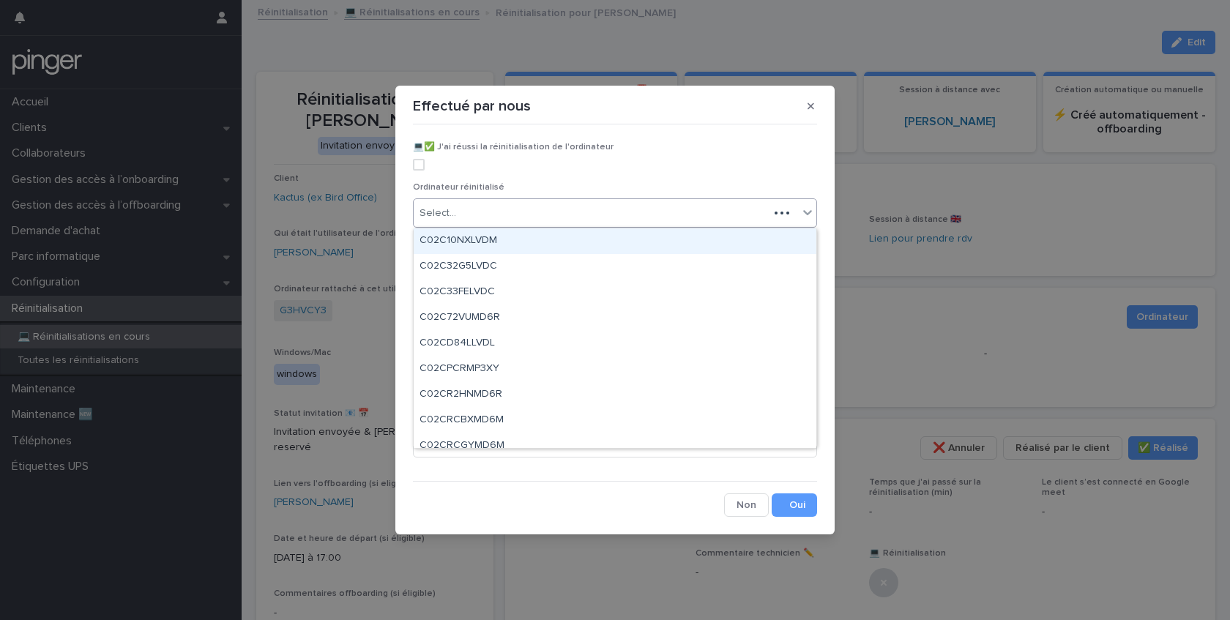
click at [624, 204] on div "Select..." at bounding box center [591, 213] width 355 height 24
paste input "**********"
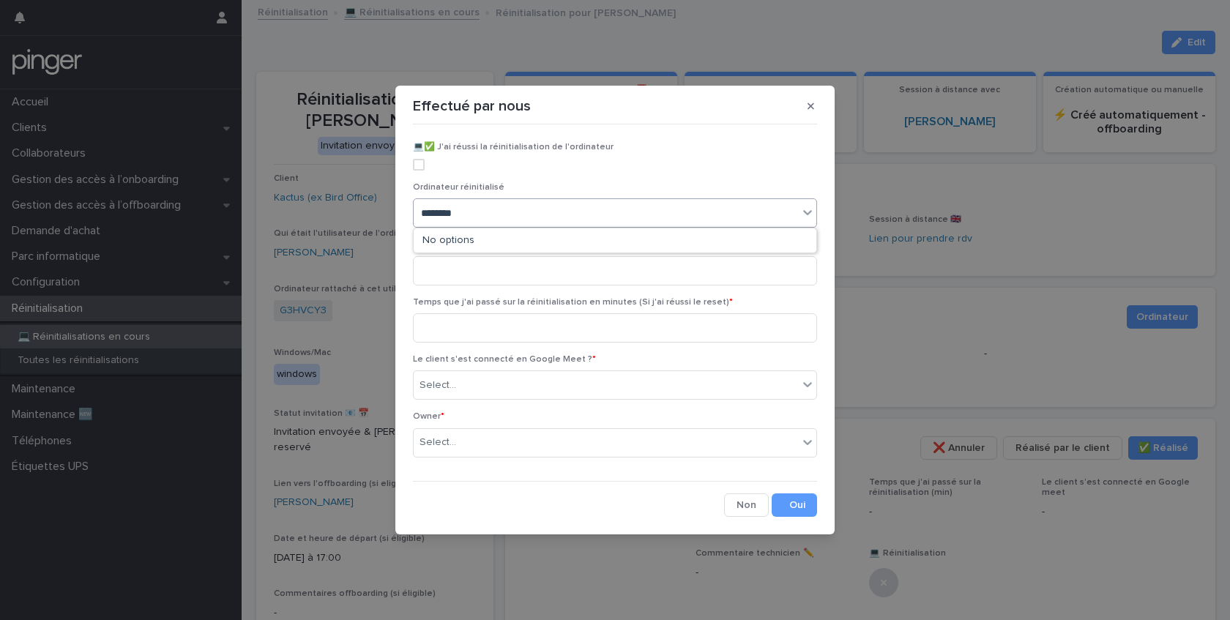
type input "*******"
click at [447, 246] on div "G3HVCY3" at bounding box center [615, 241] width 403 height 26
click at [501, 321] on input at bounding box center [615, 327] width 404 height 29
type input "*"
click at [482, 375] on div "Select..." at bounding box center [606, 385] width 384 height 24
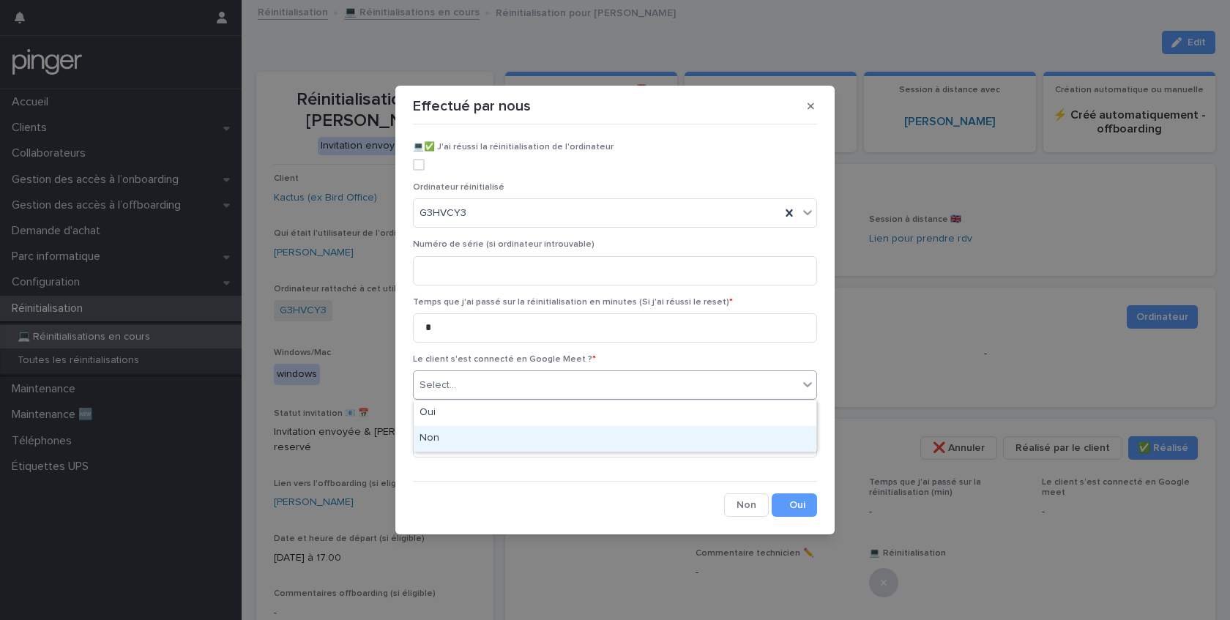
click at [467, 438] on div "Non" at bounding box center [615, 439] width 403 height 26
click at [448, 442] on div "Select..." at bounding box center [437, 442] width 37 height 15
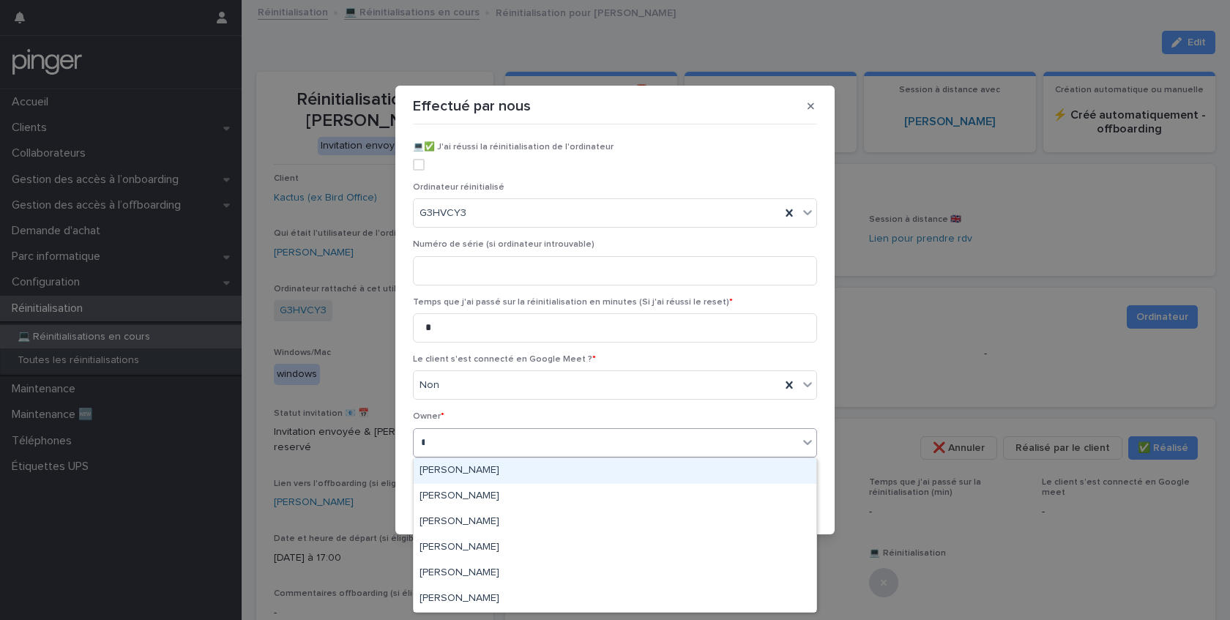
type input "**"
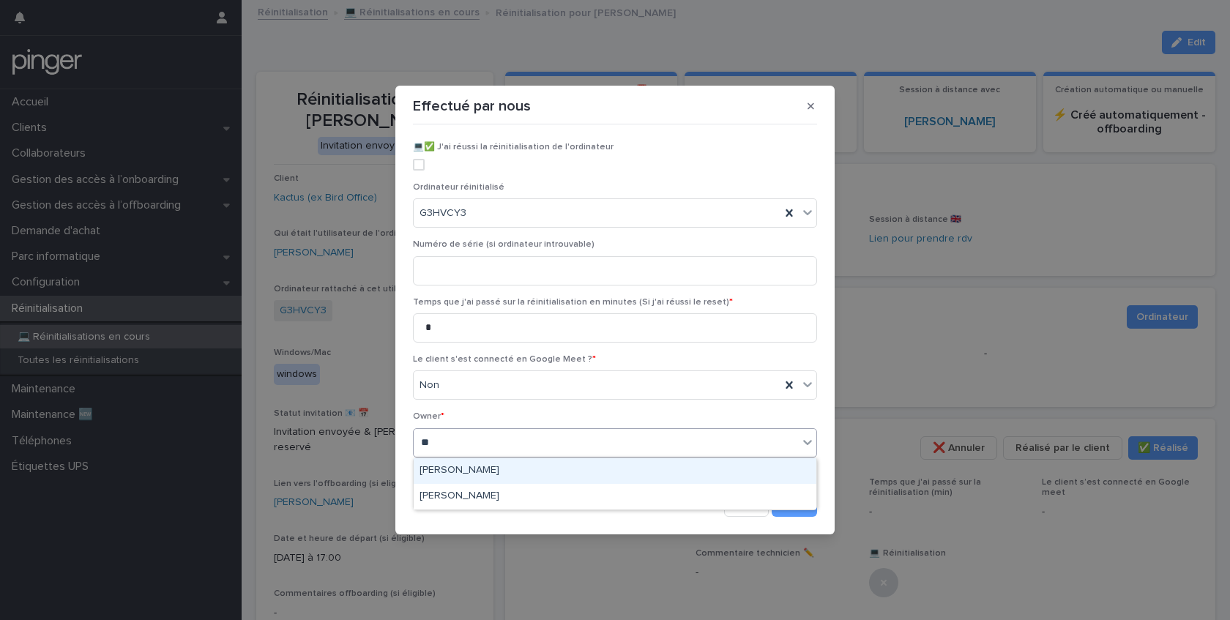
click at [485, 469] on div "[PERSON_NAME]" at bounding box center [615, 471] width 403 height 26
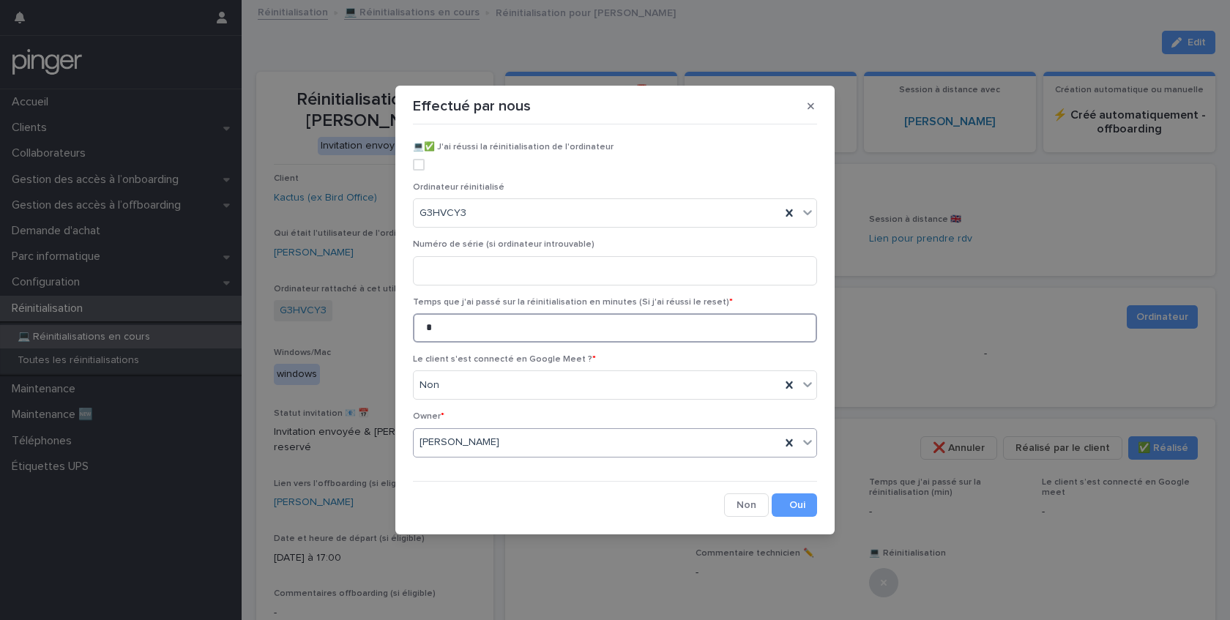
click at [450, 329] on input "*" at bounding box center [615, 327] width 404 height 29
type input "**"
click at [799, 509] on button "Save" at bounding box center [793, 504] width 45 height 23
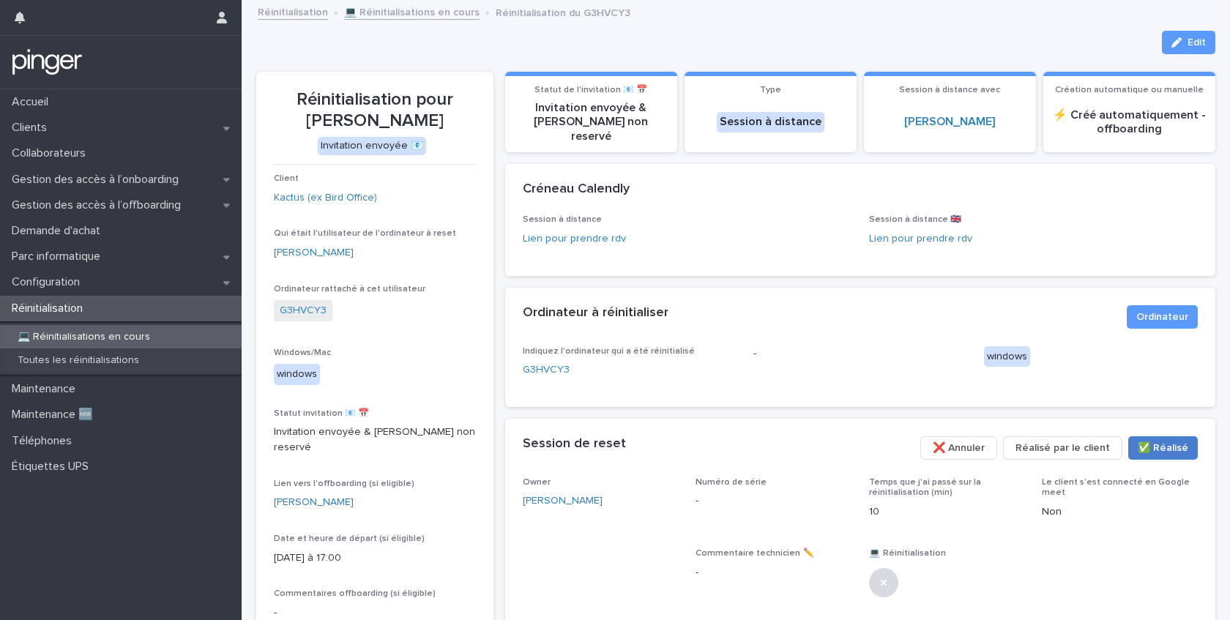
click at [1148, 441] on span "✅​ Réalisé" at bounding box center [1162, 448] width 51 height 15
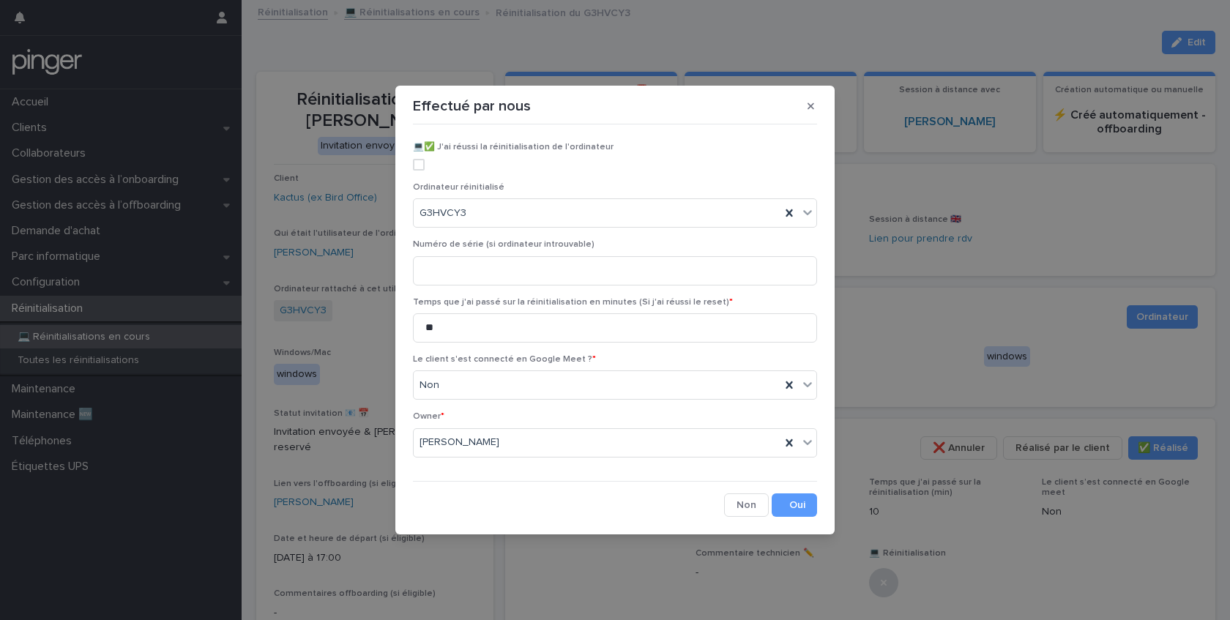
click at [421, 163] on span at bounding box center [419, 165] width 12 height 12
click at [803, 511] on button "Save" at bounding box center [793, 504] width 45 height 23
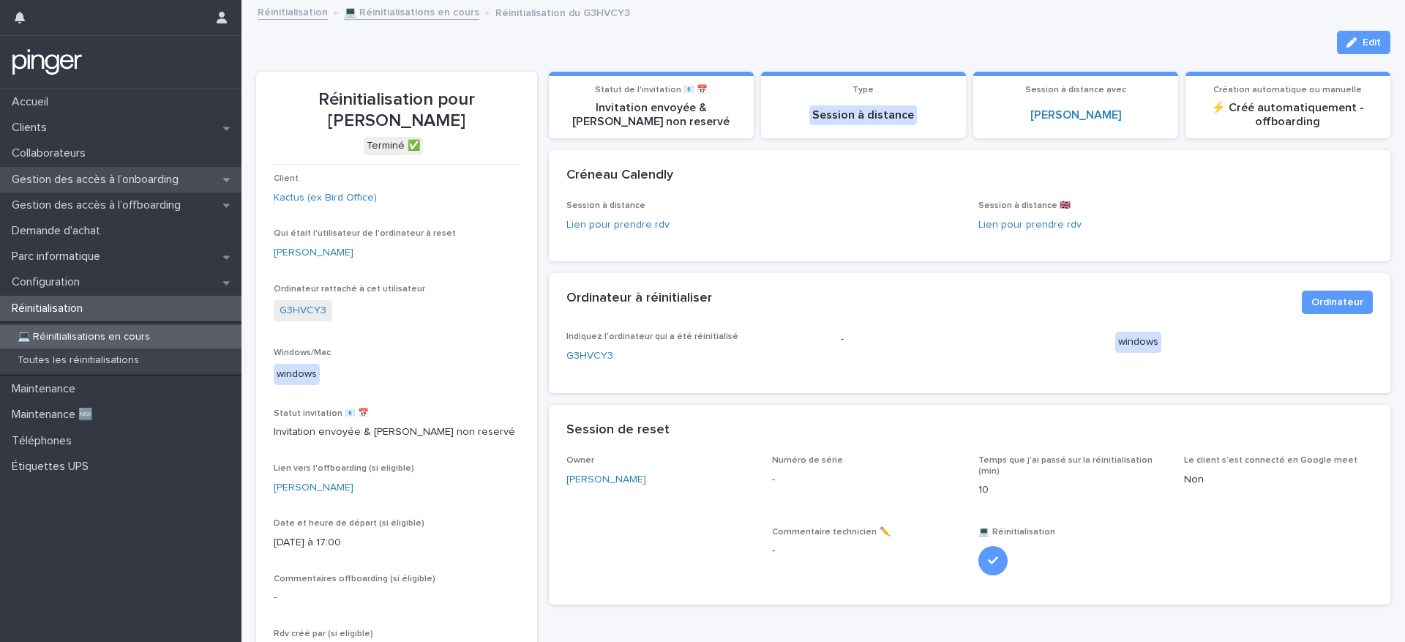
click at [160, 179] on p "Gestion des accès à l’onboarding" at bounding box center [98, 180] width 184 height 14
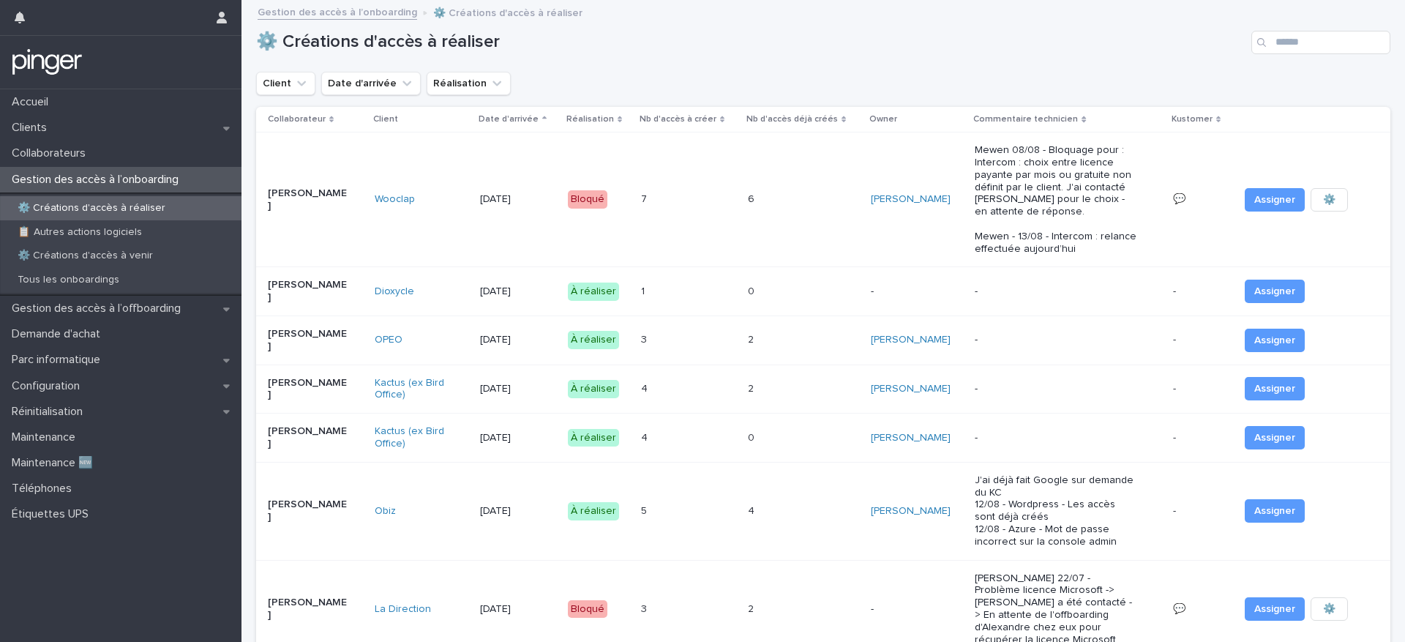
click at [1239, 287] on div "Assigner" at bounding box center [1303, 291] width 128 height 23
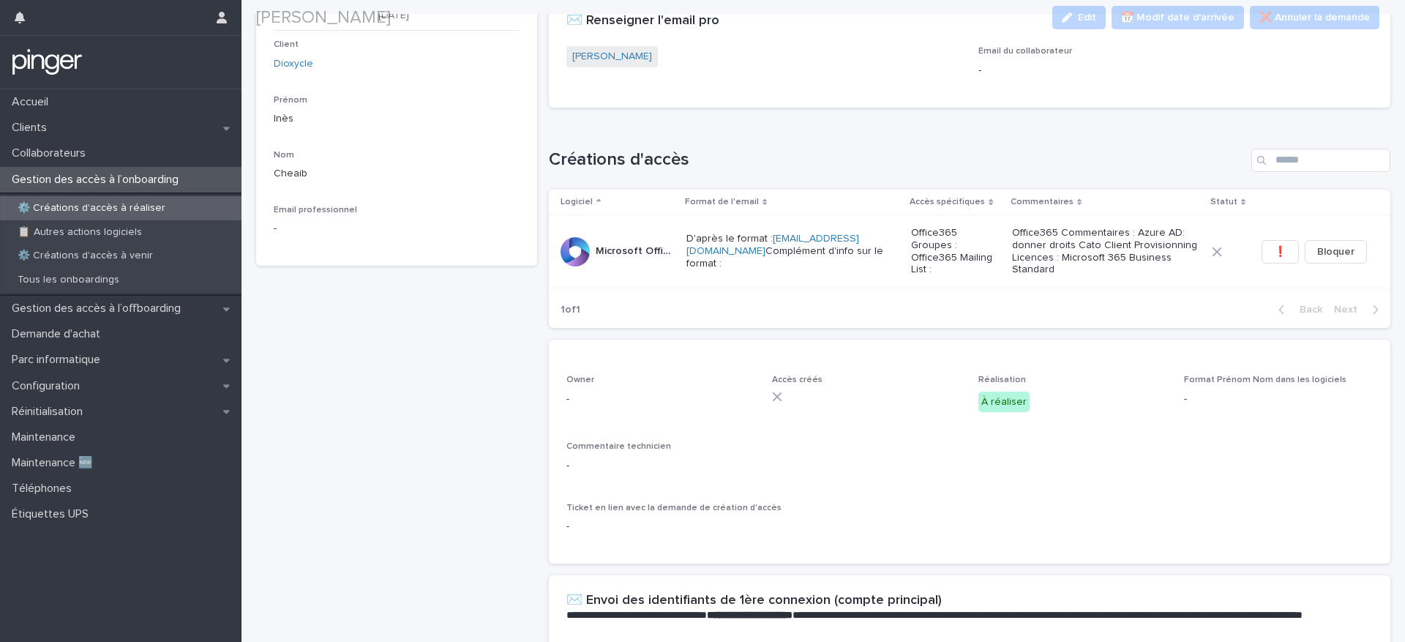
scroll to position [110, 0]
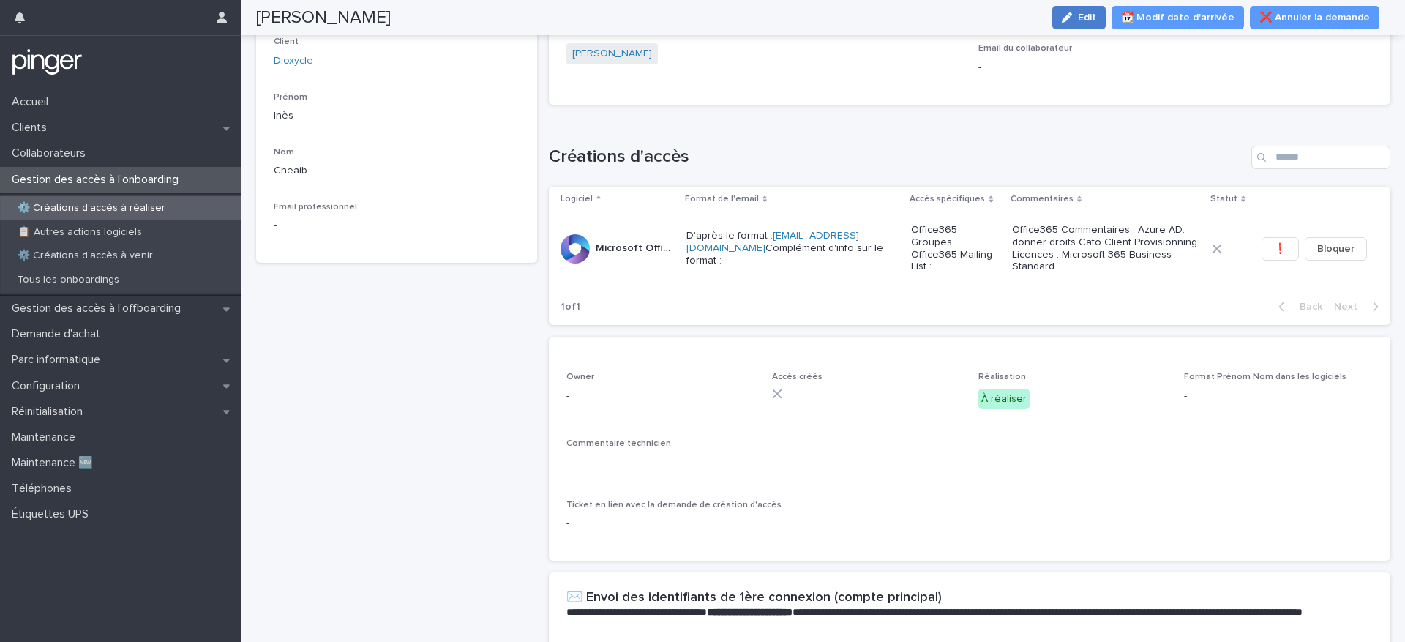
click at [1072, 15] on icon "button" at bounding box center [1067, 17] width 10 height 10
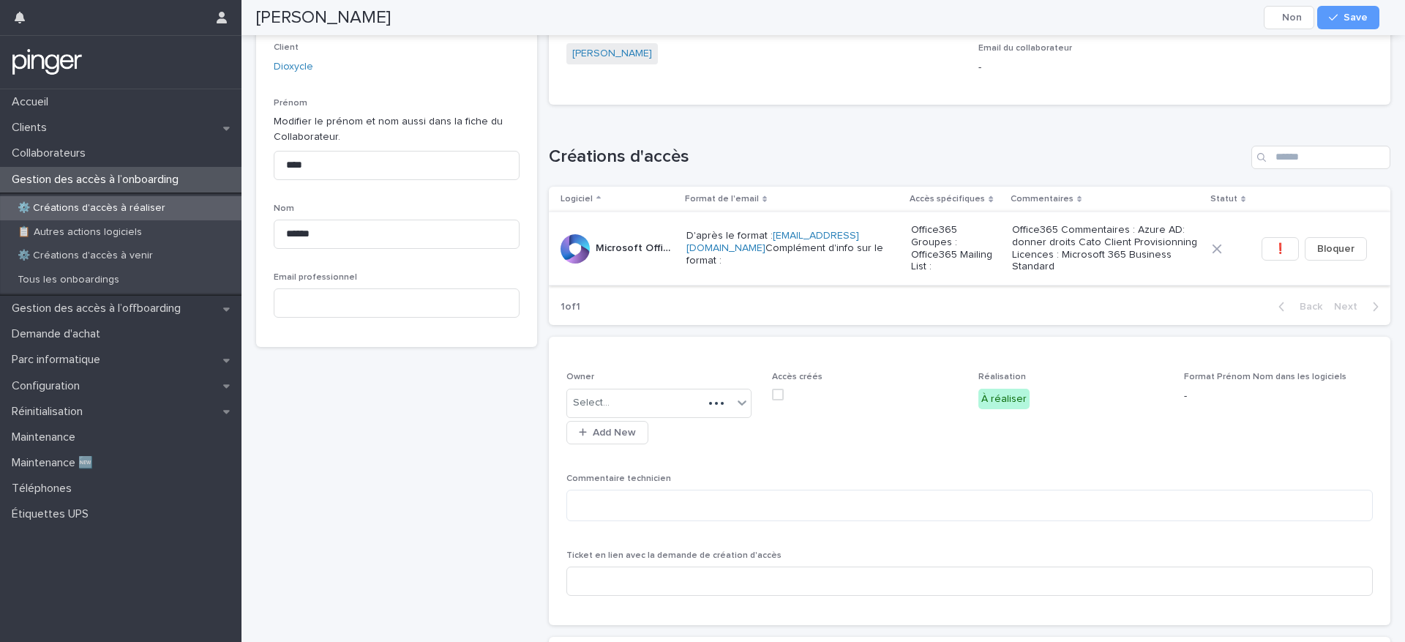
scroll to position [158, 0]
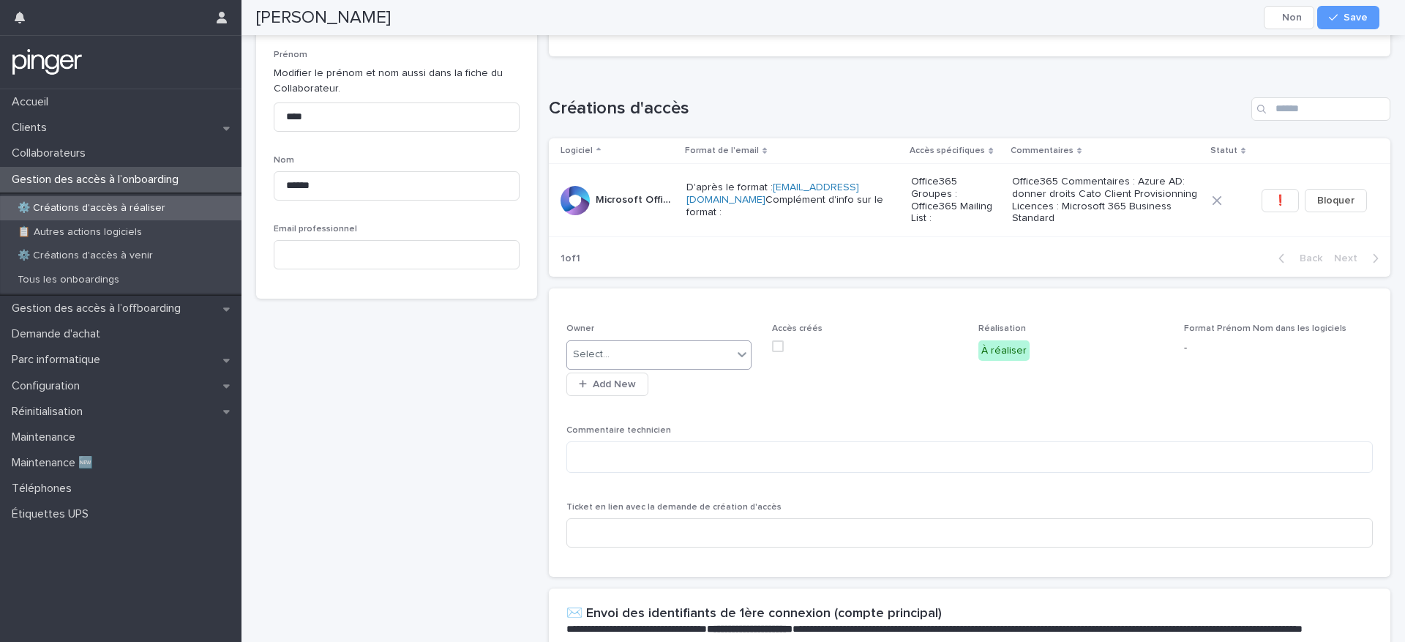
click at [688, 358] on div "Select..." at bounding box center [650, 355] width 166 height 24
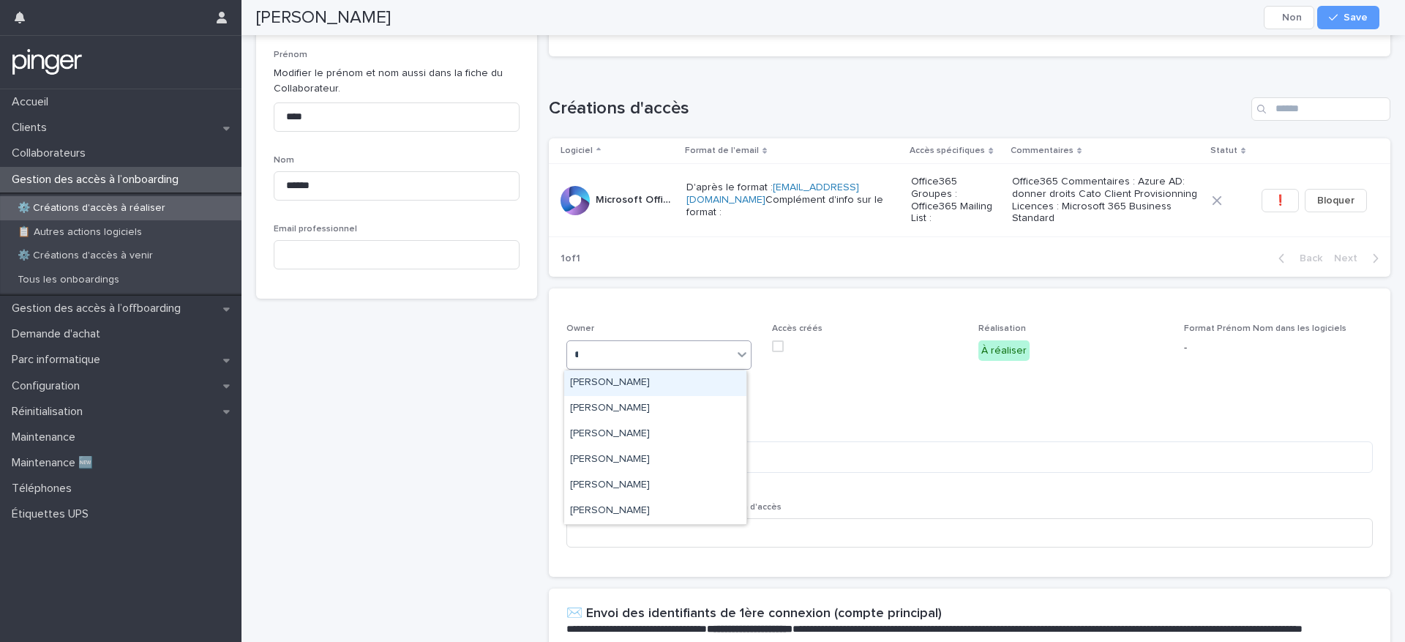
type input "**"
click at [653, 381] on div "[PERSON_NAME]" at bounding box center [655, 383] width 182 height 26
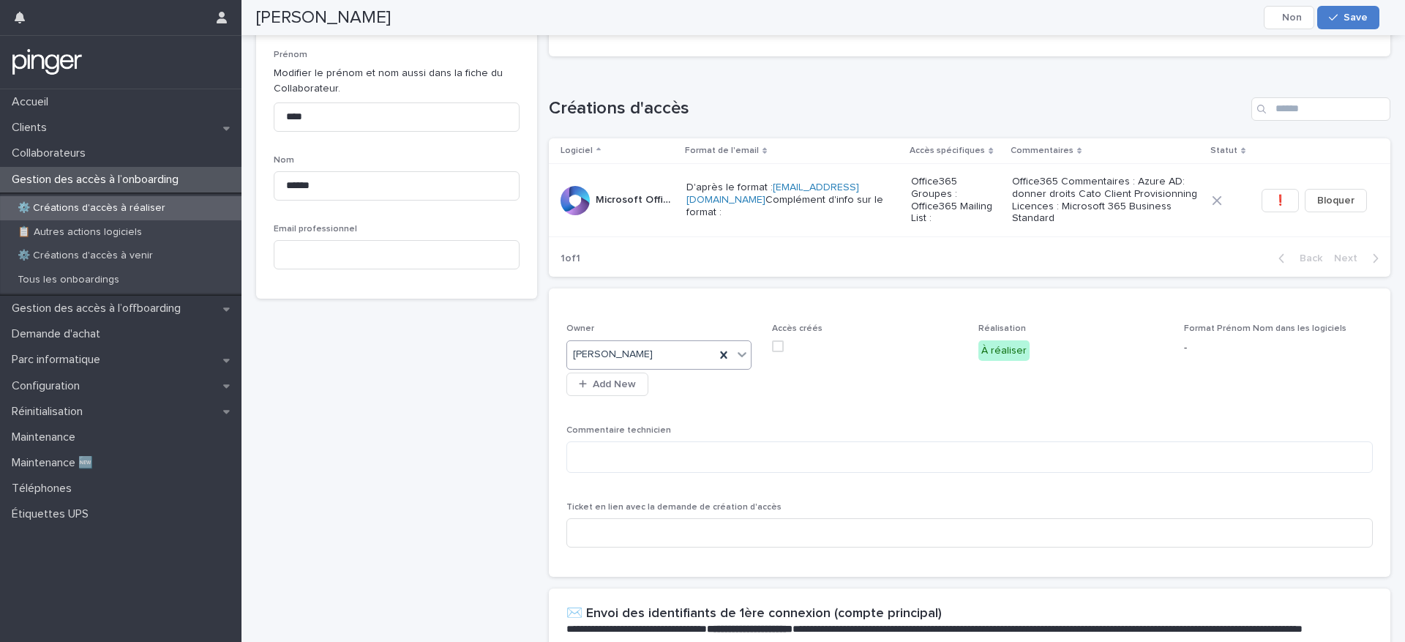
click at [1347, 16] on span "Save" at bounding box center [1356, 17] width 24 height 10
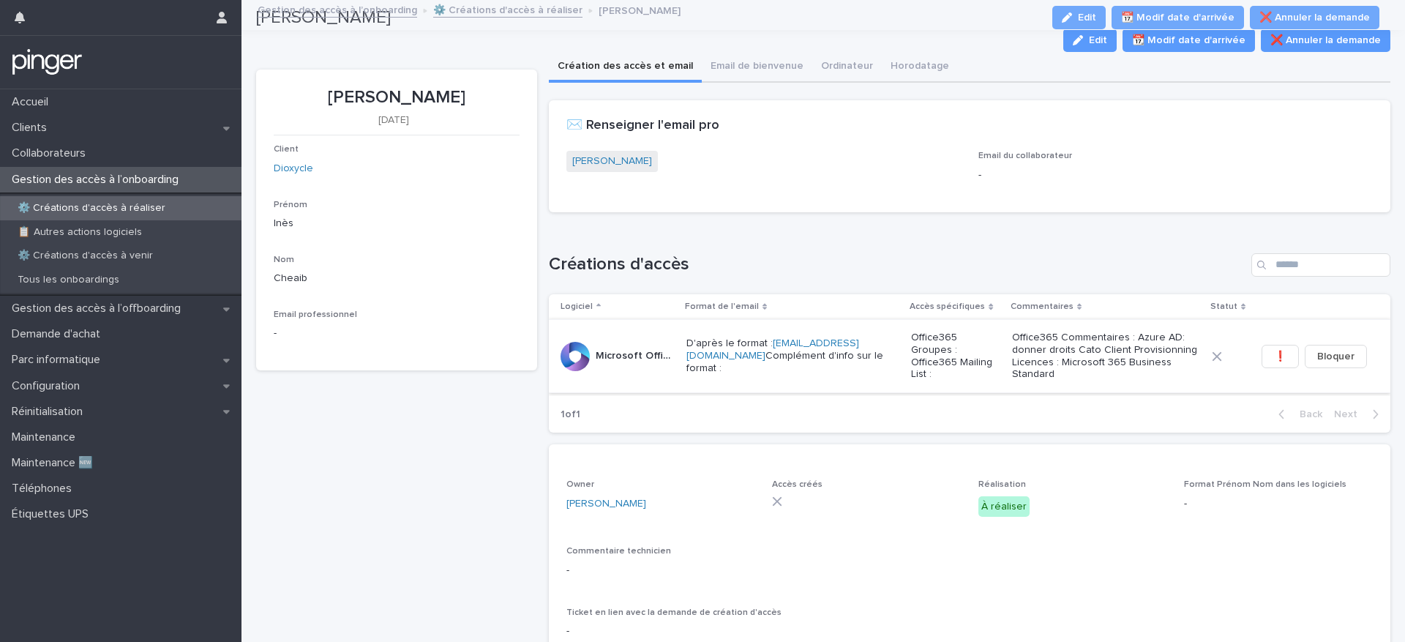
scroll to position [0, 0]
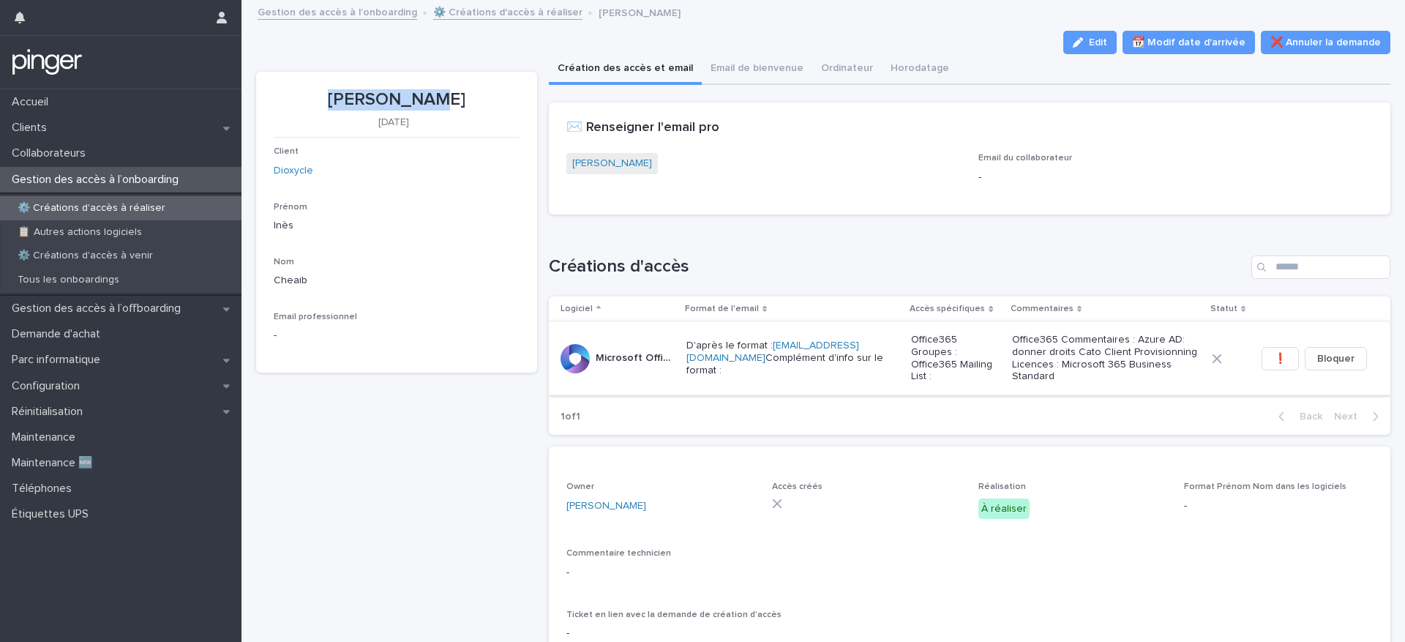
drag, startPoint x: 350, startPoint y: 100, endPoint x: 445, endPoint y: 99, distance: 95.2
click at [445, 99] on p "[PERSON_NAME]" at bounding box center [397, 99] width 246 height 21
copy p "[PERSON_NAME]"
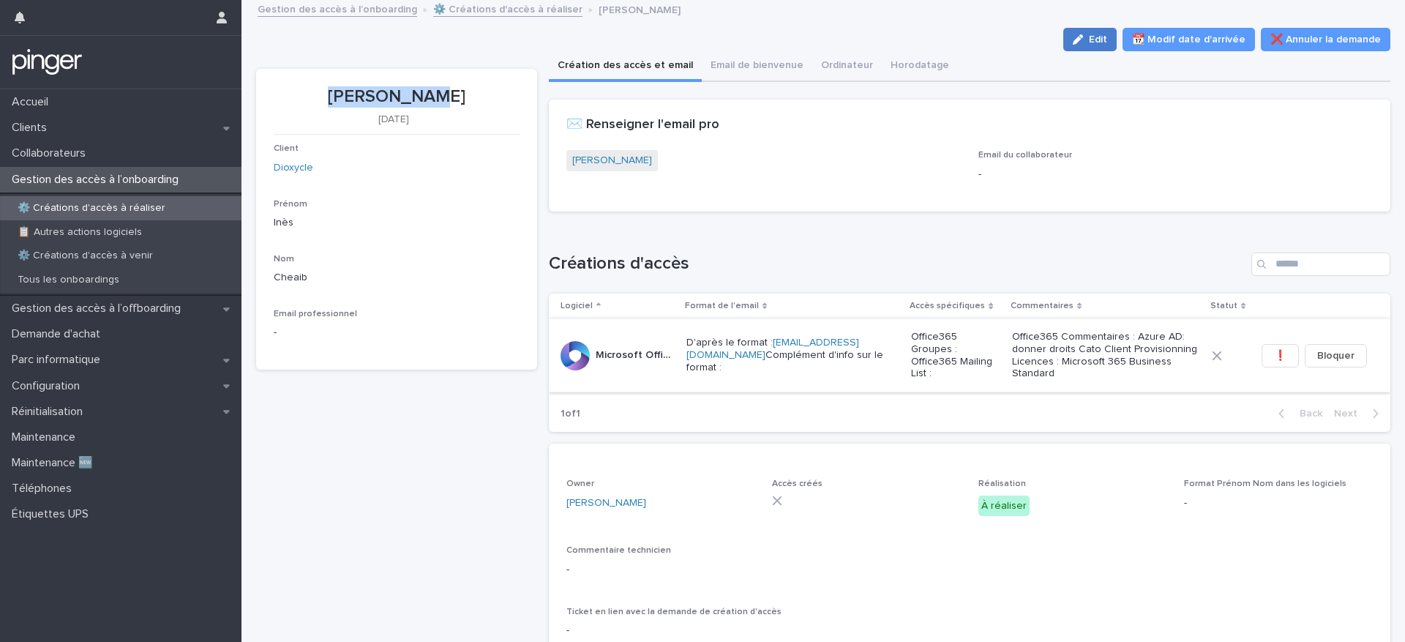
click at [1085, 38] on div "button" at bounding box center [1081, 39] width 16 height 10
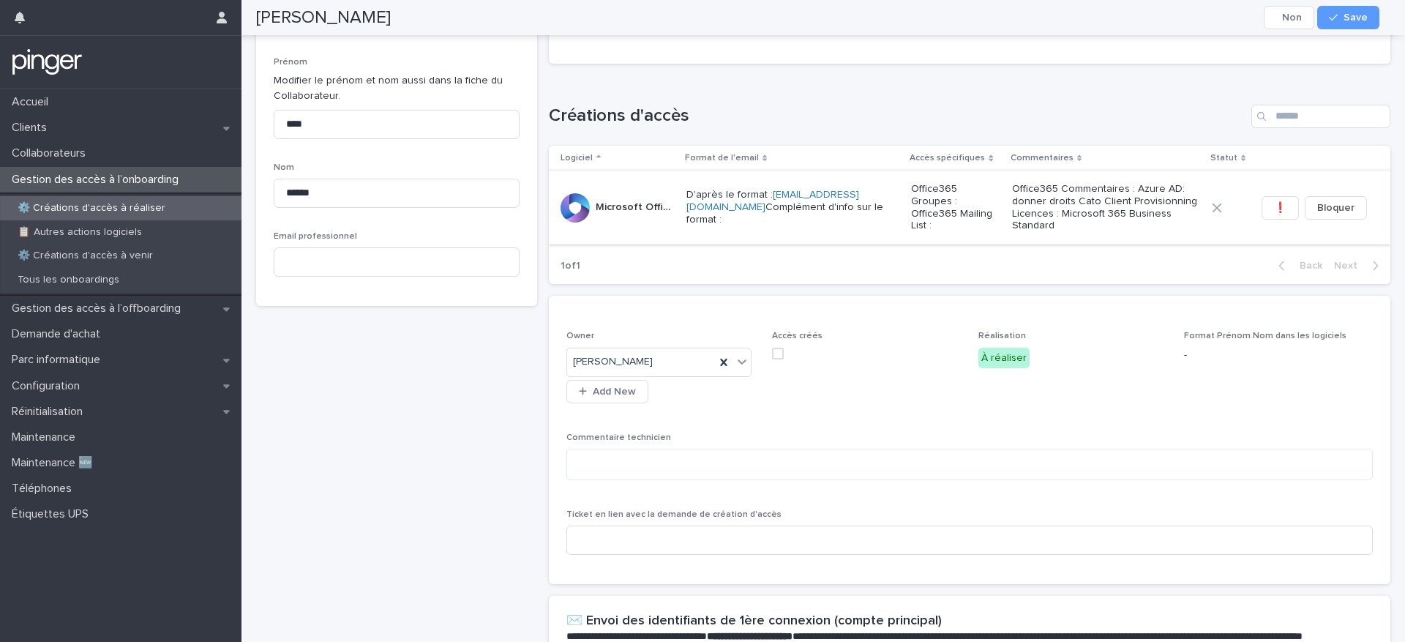
scroll to position [0, 0]
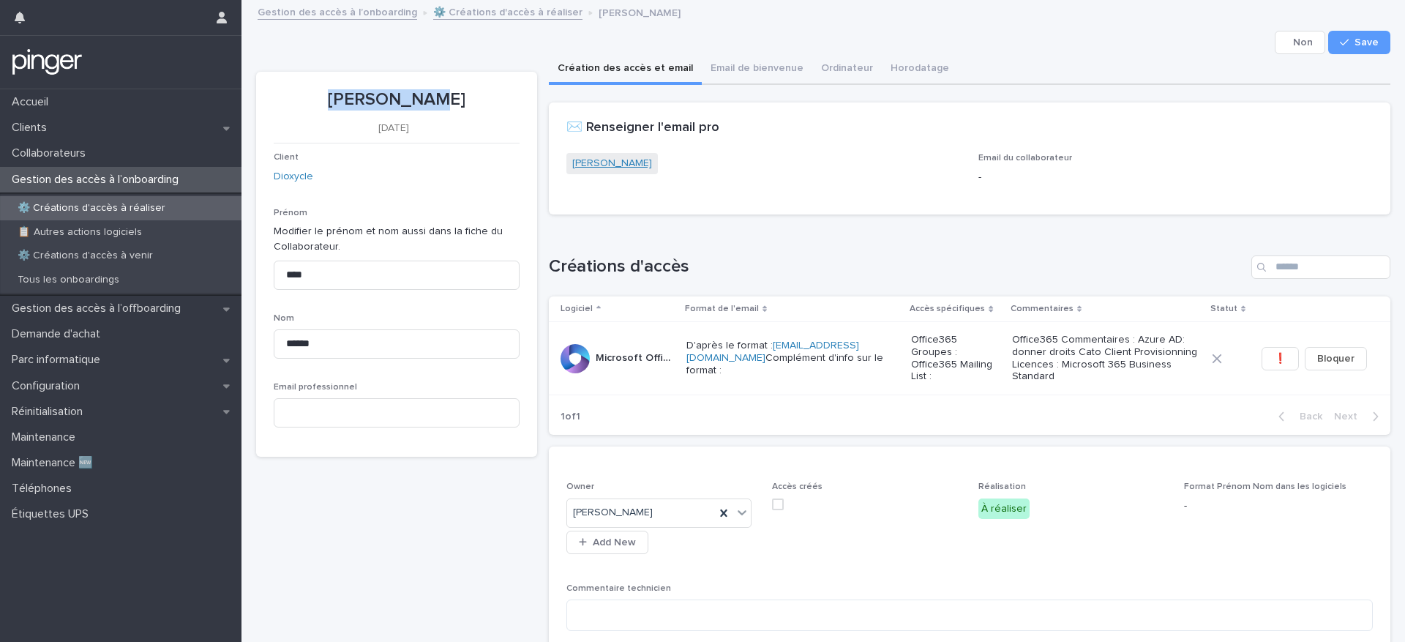
click at [608, 166] on link "[PERSON_NAME]" at bounding box center [612, 163] width 80 height 15
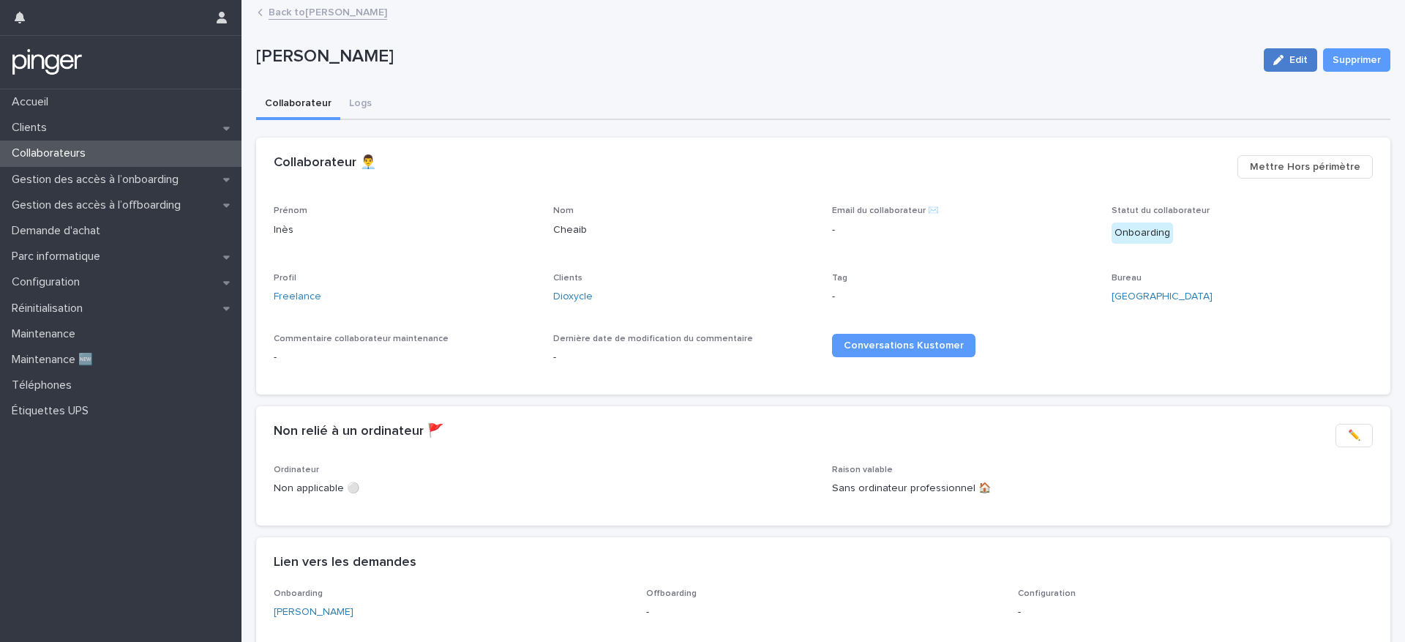
click at [1274, 59] on icon "button" at bounding box center [1279, 60] width 10 height 10
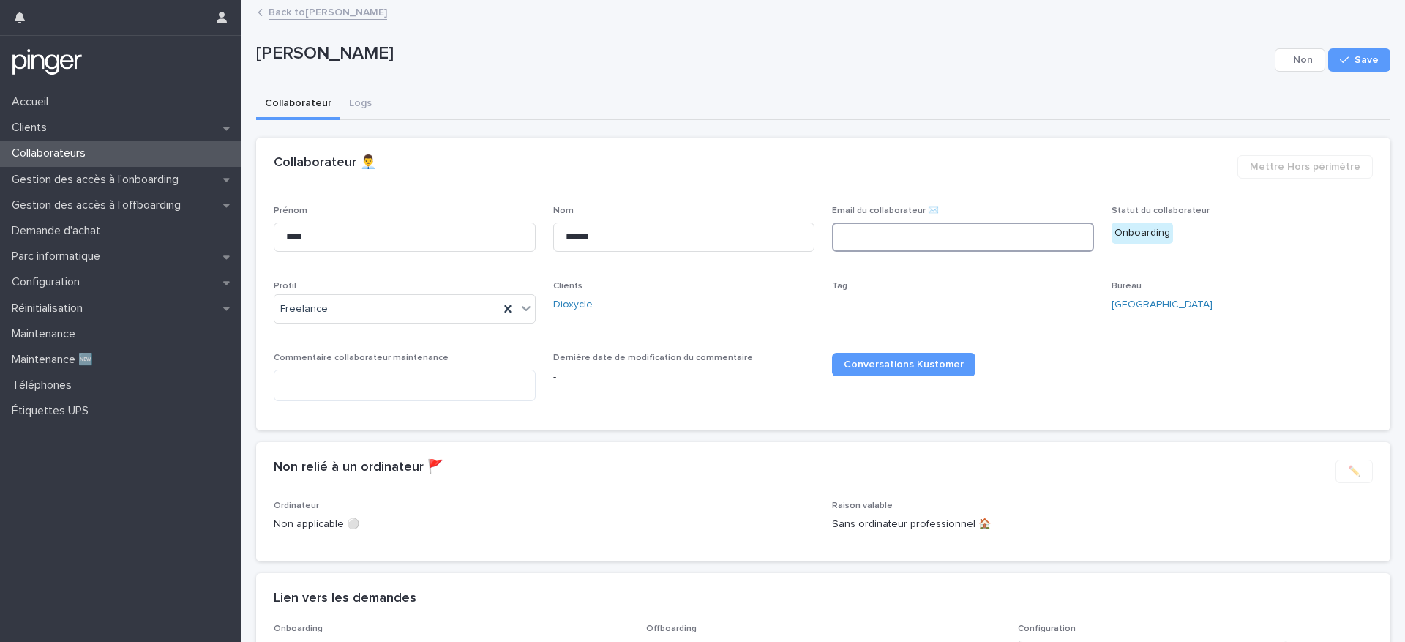
click at [852, 244] on input at bounding box center [963, 237] width 262 height 29
paste input "**********"
type input "**********"
click at [1340, 55] on icon "button" at bounding box center [1344, 60] width 9 height 10
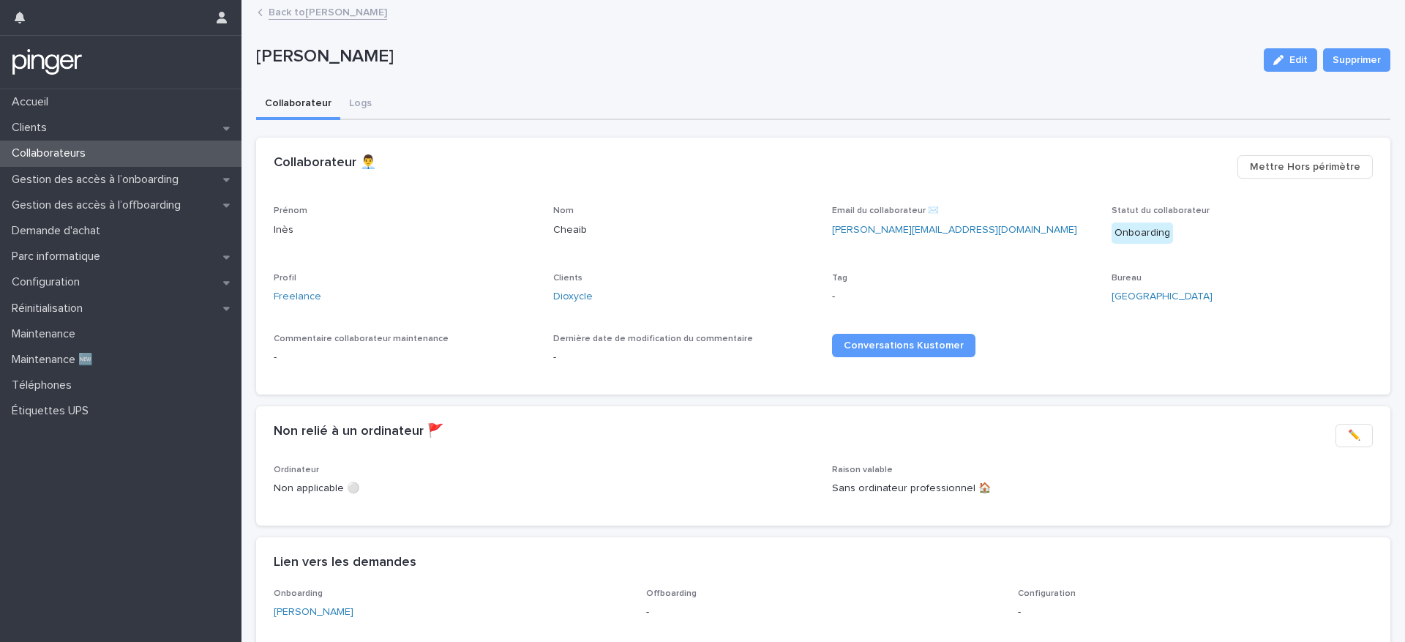
click at [313, 13] on link "Back to Inès Cheaib" at bounding box center [328, 11] width 119 height 17
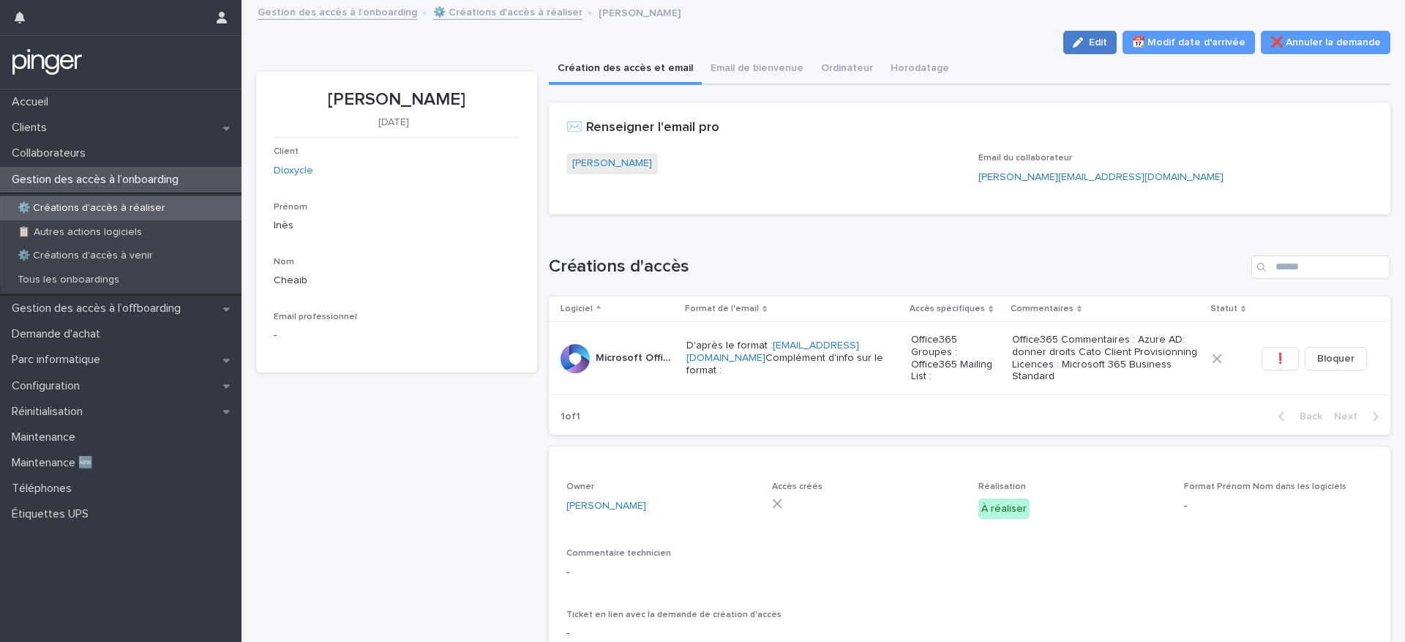
click at [1100, 47] on span "Edit" at bounding box center [1098, 42] width 18 height 10
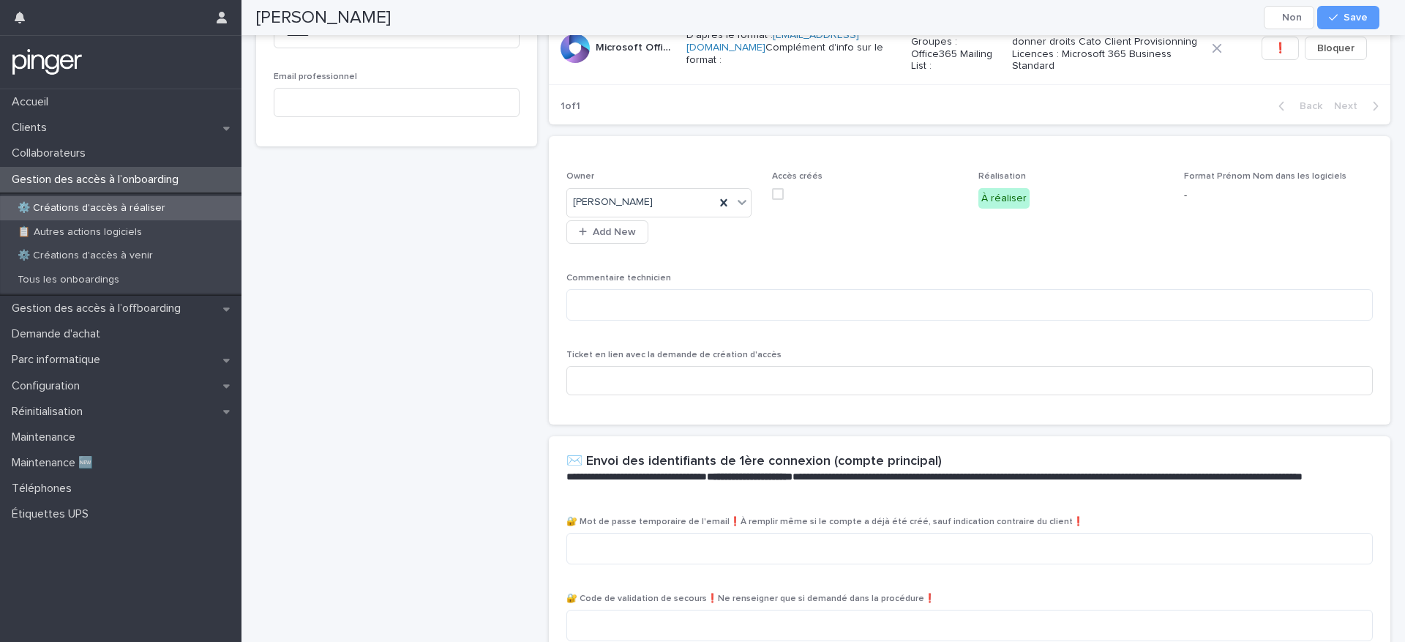
scroll to position [392, 0]
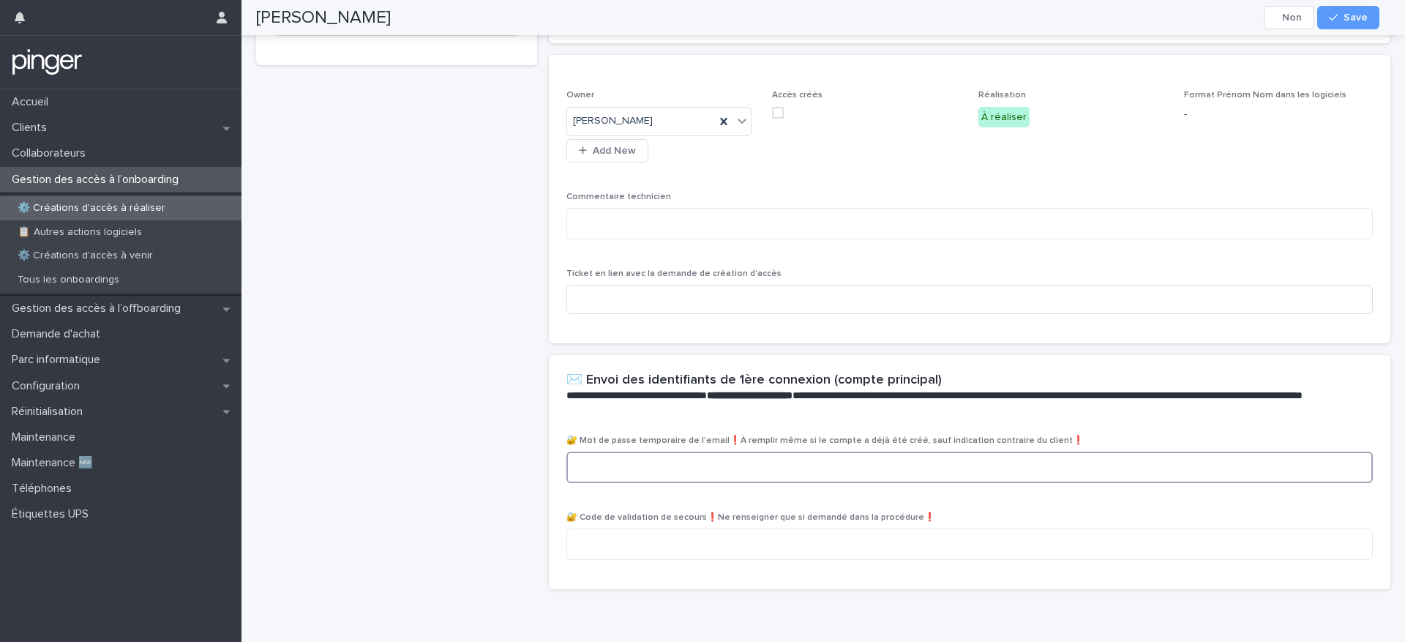
click at [639, 468] on textarea at bounding box center [970, 467] width 807 height 31
paste textarea "**********"
type textarea "**********"
click at [1342, 15] on div "button" at bounding box center [1336, 17] width 15 height 10
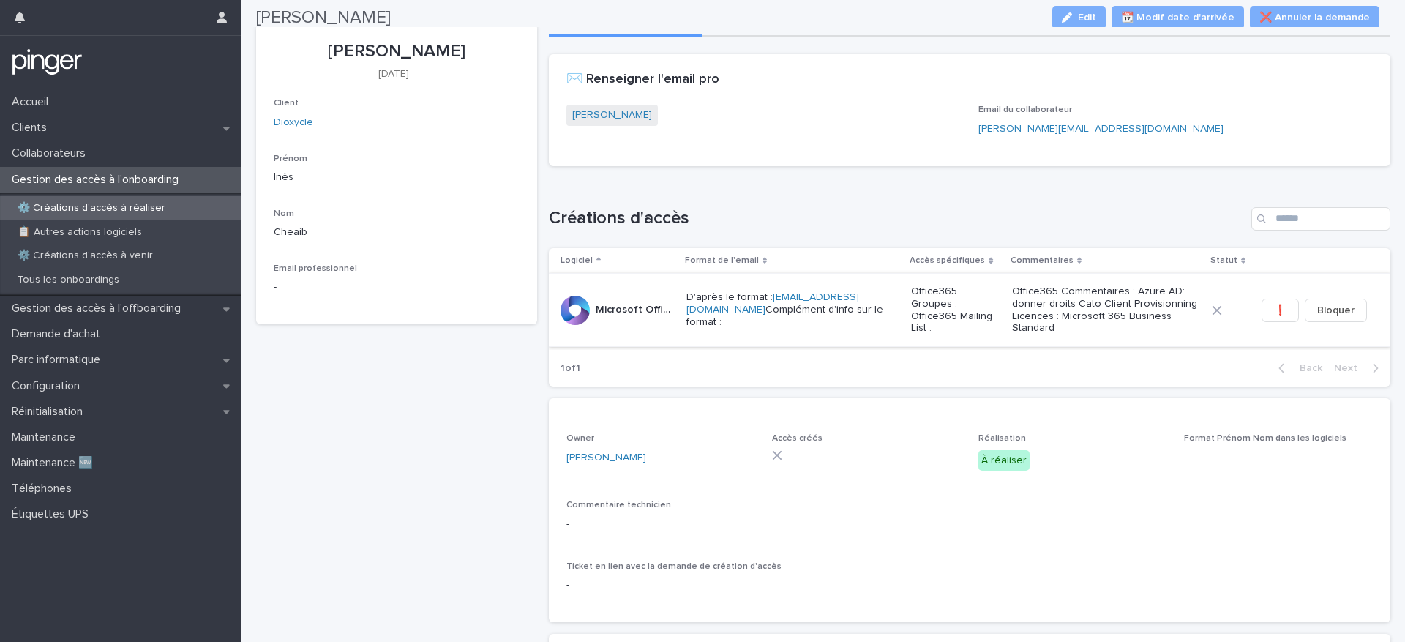
scroll to position [45, 0]
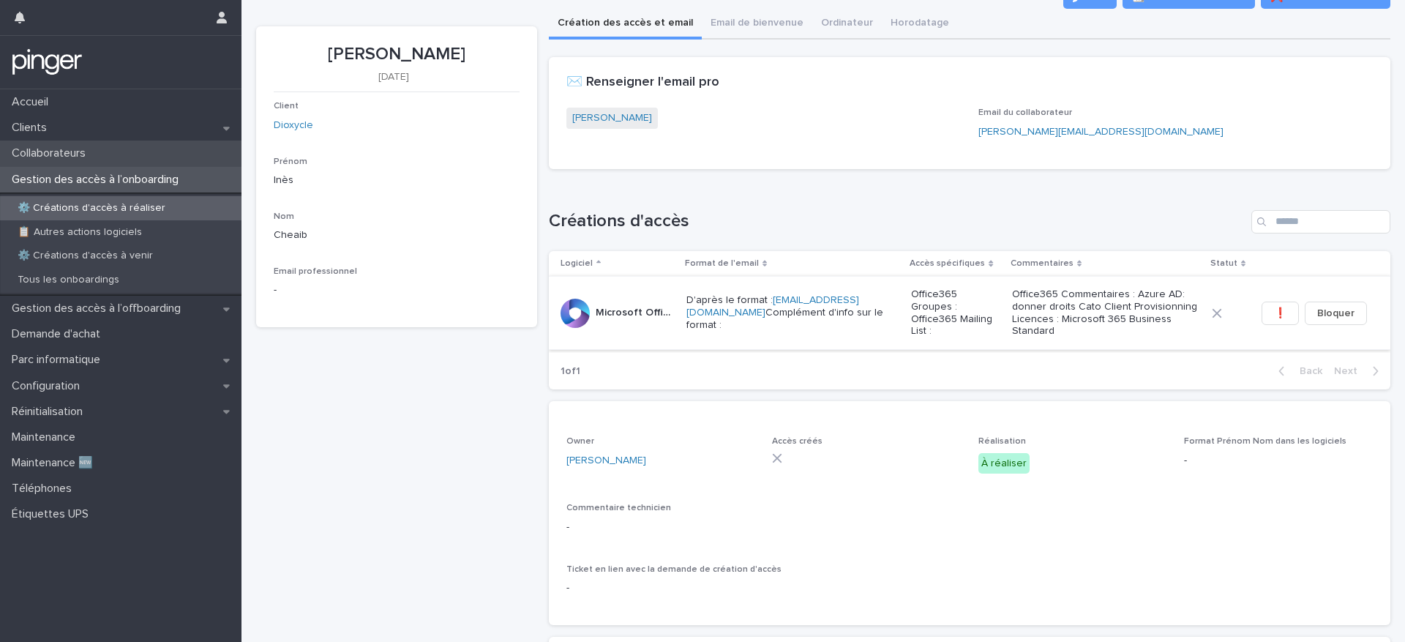
click at [82, 151] on p "Collaborateurs" at bounding box center [51, 153] width 91 height 14
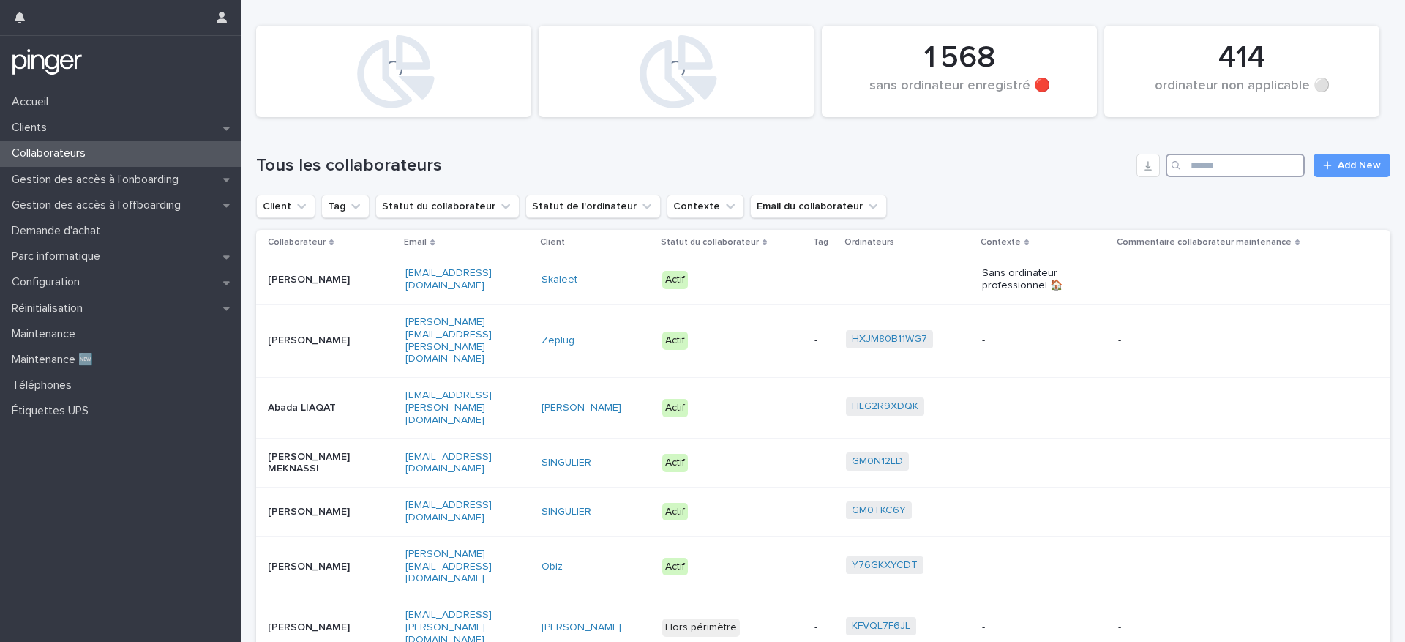
click at [1202, 168] on input "Search" at bounding box center [1235, 165] width 139 height 23
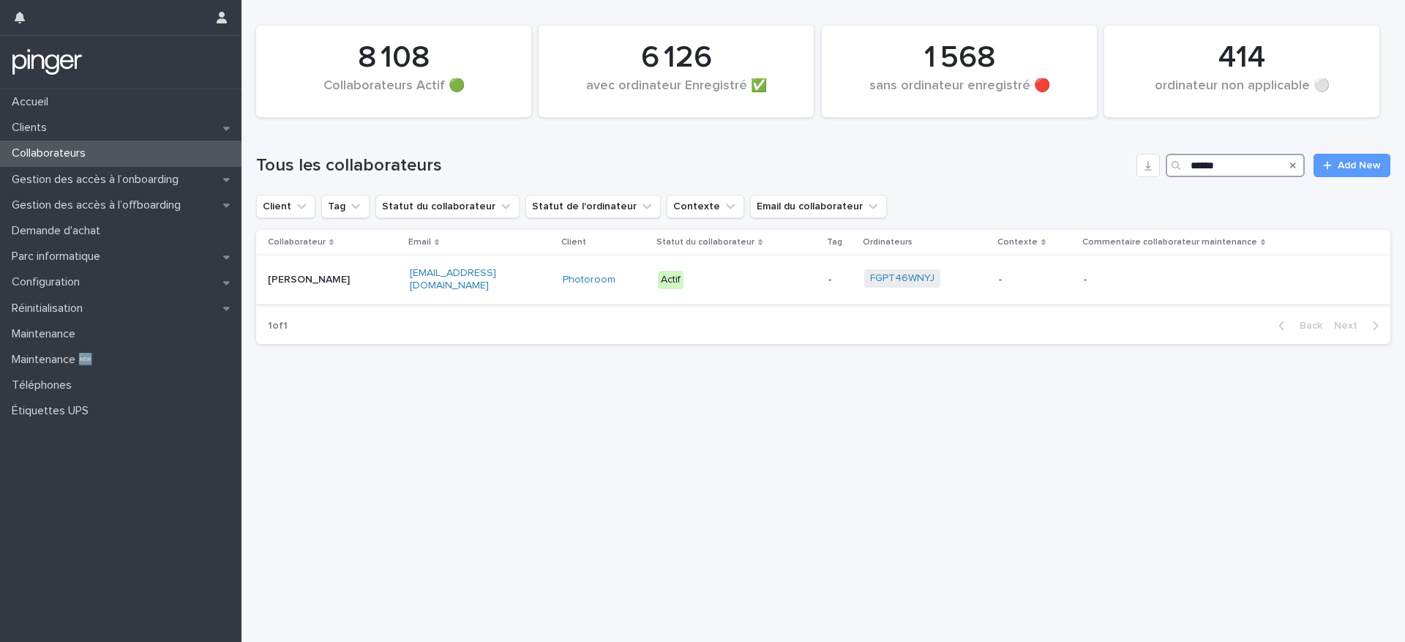
type input "******"
click at [380, 266] on td "Takuro Kayamoto" at bounding box center [330, 279] width 148 height 49
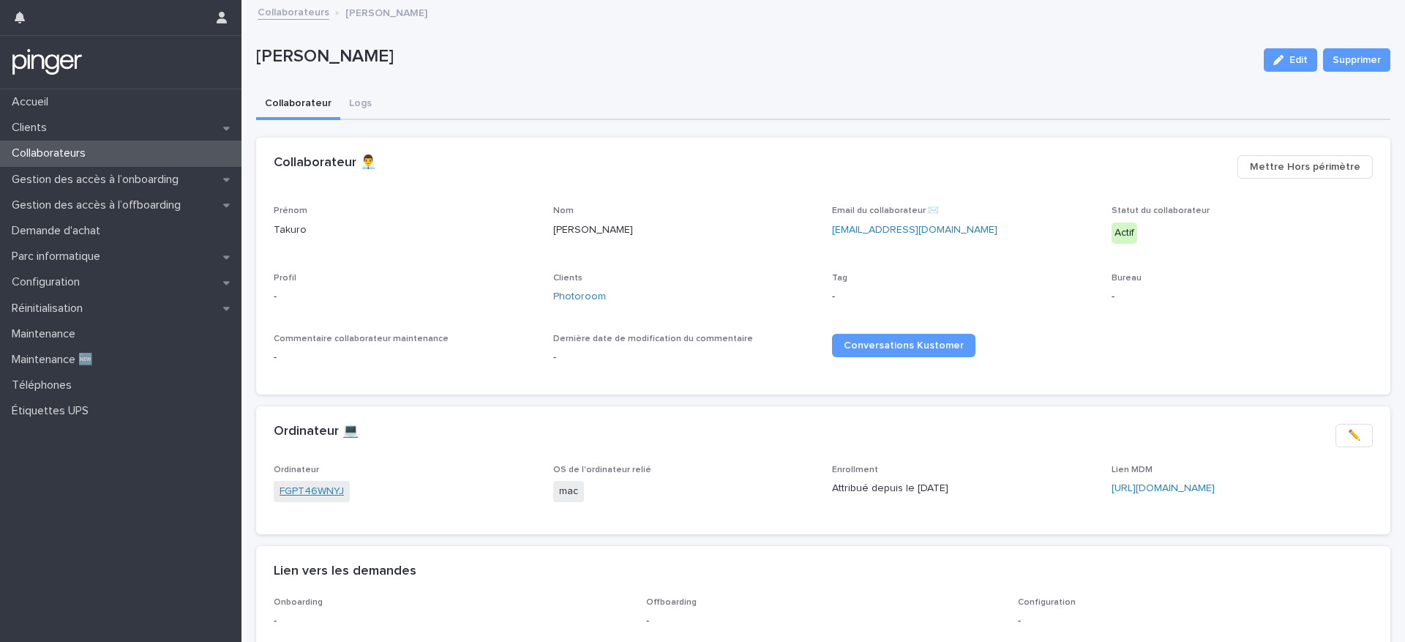
click at [316, 487] on link "FGPT46WNYJ" at bounding box center [312, 491] width 64 height 15
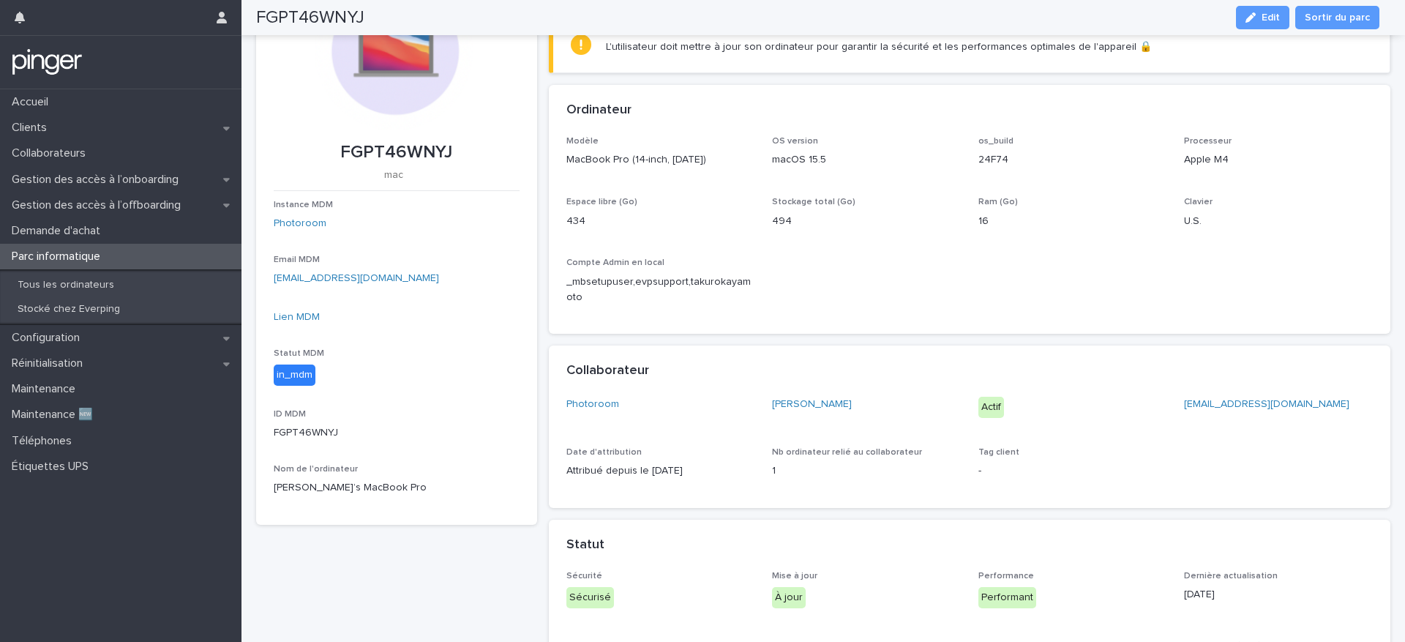
scroll to position [20, 0]
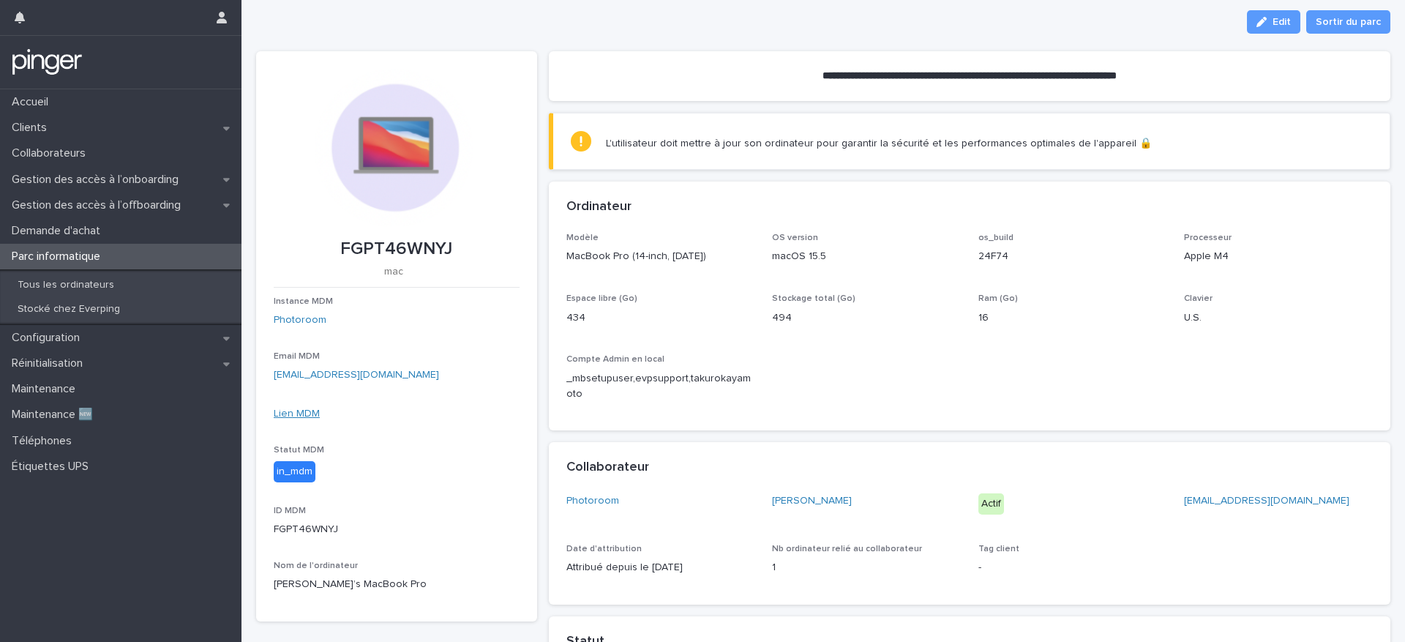
click at [284, 410] on link "Lien MDM" at bounding box center [297, 413] width 46 height 10
click at [299, 318] on link "Photoroom" at bounding box center [300, 320] width 53 height 15
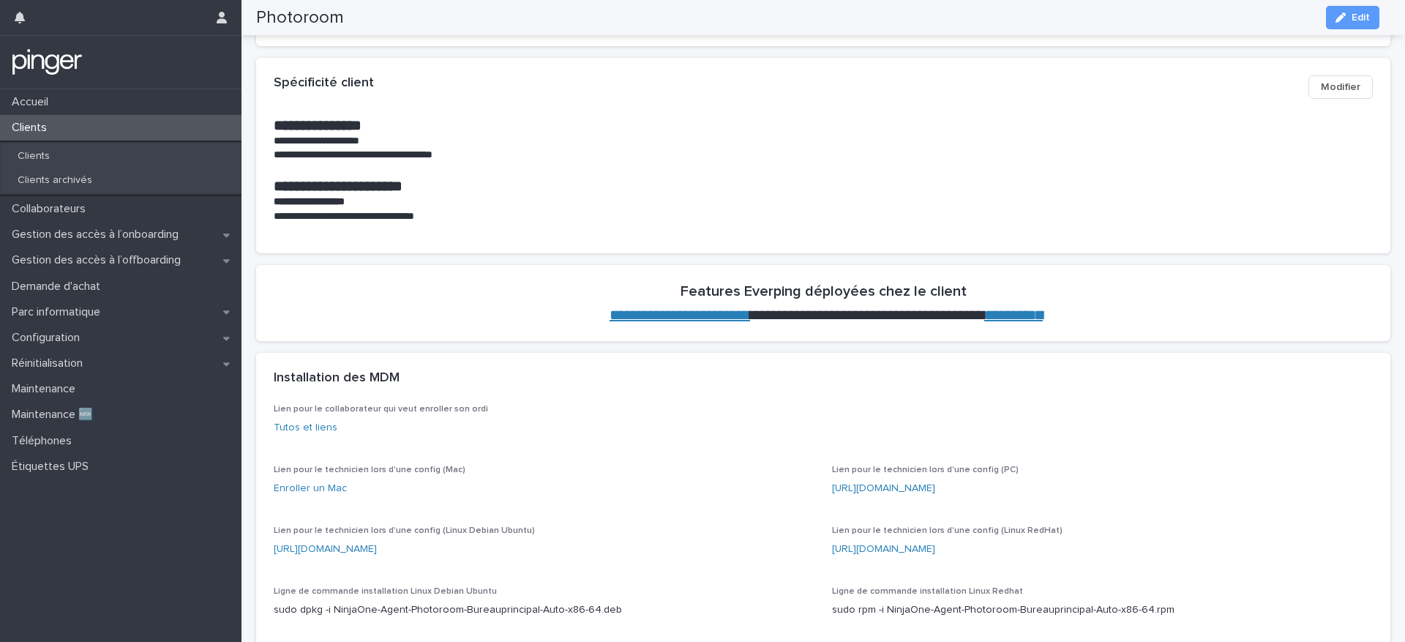
scroll to position [282, 0]
click at [294, 428] on link "Tutos et liens" at bounding box center [306, 427] width 64 height 10
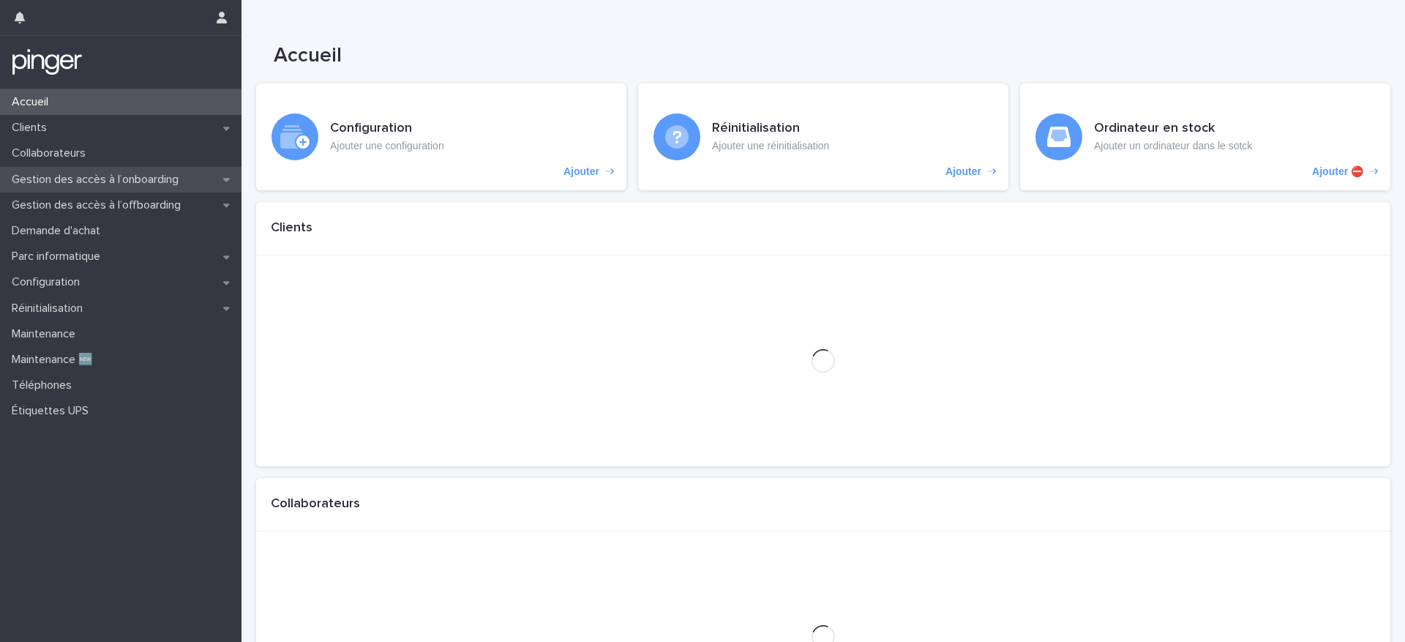
click at [111, 175] on p "Gestion des accès à l’onboarding" at bounding box center [98, 180] width 184 height 14
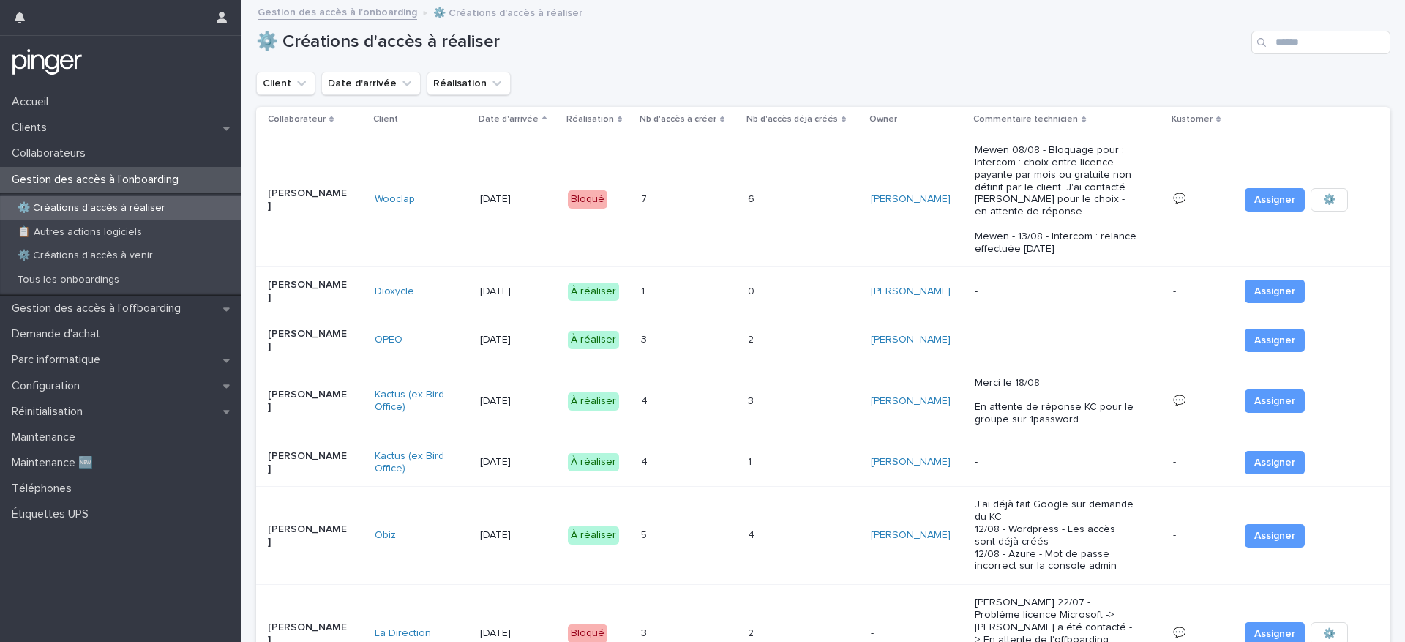
click at [445, 293] on div "Dioxycle" at bounding box center [415, 291] width 81 height 12
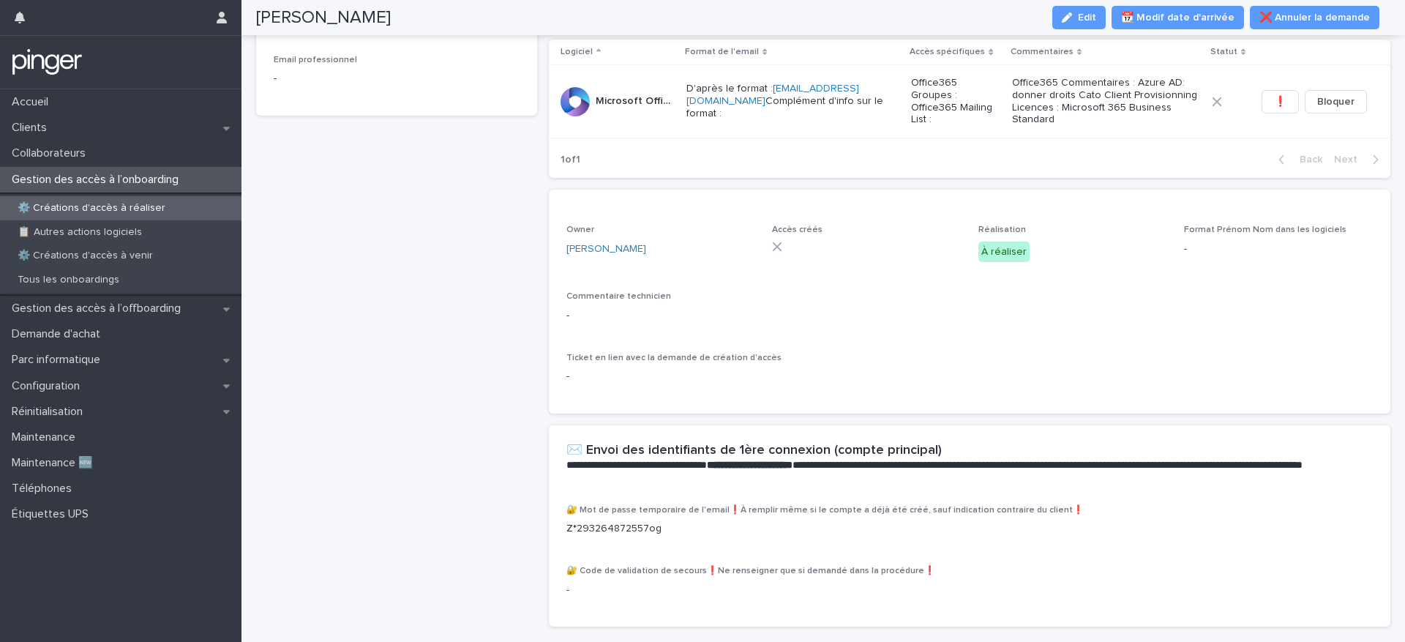
scroll to position [244, 0]
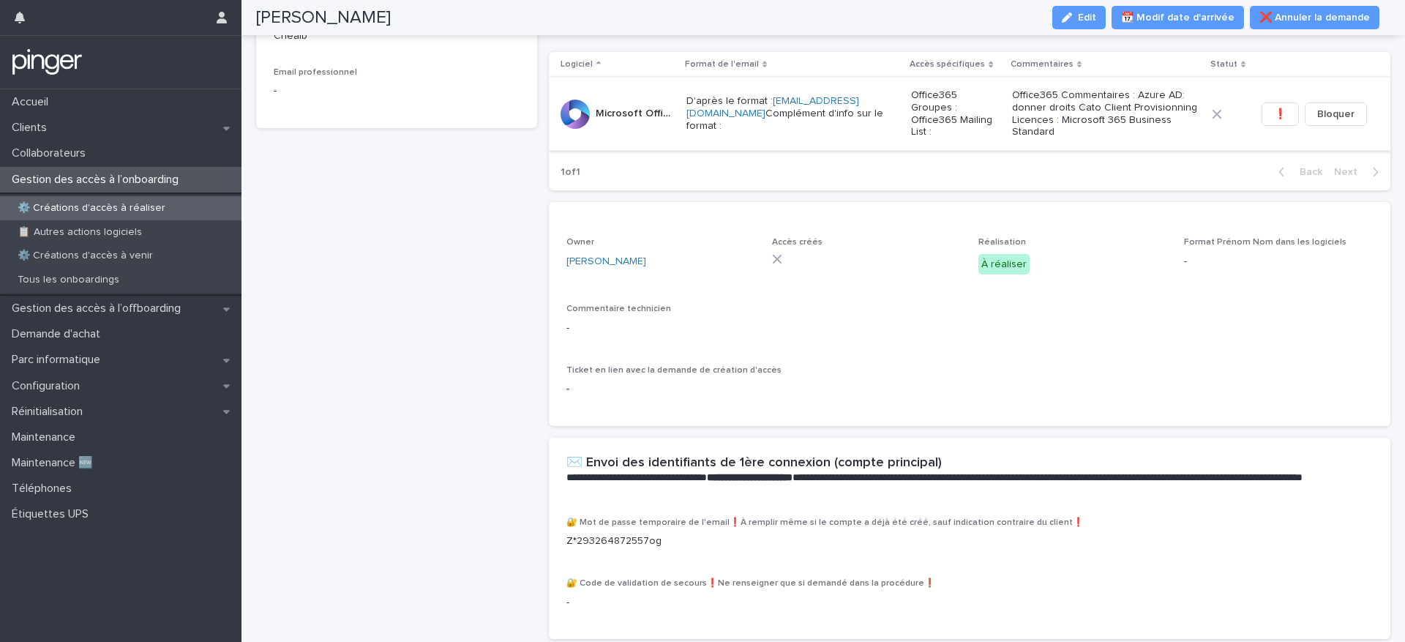
click at [1274, 114] on span "❗" at bounding box center [1280, 114] width 12 height 15
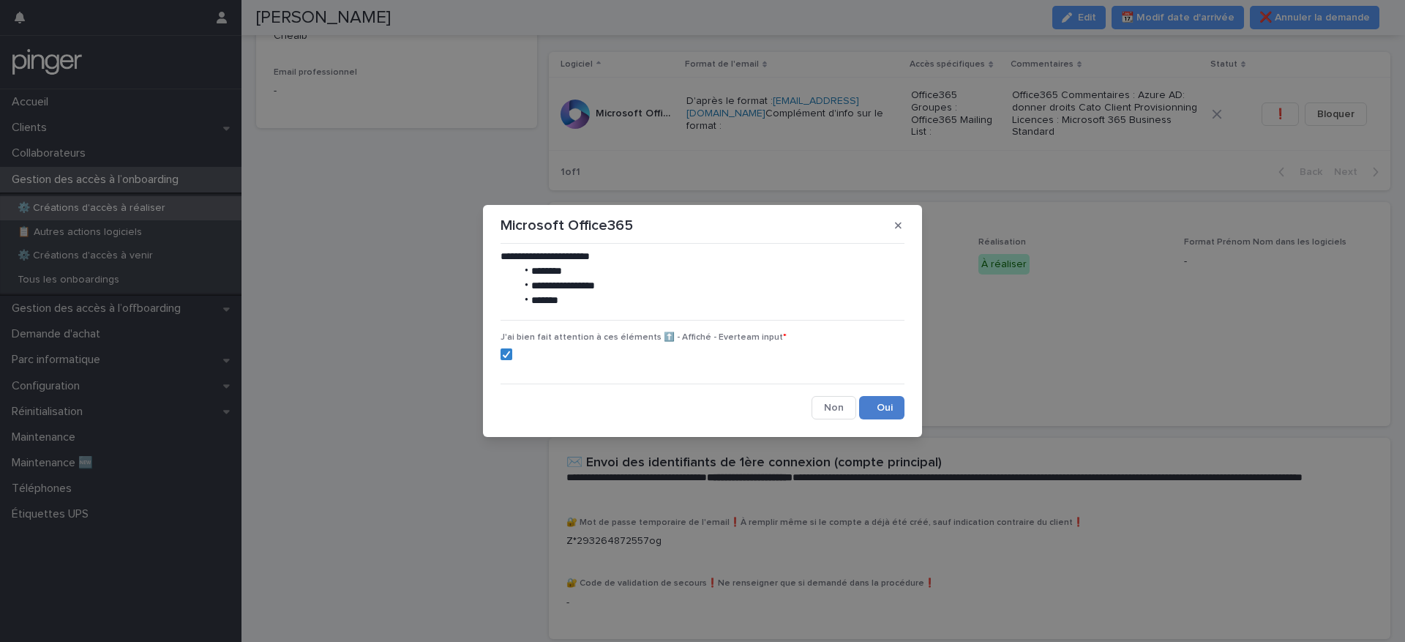
click at [880, 400] on button "Save" at bounding box center [881, 407] width 45 height 23
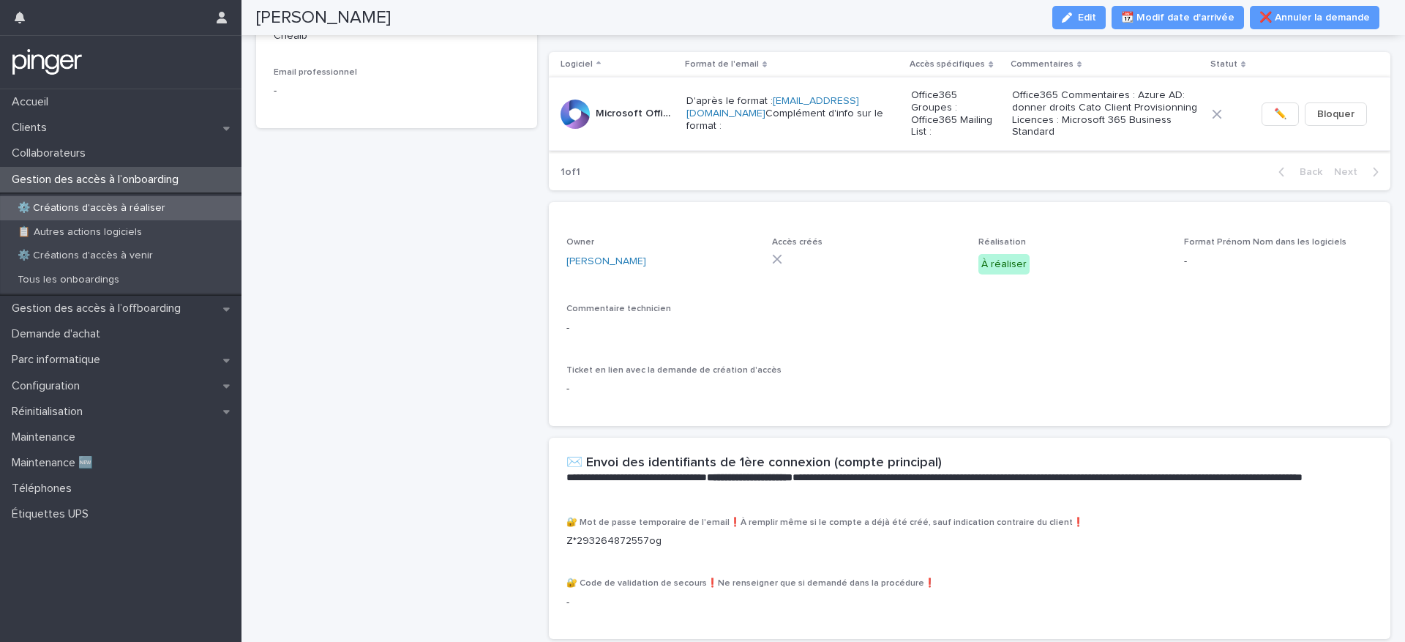
click at [1274, 116] on span "✏️" at bounding box center [1280, 114] width 12 height 15
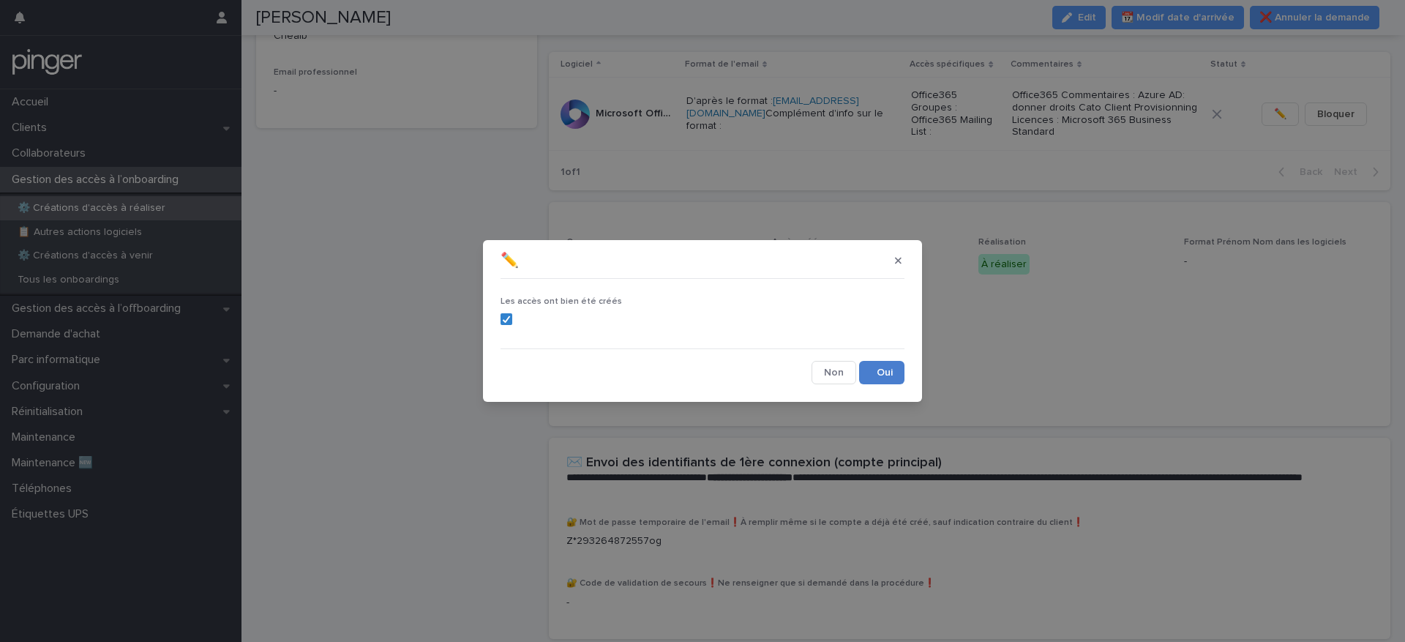
click at [881, 384] on button "Save" at bounding box center [881, 372] width 45 height 23
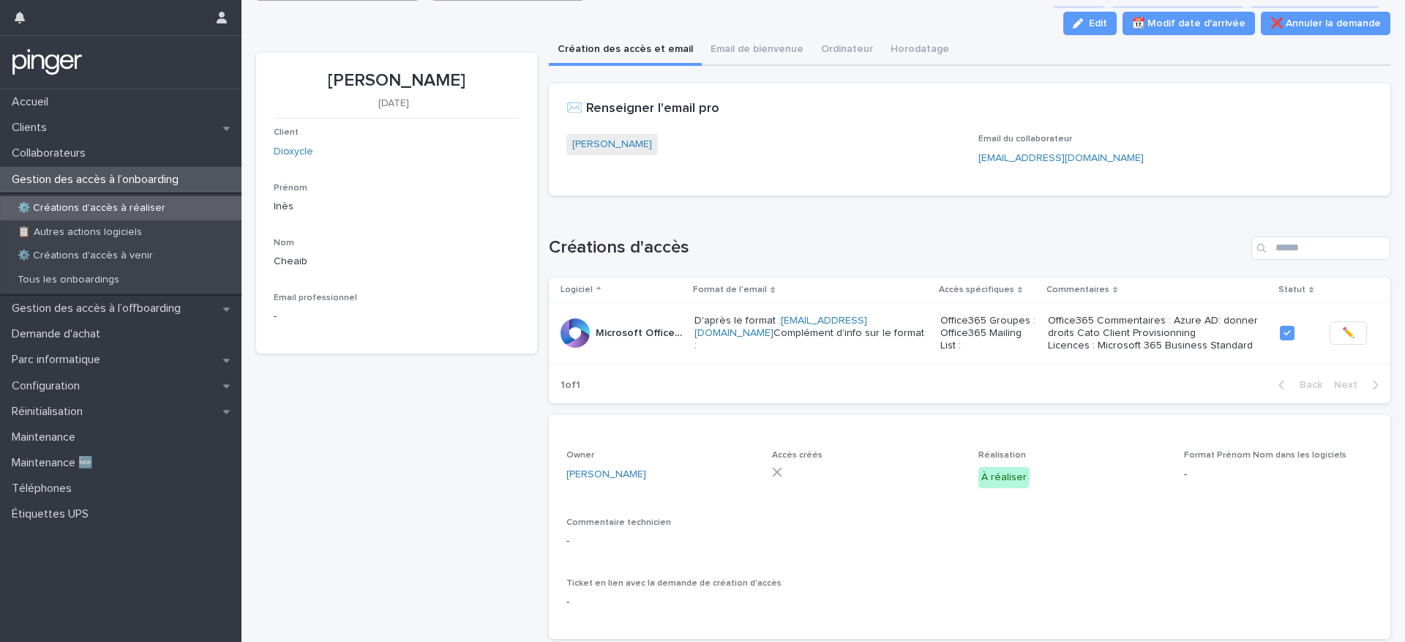
scroll to position [0, 0]
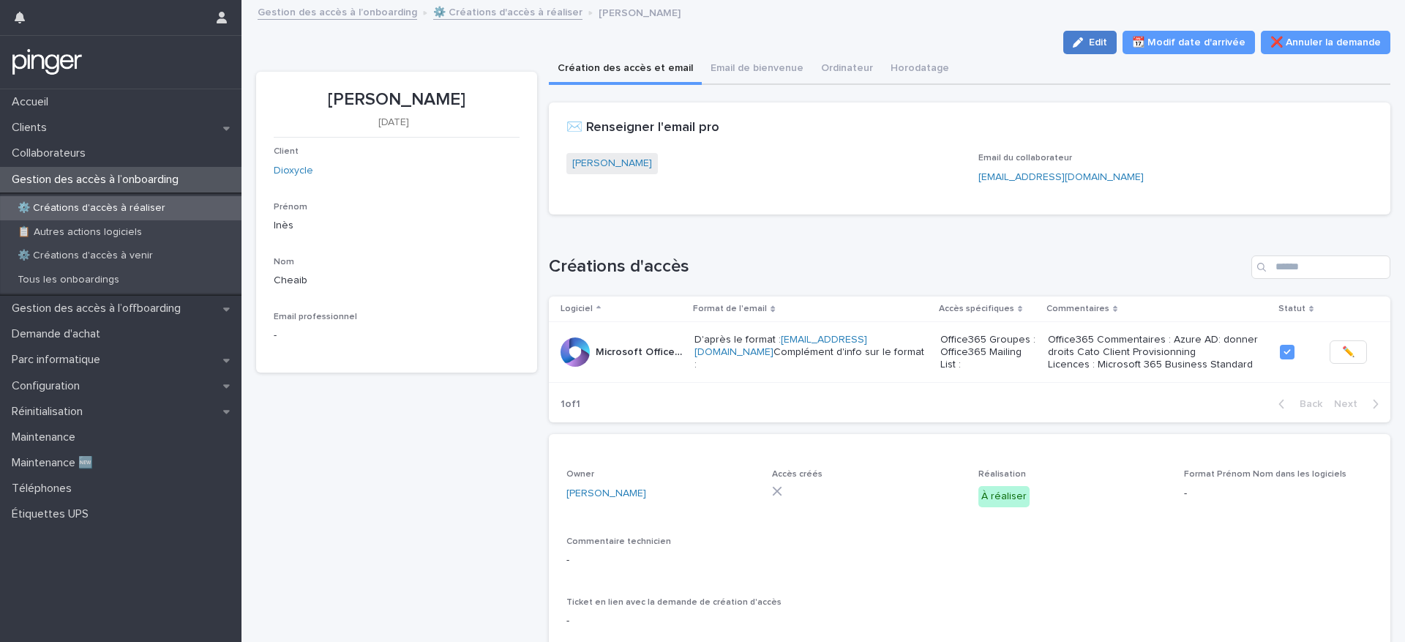
click at [1084, 48] on button "Edit" at bounding box center [1089, 42] width 53 height 23
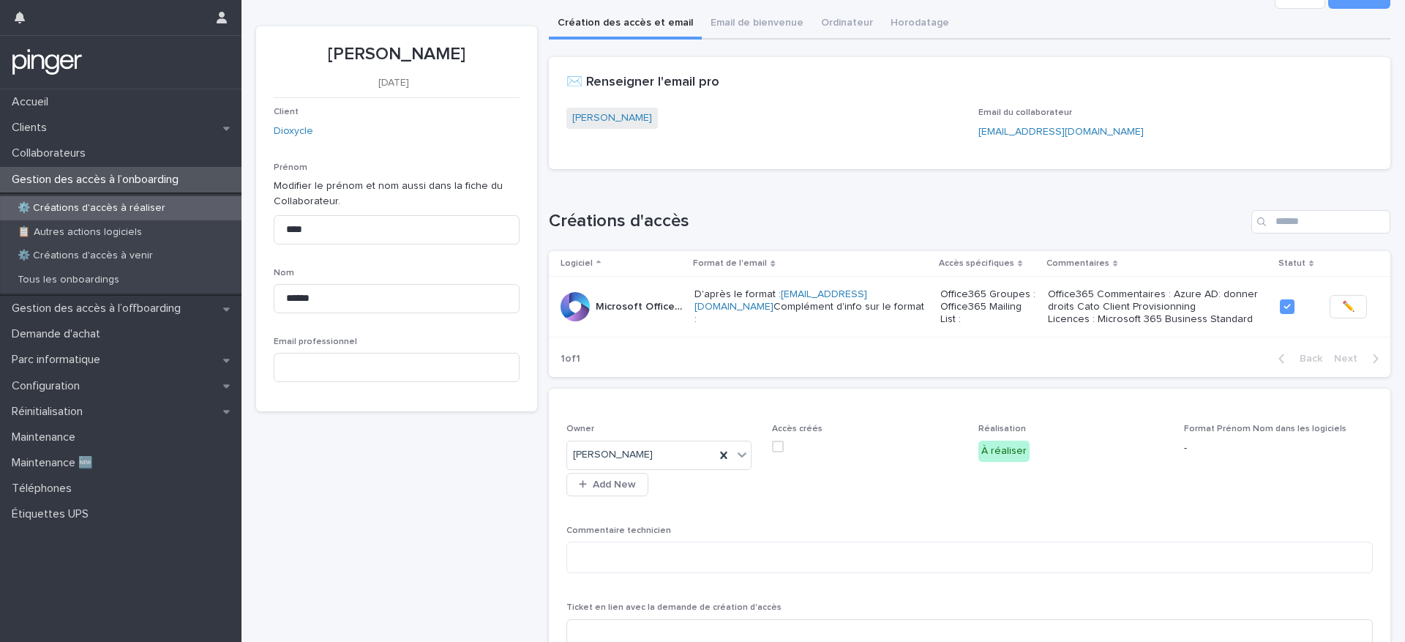
scroll to position [123, 0]
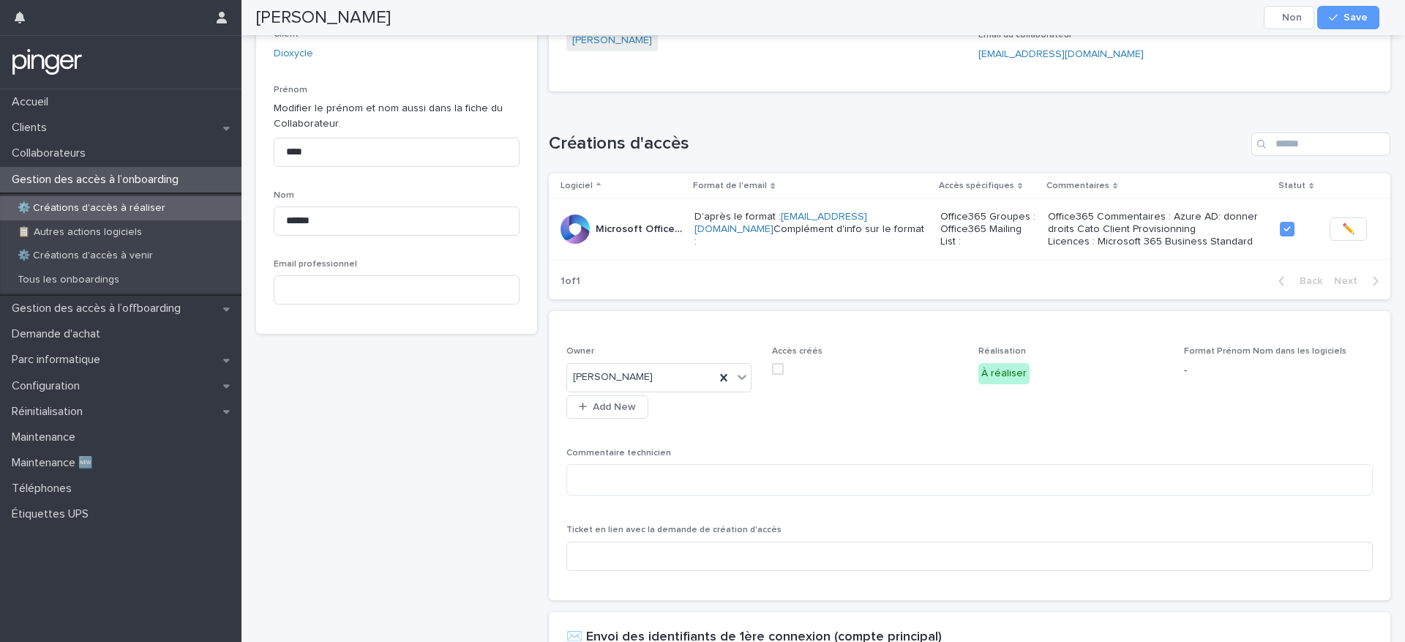
click at [776, 375] on span at bounding box center [778, 369] width 12 height 12
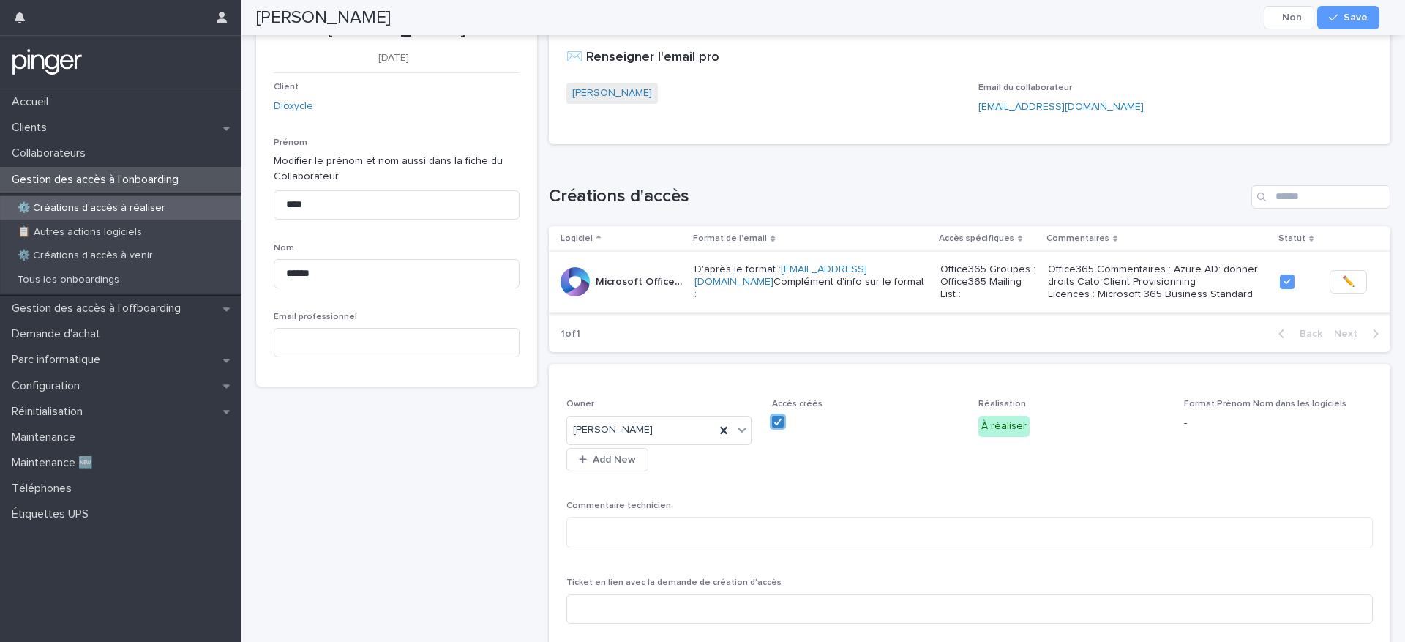
scroll to position [0, 0]
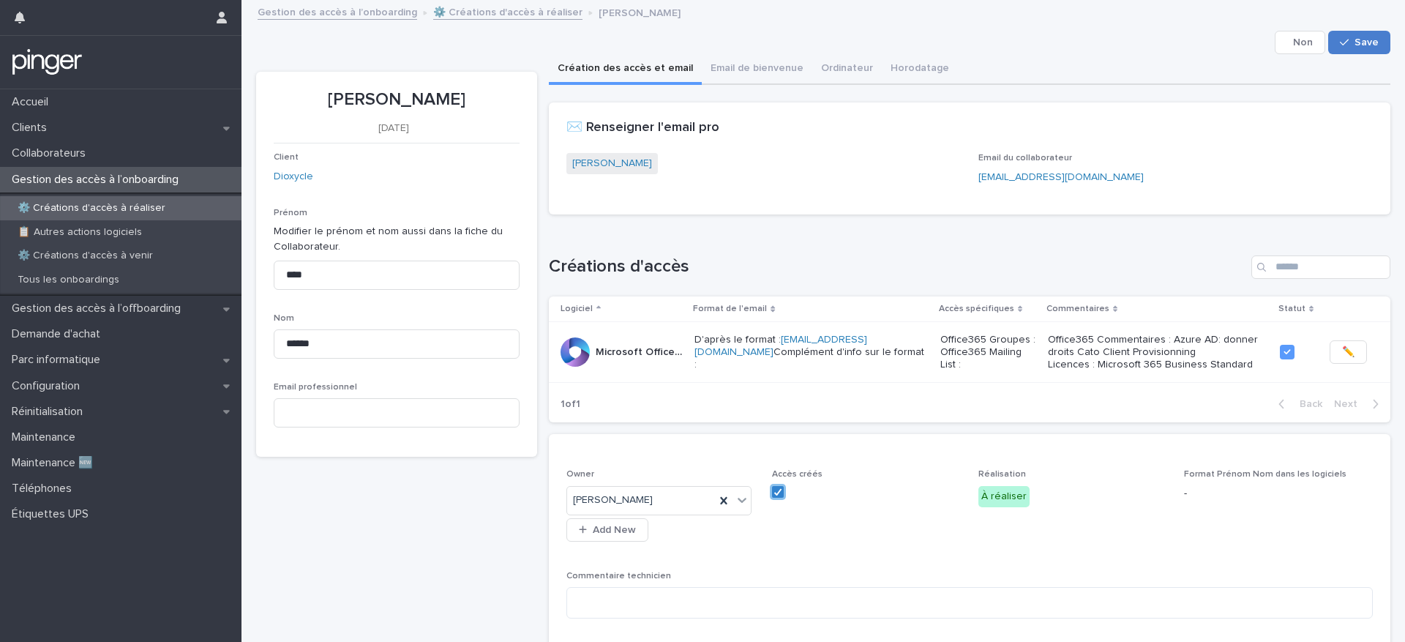
click at [1355, 41] on span "Save" at bounding box center [1367, 42] width 24 height 10
